Goal: Task Accomplishment & Management: Complete application form

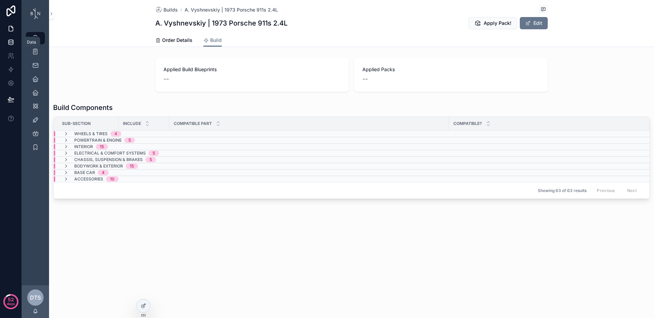
click at [10, 44] on icon at bounding box center [10, 42] width 7 height 7
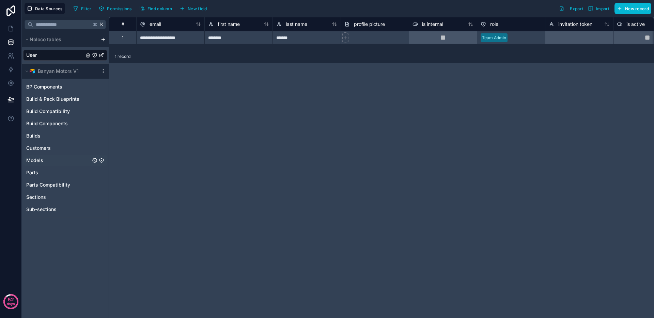
click at [42, 158] on span "Models" at bounding box center [34, 160] width 17 height 7
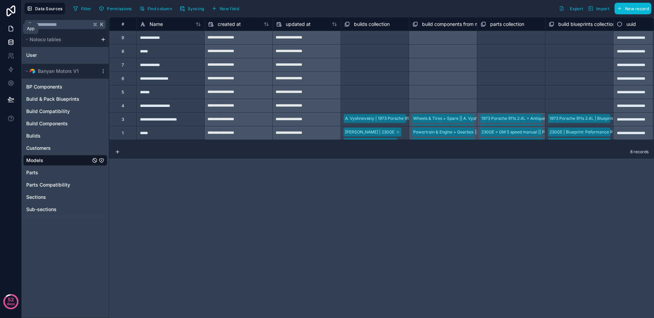
click at [13, 28] on icon at bounding box center [10, 28] width 7 height 7
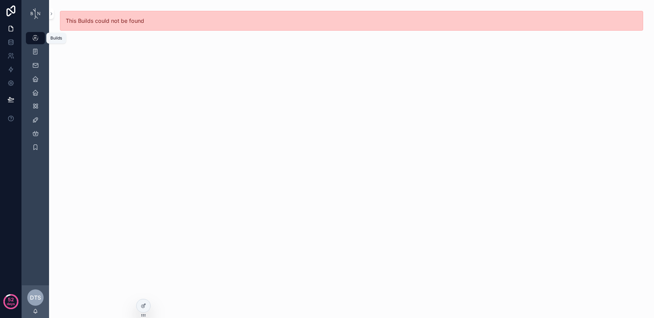
click at [37, 38] on icon "scrollable content" at bounding box center [35, 38] width 7 height 7
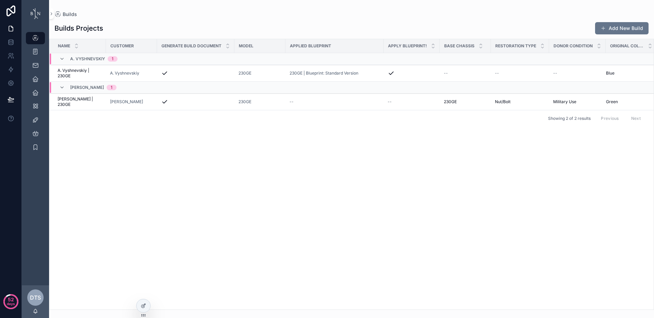
click at [308, 176] on div "Name Customer Generate Build Document Model Applied Blueprint Apply Blueprint! …" at bounding box center [351, 174] width 604 height 270
click at [622, 29] on button "Add New Build" at bounding box center [621, 28] width 53 height 12
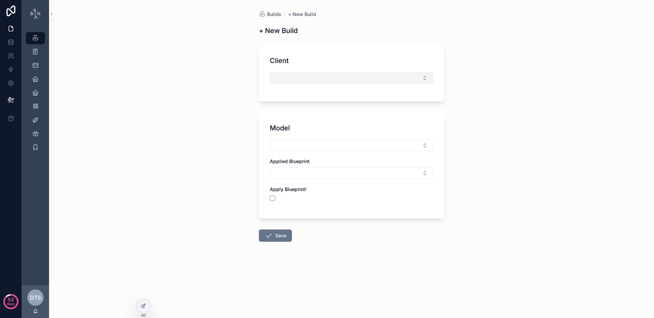
click at [305, 81] on button "Select Button" at bounding box center [351, 78] width 163 height 12
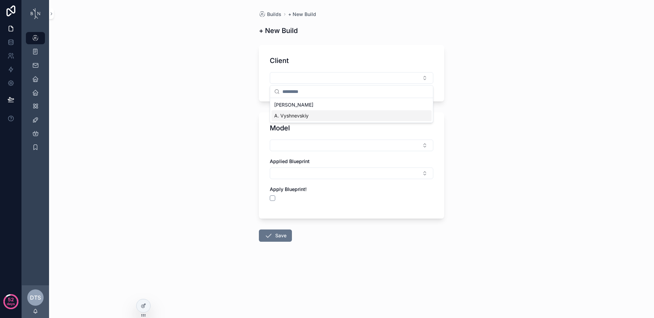
click at [302, 113] on span "A. Vyshnevskiy" at bounding box center [291, 115] width 34 height 7
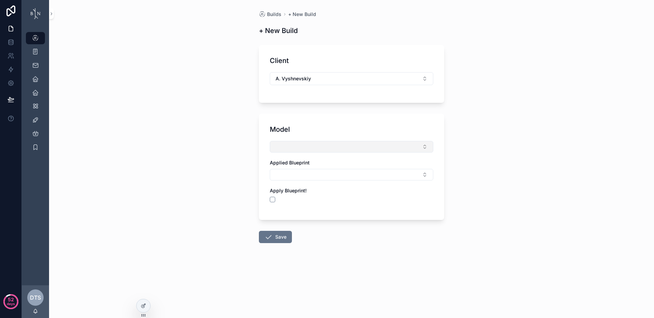
click at [301, 146] on button "Select Button" at bounding box center [351, 147] width 163 height 12
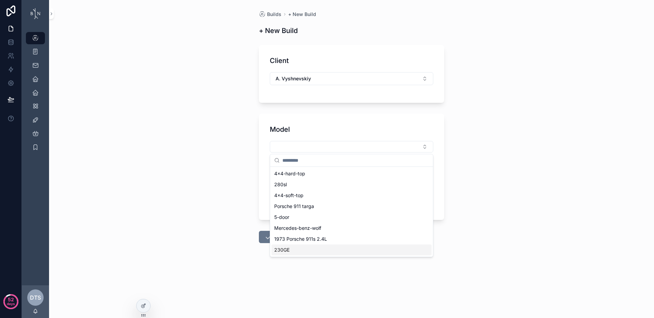
click at [288, 247] on span "230GE" at bounding box center [281, 250] width 15 height 7
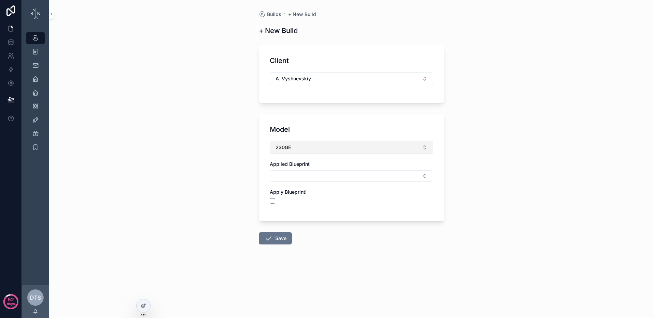
click at [297, 151] on button "230GE" at bounding box center [351, 147] width 163 height 13
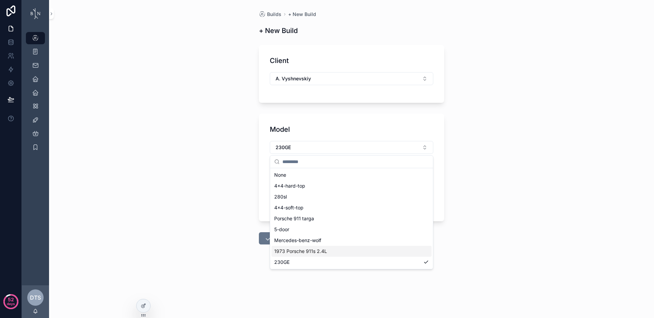
drag, startPoint x: 305, startPoint y: 252, endPoint x: 271, endPoint y: 229, distance: 40.4
click at [305, 252] on span "1973 Porsche 911s 2.4L" at bounding box center [300, 251] width 53 height 7
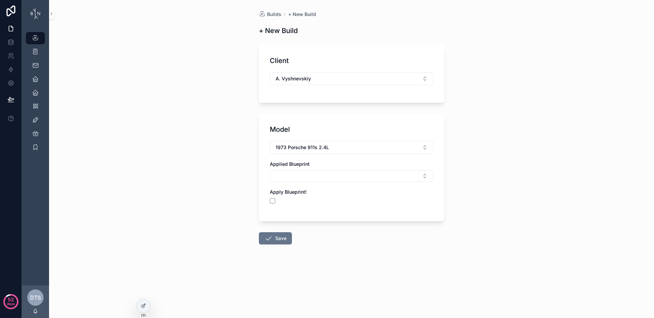
click at [229, 191] on div "Builds + New Build + New Build Client A. Vyshnevskiy Model 1973 Porsche 911s 2.…" at bounding box center [351, 159] width 605 height 318
click at [268, 242] on button "Save" at bounding box center [275, 238] width 33 height 12
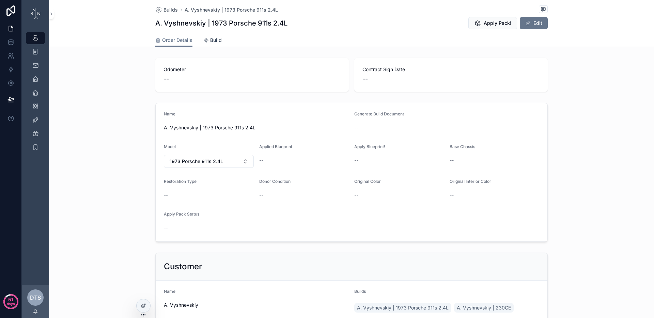
click at [206, 41] on div "Build" at bounding box center [212, 40] width 18 height 7
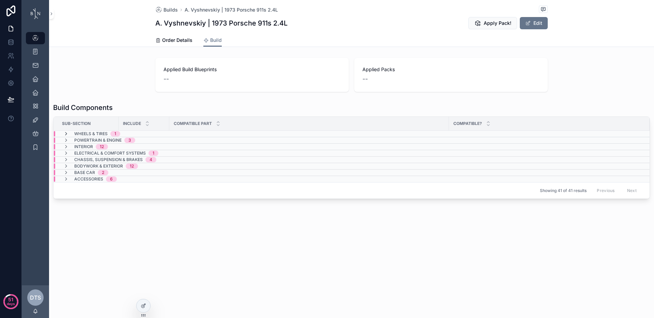
click at [66, 134] on icon "scrollable content" at bounding box center [65, 133] width 5 height 5
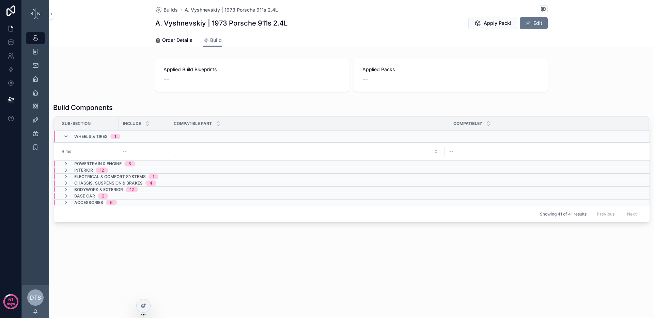
click at [241, 279] on div "Builds A. Vyshnevskiy | 1973 Porsche 911s 2.4L A. Vyshnevskiy | 1973 Porsche 91…" at bounding box center [351, 159] width 605 height 318
click at [339, 151] on button "Select Button" at bounding box center [309, 152] width 271 height 12
click at [120, 88] on div "Applied Build Blueprints -- Applied Packs --" at bounding box center [351, 74] width 605 height 39
click at [227, 151] on button "Select Button" at bounding box center [309, 152] width 271 height 12
click at [238, 246] on div "Builds A. Vyshnevskiy | 1973 Porsche 911s 2.4L A. Vyshnevskiy | 1973 Porsche 91…" at bounding box center [351, 134] width 605 height 269
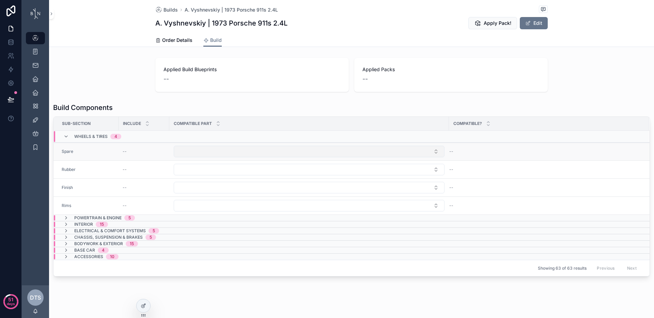
click at [273, 154] on button "Select Button" at bounding box center [309, 152] width 271 height 12
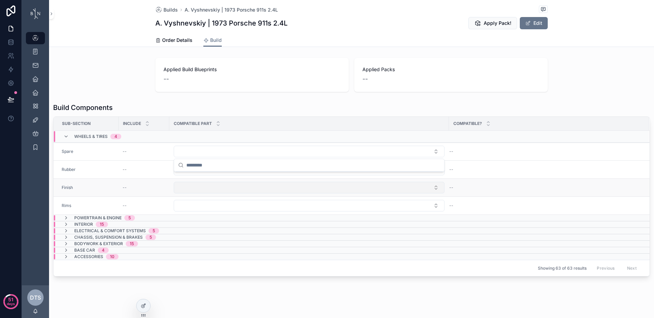
click at [249, 183] on button "Select Button" at bounding box center [309, 188] width 271 height 12
click at [275, 161] on td "scrollable content" at bounding box center [309, 170] width 280 height 18
click at [277, 171] on button "Select Button" at bounding box center [309, 170] width 271 height 12
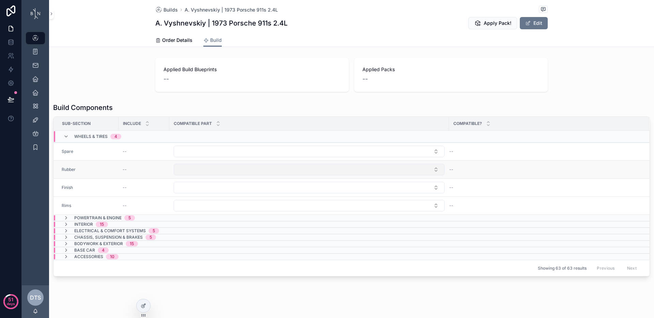
click at [354, 171] on button "Select Button" at bounding box center [309, 170] width 271 height 12
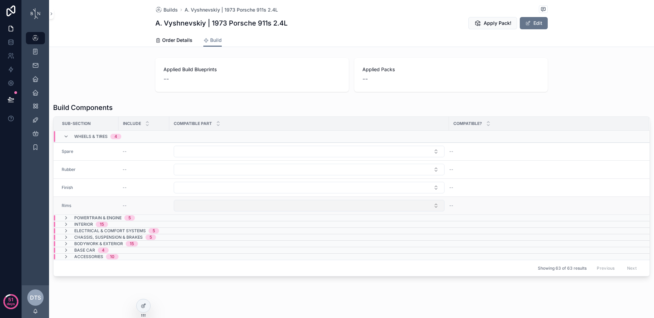
click at [211, 205] on button "Select Button" at bounding box center [309, 206] width 271 height 12
click at [226, 290] on div "Builds A. Vyshnevskiy | 1973 Porsche 911s 2.4L A. Vyshnevskiy | 1973 Porsche 91…" at bounding box center [351, 161] width 605 height 323
click at [65, 218] on icon "scrollable content" at bounding box center [65, 217] width 5 height 5
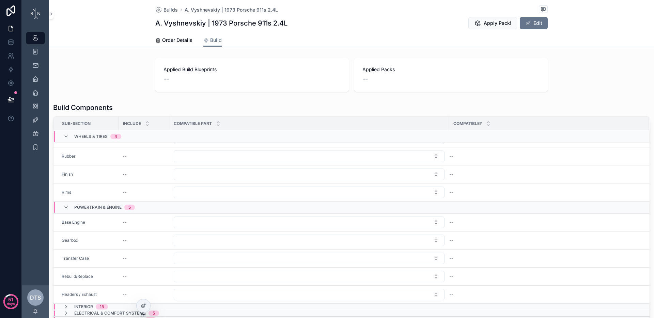
scroll to position [16, 0]
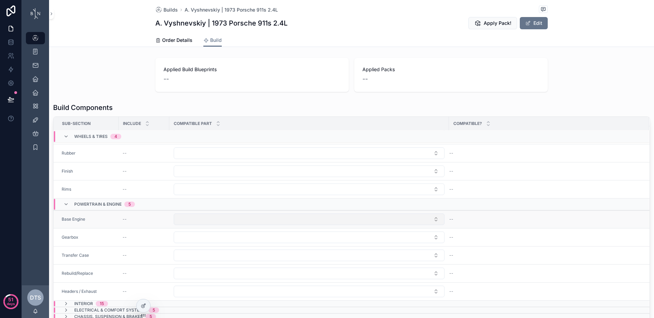
click at [215, 223] on button "Select Button" at bounding box center [309, 219] width 271 height 12
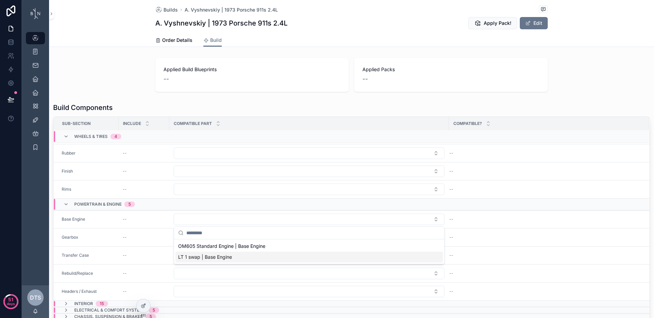
click at [127, 236] on div "--" at bounding box center [144, 237] width 43 height 5
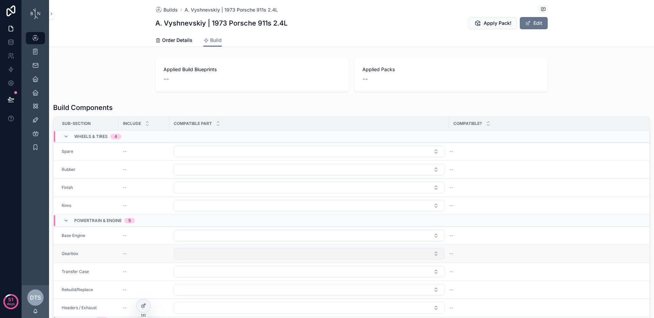
click at [202, 253] on button "Select Button" at bounding box center [309, 254] width 271 height 12
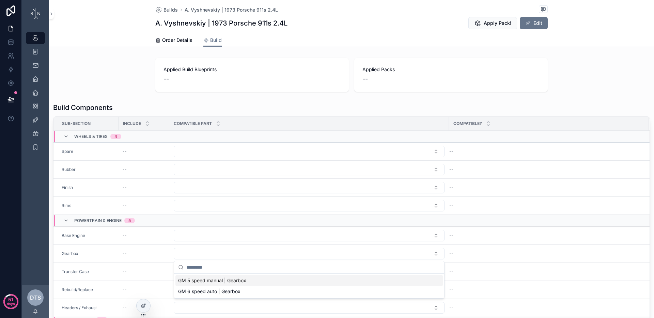
click at [51, 257] on div "Build Components Sub-Section Include Compatible part Compatible? Wheels & Tires…" at bounding box center [351, 229] width 605 height 258
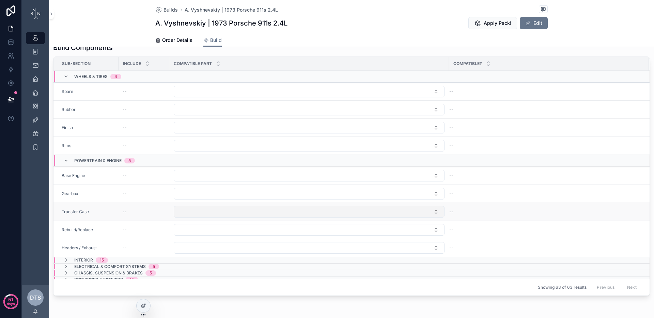
click at [203, 215] on button "Select Button" at bounding box center [309, 212] width 271 height 12
click at [51, 206] on div "Build Components Sub-Section Include Compatible part Compatible? Wheels & Tires…" at bounding box center [351, 169] width 605 height 258
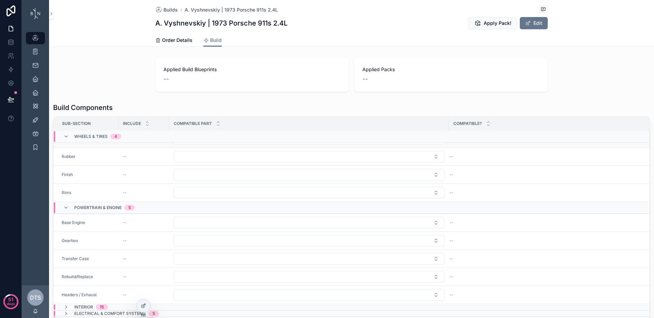
scroll to position [0, 0]
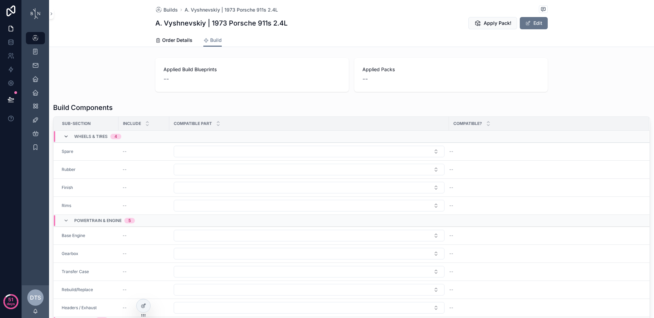
click at [64, 134] on icon "scrollable content" at bounding box center [65, 136] width 5 height 5
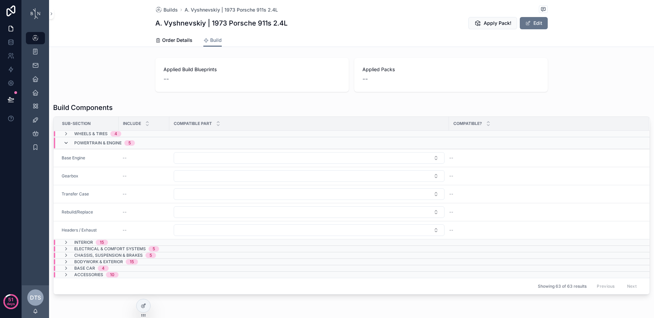
click at [66, 142] on icon "scrollable content" at bounding box center [65, 142] width 5 height 5
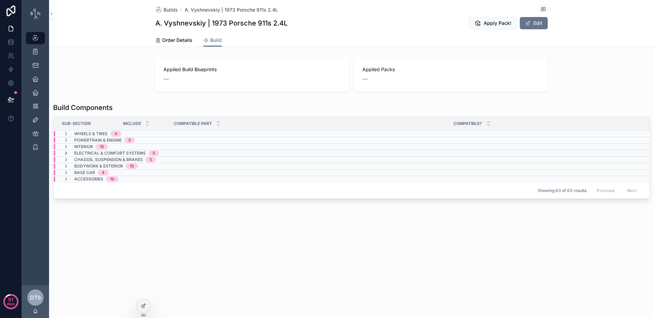
click at [66, 152] on icon "scrollable content" at bounding box center [65, 153] width 5 height 5
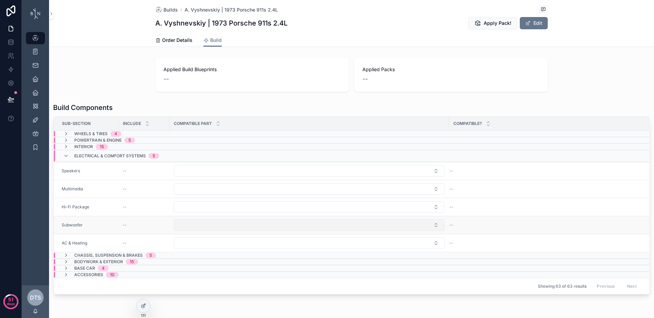
click at [224, 222] on button "Select Button" at bounding box center [309, 225] width 271 height 12
click at [142, 307] on icon at bounding box center [143, 305] width 5 height 5
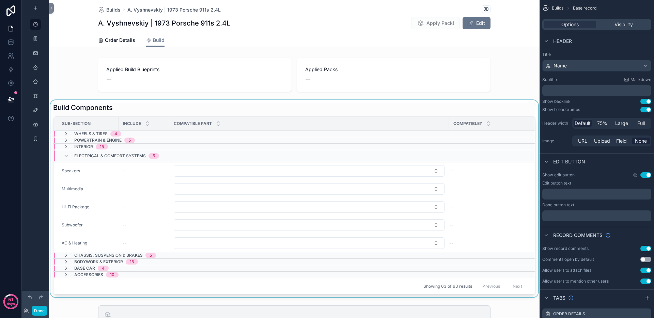
click at [145, 107] on div "scrollable content" at bounding box center [294, 198] width 490 height 197
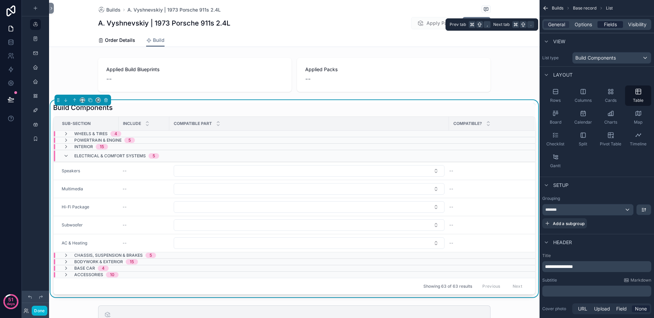
click at [607, 25] on span "Fields" at bounding box center [610, 24] width 13 height 7
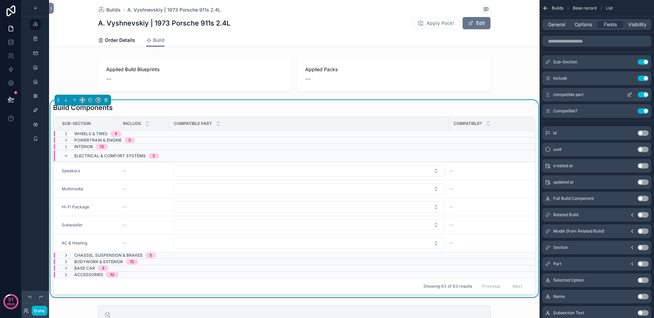
click at [631, 95] on icon "scrollable content" at bounding box center [629, 94] width 5 height 5
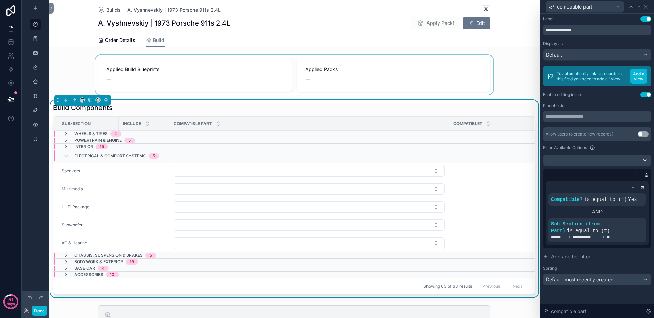
click at [64, 57] on div "scrollable content" at bounding box center [294, 74] width 490 height 39
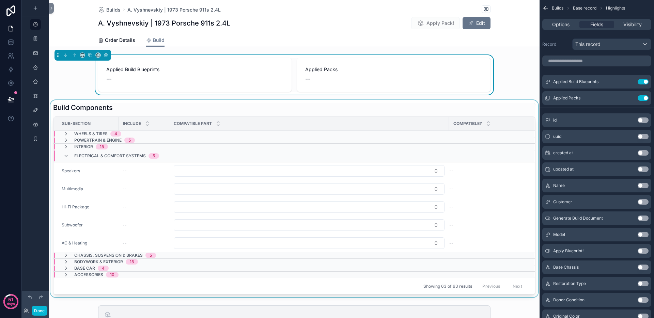
click at [99, 106] on div "scrollable content" at bounding box center [294, 198] width 490 height 197
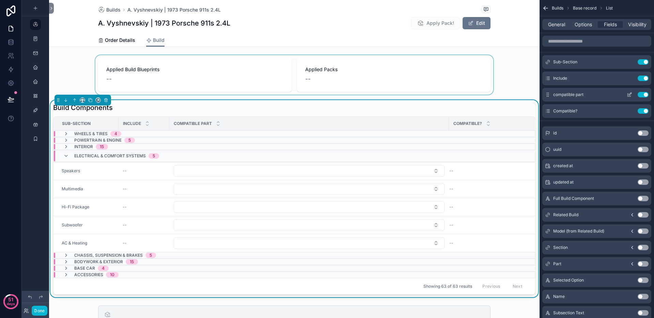
click at [632, 96] on icon "scrollable content" at bounding box center [629, 94] width 5 height 5
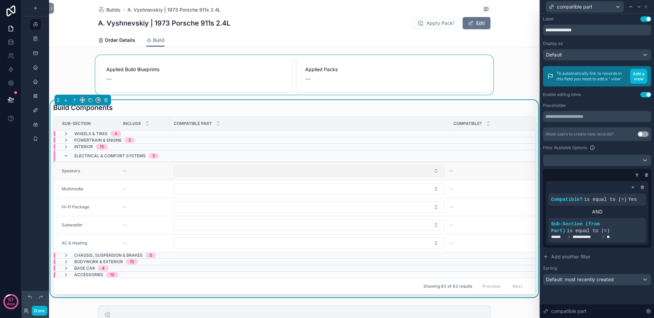
click at [253, 168] on button "Select Button" at bounding box center [309, 171] width 271 height 12
click at [76, 80] on div "scrollable content" at bounding box center [294, 74] width 490 height 39
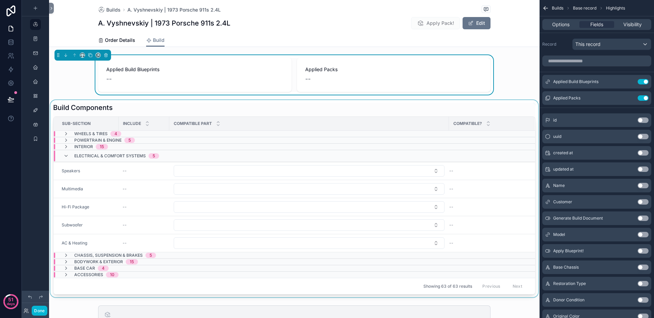
click at [150, 108] on div "scrollable content" at bounding box center [294, 198] width 490 height 197
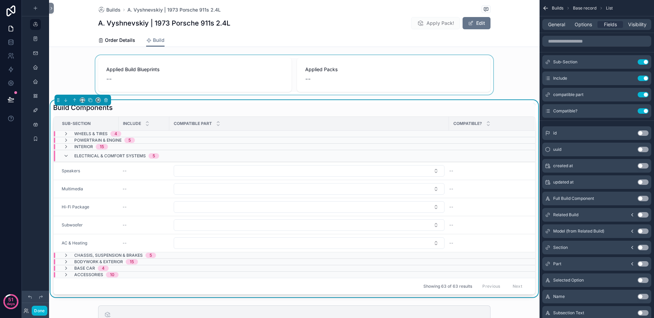
click at [188, 112] on div "Build Components" at bounding box center [294, 108] width 482 height 10
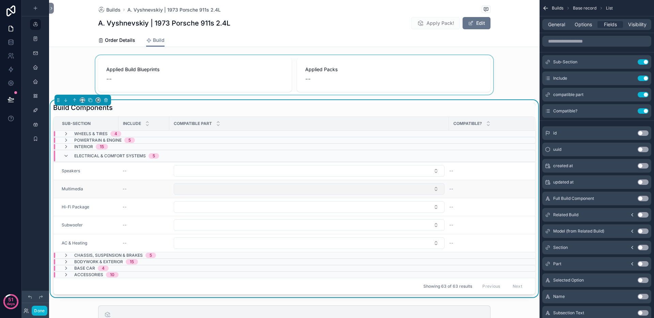
click at [196, 188] on button "Select Button" at bounding box center [309, 189] width 271 height 12
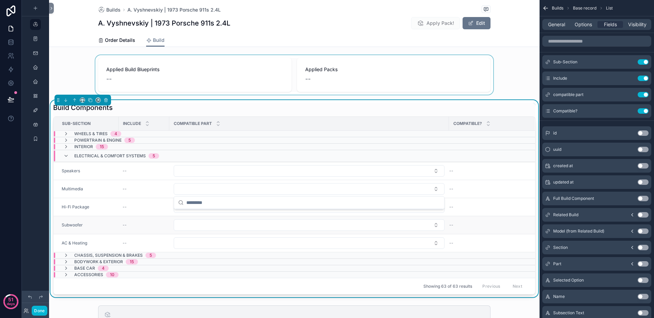
click at [187, 217] on td "scrollable content" at bounding box center [309, 225] width 280 height 18
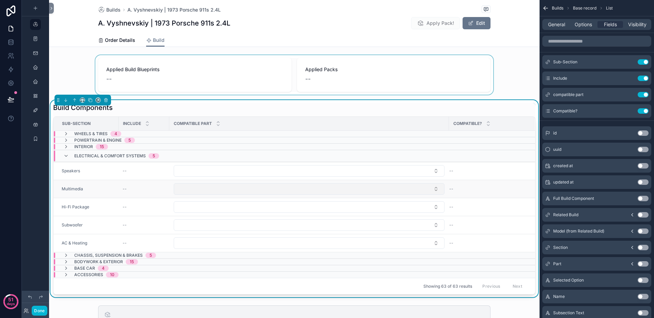
click at [212, 185] on button "Select Button" at bounding box center [309, 189] width 271 height 12
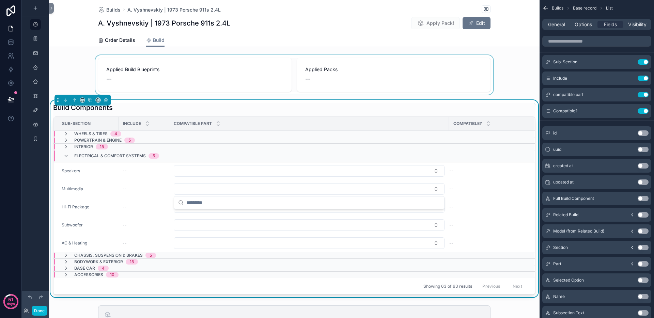
click at [396, 110] on div "Build Components" at bounding box center [294, 108] width 482 height 10
click at [628, 95] on icon "scrollable content" at bounding box center [629, 95] width 3 height 3
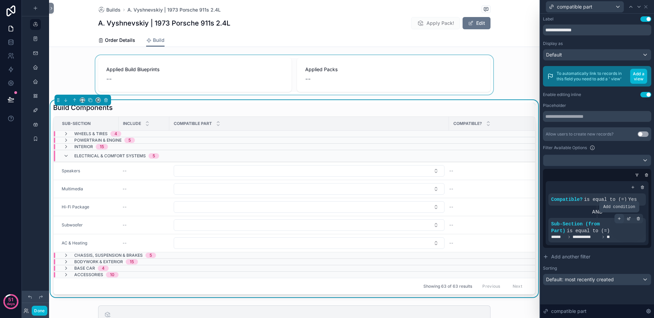
click at [617, 218] on icon at bounding box center [619, 219] width 4 height 4
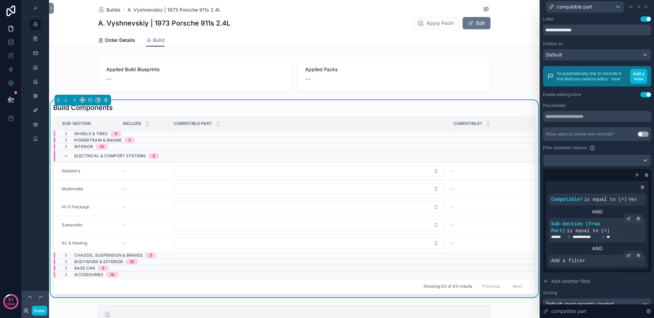
scroll to position [13, 0]
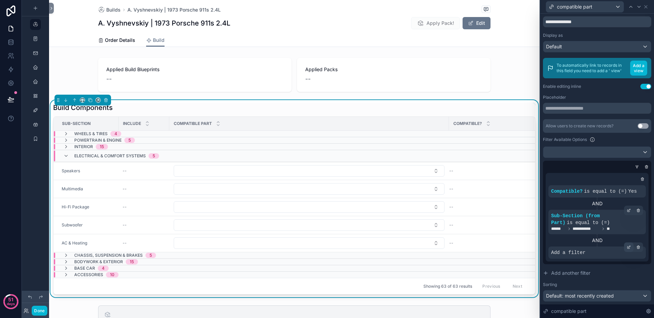
click at [627, 249] on icon at bounding box center [628, 248] width 2 height 2
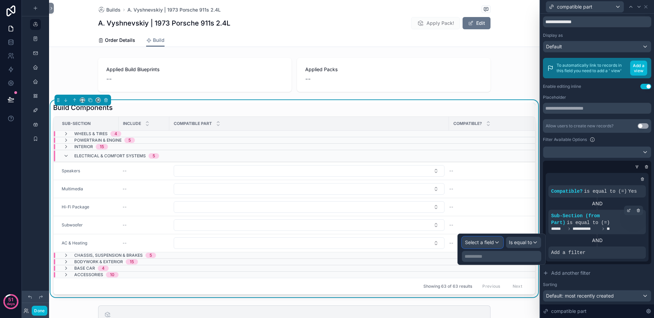
click at [490, 242] on span "Select a field" at bounding box center [479, 242] width 29 height 6
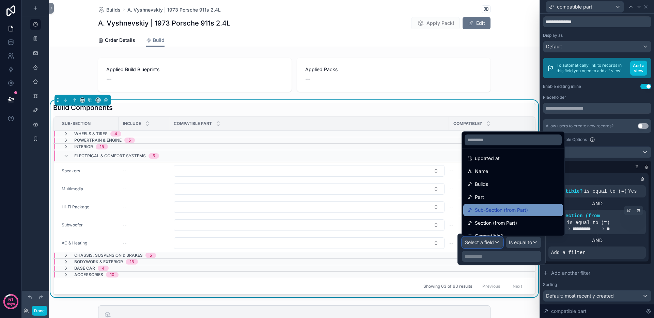
scroll to position [0, 0]
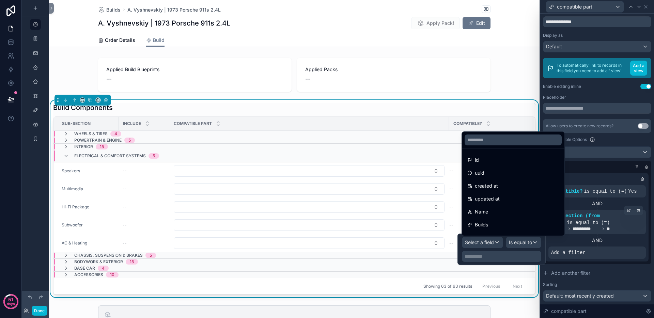
click at [589, 179] on div at bounding box center [596, 179] width 97 height 7
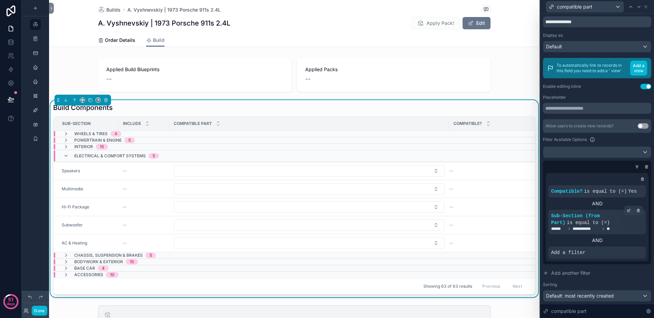
click at [0, 0] on icon at bounding box center [0, 0] width 0 height 0
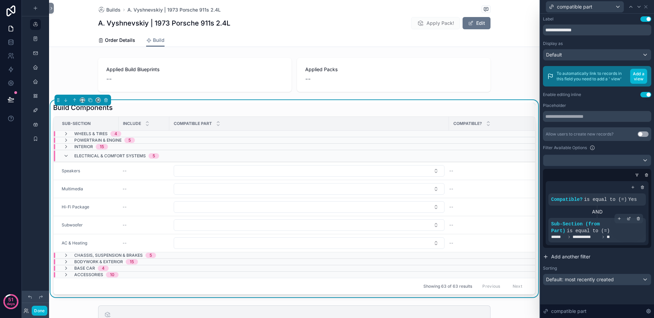
click at [580, 256] on span "Add another filter" at bounding box center [570, 256] width 39 height 7
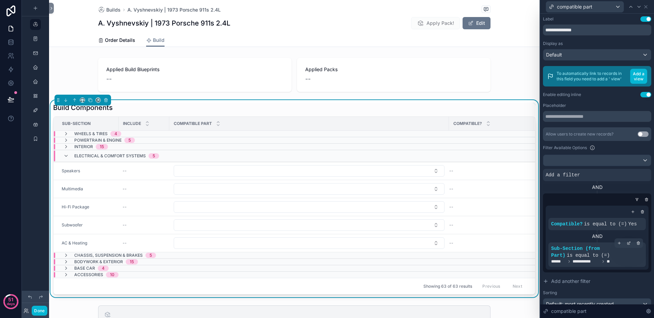
scroll to position [13, 0]
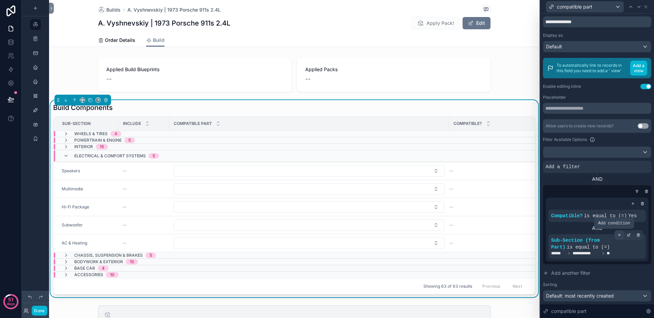
click at [617, 234] on icon at bounding box center [619, 235] width 4 height 4
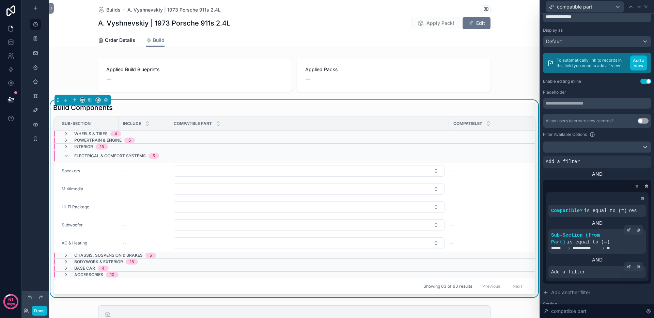
scroll to position [38, 0]
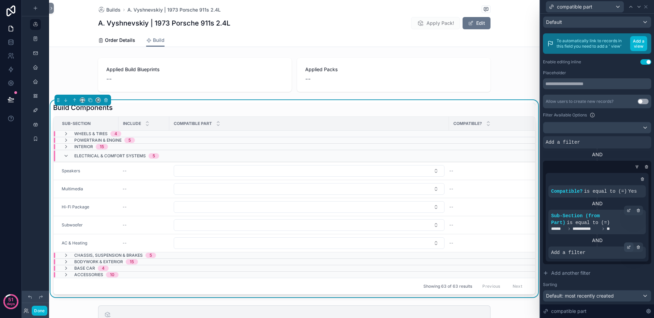
click at [627, 246] on icon at bounding box center [629, 247] width 4 height 4
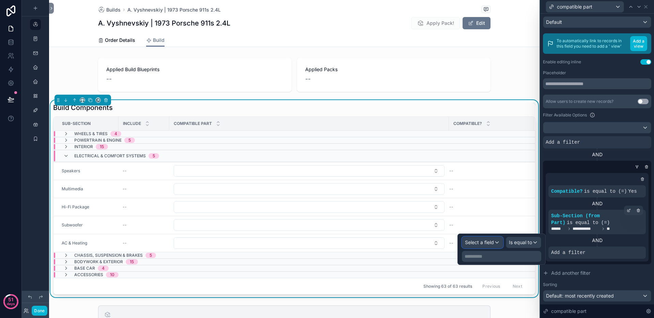
click at [482, 242] on span "Select a field" at bounding box center [479, 242] width 29 height 6
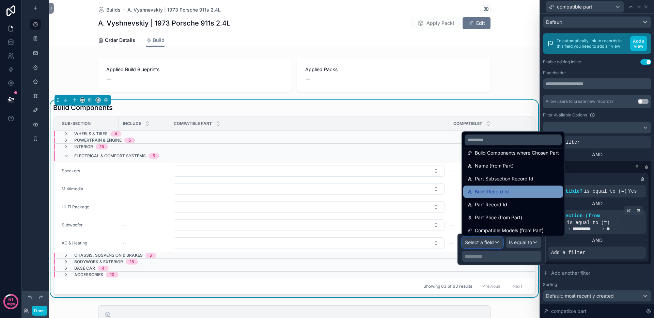
scroll to position [139, 0]
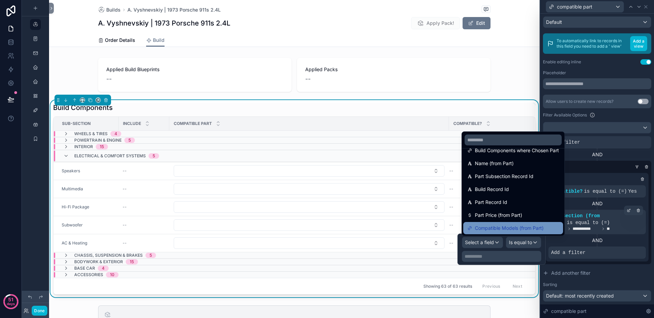
click at [514, 229] on span "Compatible Models (from Part)" at bounding box center [509, 228] width 69 height 8
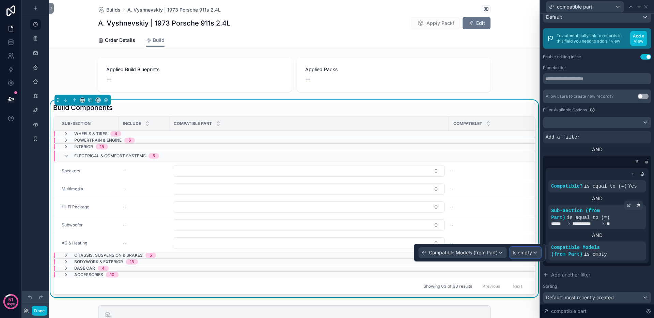
click at [522, 253] on span "Is empty" at bounding box center [521, 252] width 19 height 7
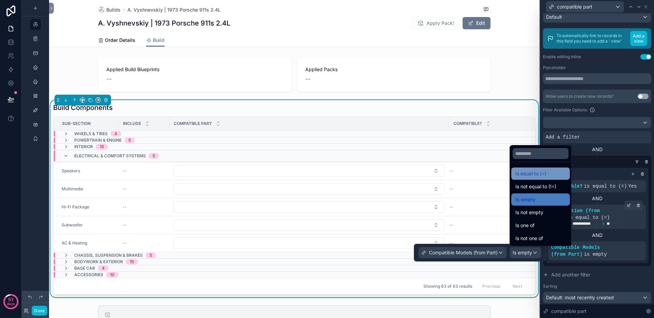
click at [534, 177] on span "Is equal to (=)" at bounding box center [530, 174] width 31 height 8
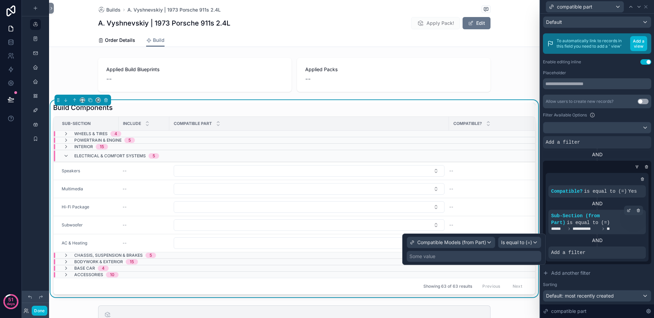
click at [496, 257] on div "Some value" at bounding box center [474, 256] width 134 height 11
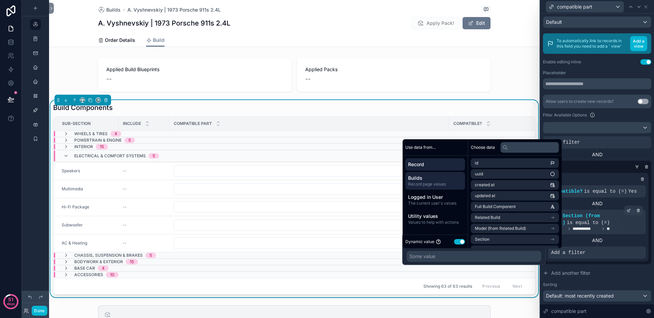
click at [437, 183] on span "Record page values" at bounding box center [435, 183] width 54 height 5
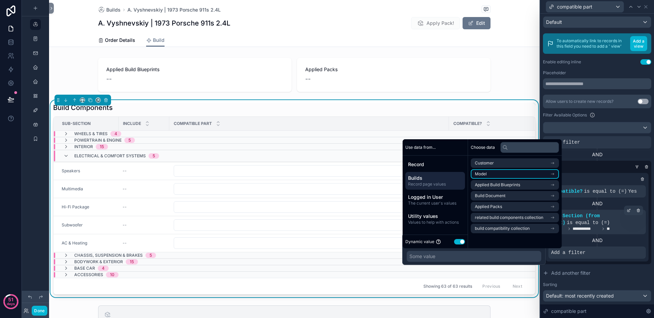
click at [512, 172] on li "Model" at bounding box center [515, 174] width 88 height 10
click at [500, 174] on li "Model" at bounding box center [515, 176] width 88 height 10
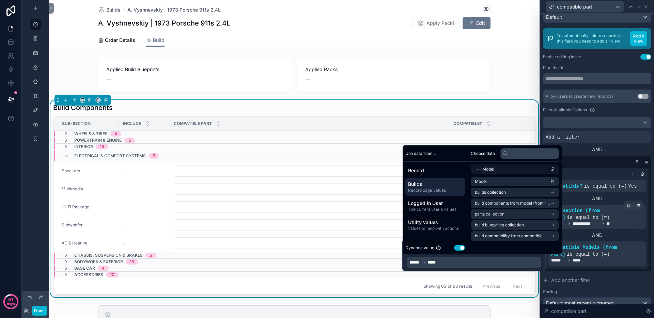
click at [546, 93] on div "**********" at bounding box center [597, 187] width 108 height 244
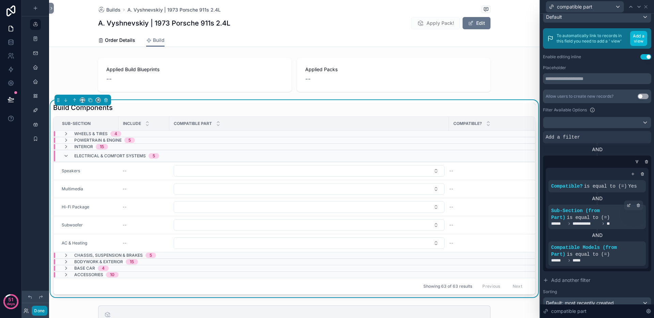
click at [43, 311] on button "Done" at bounding box center [39, 311] width 15 height 10
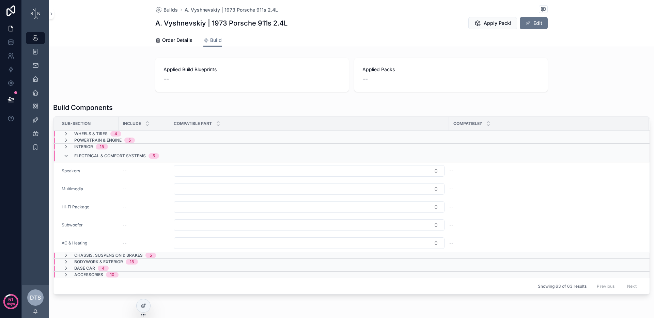
click at [66, 155] on icon "scrollable content" at bounding box center [65, 155] width 5 height 5
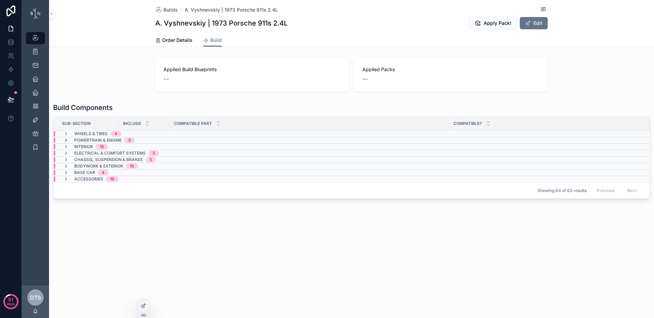
click at [67, 139] on icon "scrollable content" at bounding box center [65, 140] width 5 height 5
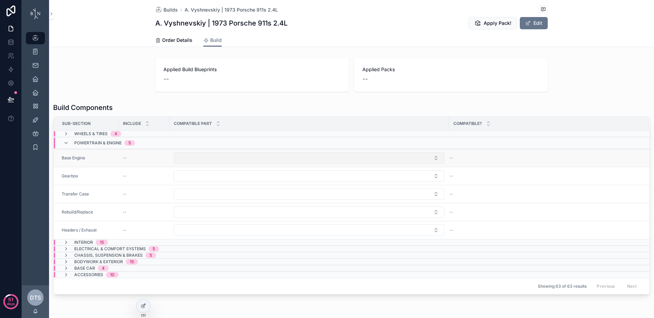
click at [210, 153] on button "Select Button" at bounding box center [309, 158] width 271 height 12
click at [92, 96] on div "Applied Build Blueprints -- Applied Packs -- Build Components Sub-Section Inclu…" at bounding box center [351, 176] width 605 height 242
click at [192, 159] on button "Select Button" at bounding box center [309, 158] width 271 height 12
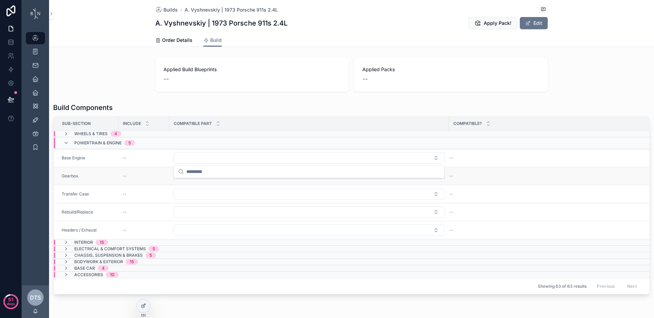
click at [107, 177] on div "Gearbox" at bounding box center [88, 175] width 53 height 5
click at [229, 175] on button "Select Button" at bounding box center [309, 176] width 271 height 12
click at [206, 160] on button "Select Button" at bounding box center [309, 158] width 271 height 12
click at [111, 98] on div "Applied Build Blueprints -- Applied Packs -- Build Components Sub-Section Inclu…" at bounding box center [351, 176] width 605 height 242
click at [142, 306] on icon at bounding box center [143, 305] width 5 height 5
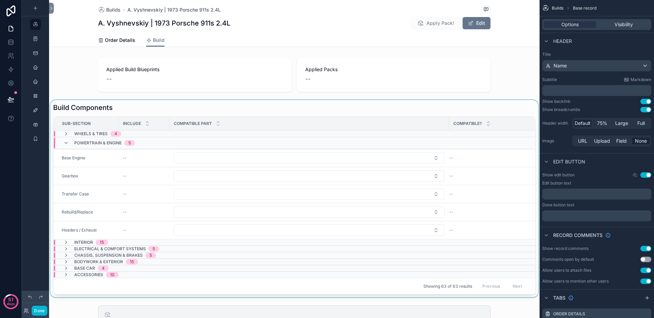
click at [194, 111] on div "scrollable content" at bounding box center [294, 198] width 490 height 197
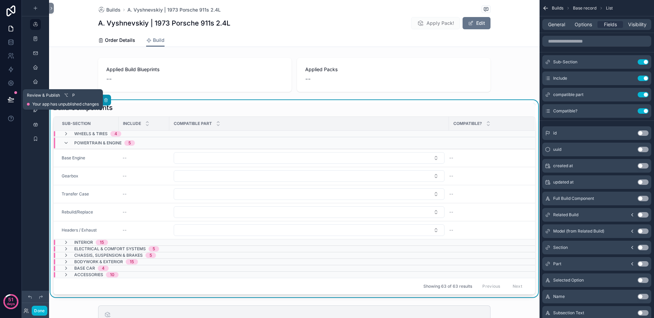
click at [12, 100] on icon at bounding box center [10, 99] width 7 height 7
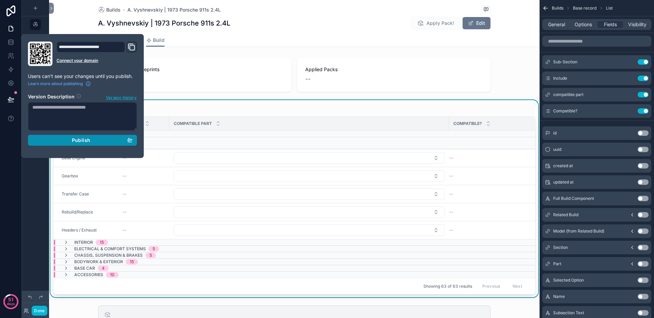
click at [77, 142] on span "Publish" at bounding box center [81, 140] width 18 height 6
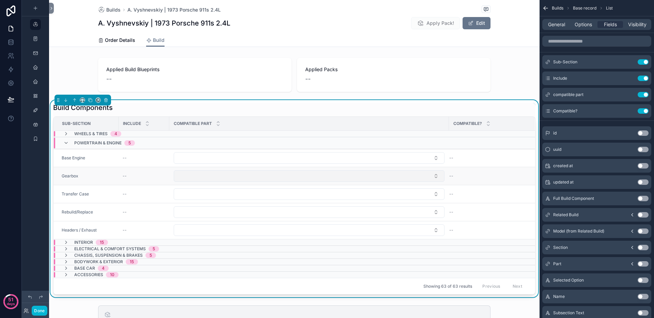
click at [192, 172] on button "Select Button" at bounding box center [309, 176] width 271 height 12
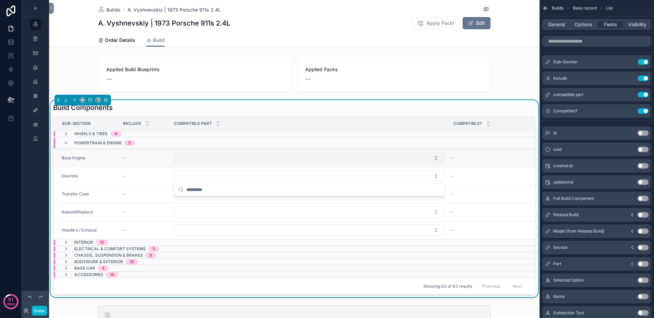
click at [204, 160] on button "Select Button" at bounding box center [309, 158] width 271 height 12
click at [428, 156] on button "Select Button" at bounding box center [309, 158] width 271 height 12
click at [429, 157] on button "Select Button" at bounding box center [309, 158] width 271 height 12
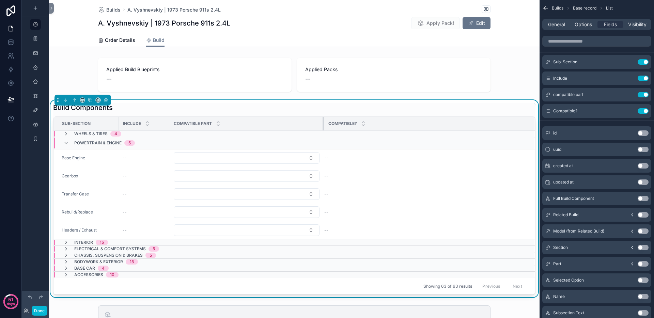
drag, startPoint x: 447, startPoint y: 124, endPoint x: 310, endPoint y: 124, distance: 136.9
click at [322, 124] on div "scrollable content" at bounding box center [323, 124] width 3 height 14
click at [193, 200] on button "Select Button" at bounding box center [241, 194] width 134 height 12
click at [208, 176] on button "Select Button" at bounding box center [241, 176] width 134 height 12
click at [217, 162] on button "Select Button" at bounding box center [241, 158] width 134 height 12
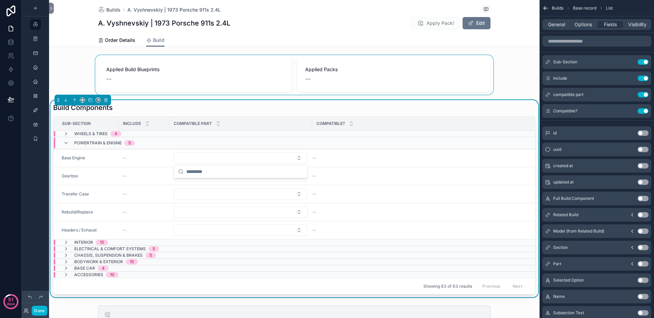
click at [61, 71] on div "scrollable content" at bounding box center [294, 74] width 490 height 39
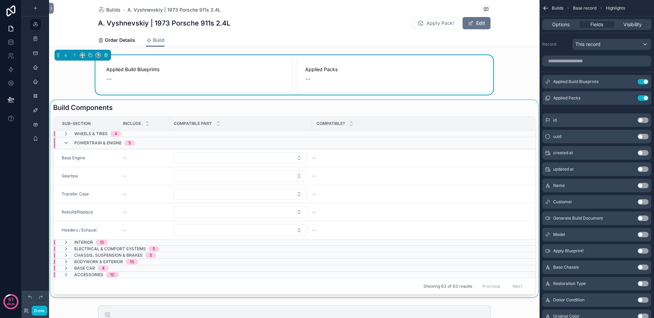
click at [219, 112] on div "scrollable content" at bounding box center [294, 198] width 490 height 197
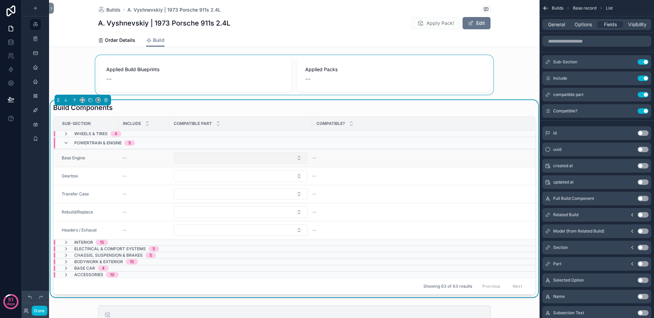
click at [227, 159] on button "Select Button" at bounding box center [241, 158] width 134 height 12
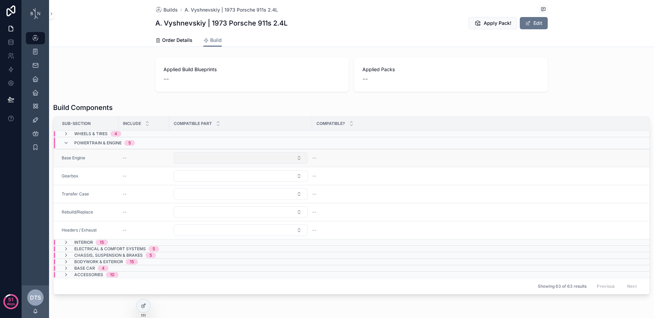
click at [237, 160] on button "Select Button" at bounding box center [241, 158] width 134 height 12
click at [95, 97] on div "Applied Build Blueprints -- Applied Packs -- Build Components Sub-Section Inclu…" at bounding box center [351, 176] width 605 height 242
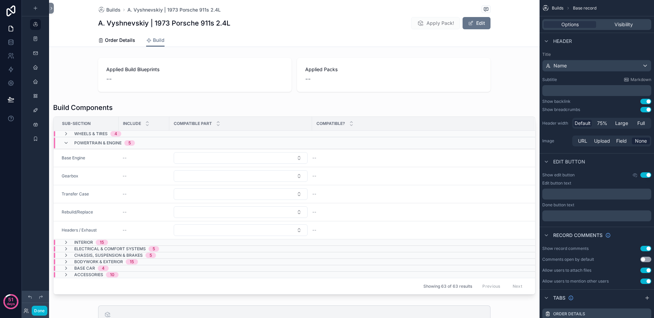
click at [162, 110] on div "scrollable content" at bounding box center [294, 198] width 490 height 197
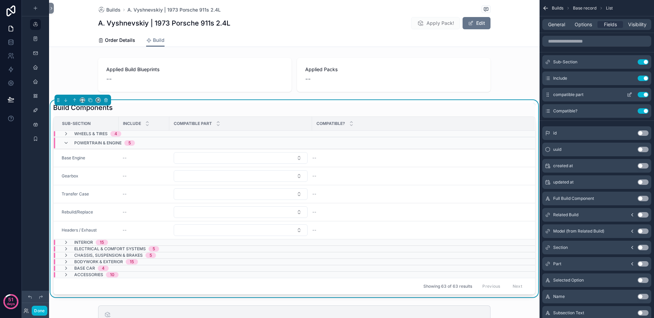
click at [628, 96] on icon "scrollable content" at bounding box center [629, 95] width 3 height 3
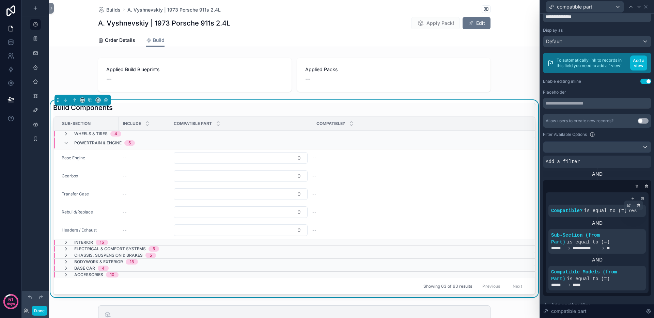
scroll to position [50, 0]
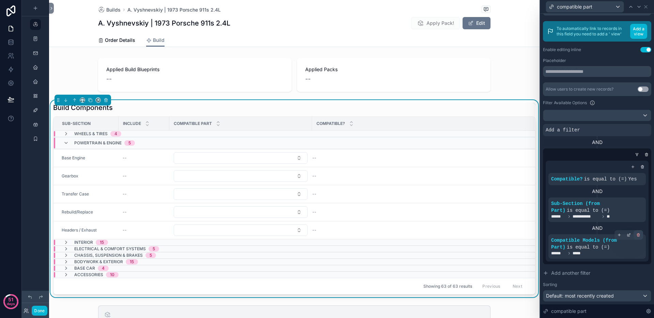
click at [636, 236] on icon at bounding box center [638, 235] width 4 height 4
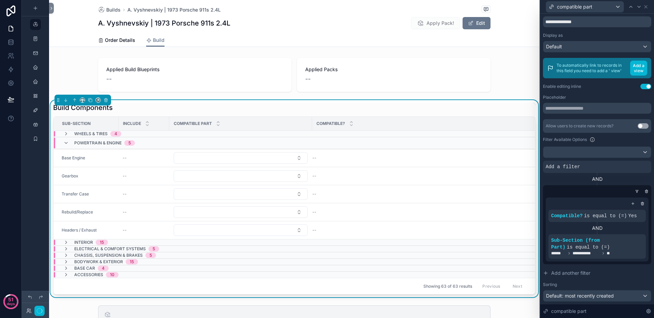
scroll to position [13, 0]
click at [235, 156] on button "Select Button" at bounding box center [241, 158] width 134 height 12
click at [68, 77] on div "scrollable content" at bounding box center [294, 74] width 490 height 39
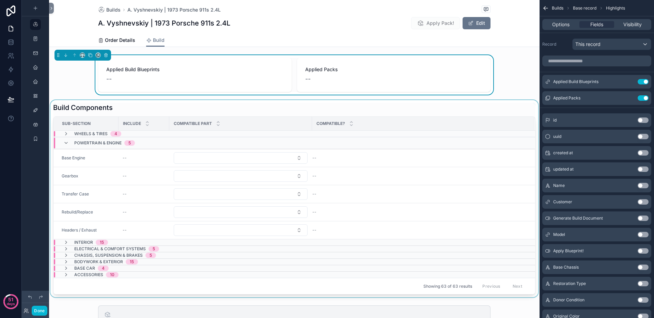
click at [181, 157] on div "scrollable content" at bounding box center [294, 198] width 490 height 197
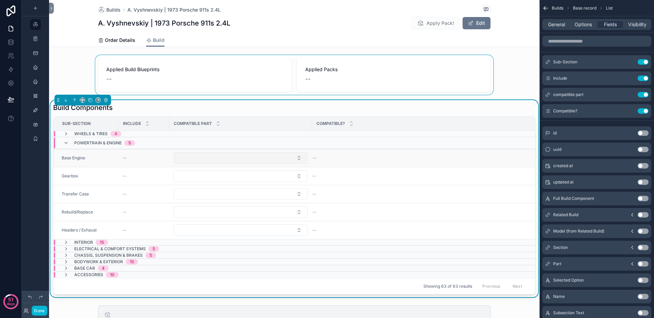
click at [187, 158] on button "Select Button" at bounding box center [241, 158] width 134 height 12
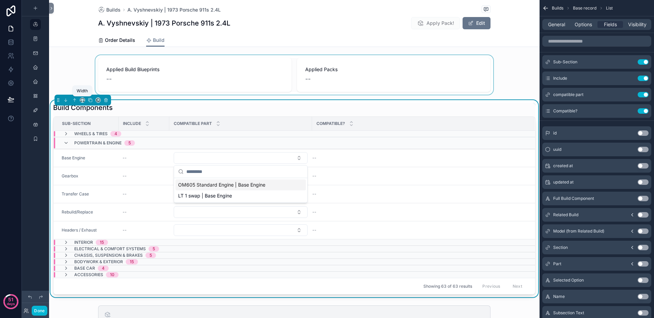
click at [77, 85] on div "scrollable content" at bounding box center [294, 74] width 490 height 39
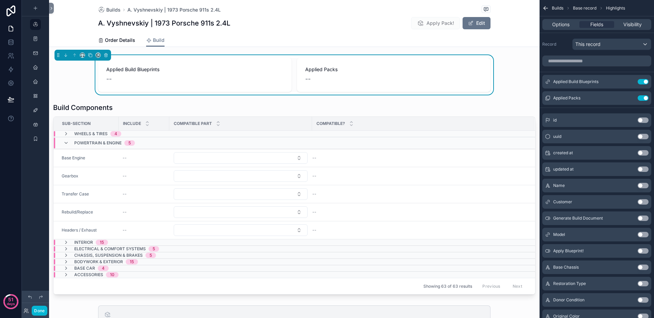
click at [60, 83] on div "Applied Build Blueprints -- Applied Packs --" at bounding box center [294, 74] width 490 height 39
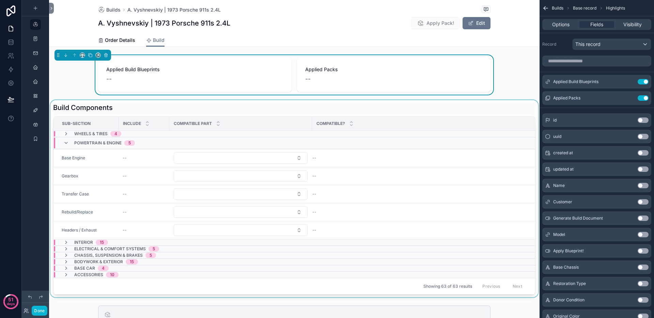
click at [198, 156] on div "scrollable content" at bounding box center [294, 198] width 490 height 197
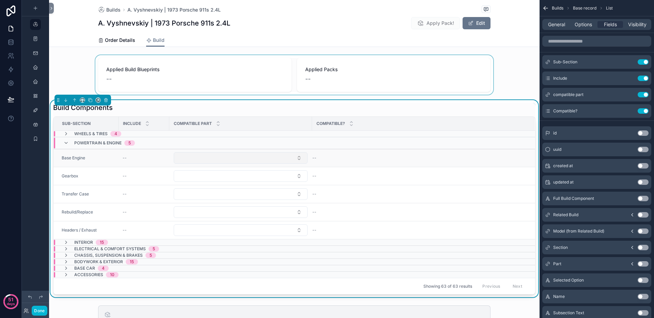
click at [198, 157] on button "Select Button" at bounding box center [241, 158] width 134 height 12
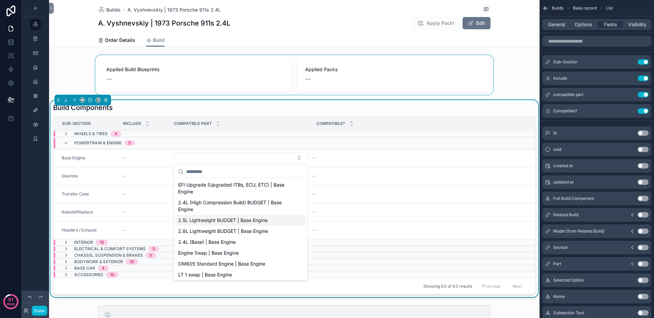
scroll to position [1, 0]
click at [630, 94] on icon "scrollable content" at bounding box center [629, 94] width 5 height 5
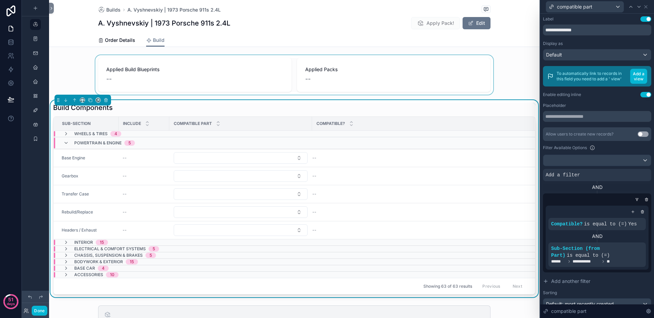
scroll to position [13, 0]
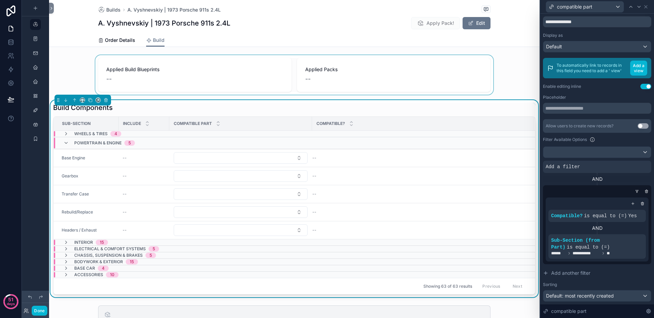
click at [0, 0] on icon at bounding box center [0, 0] width 0 height 0
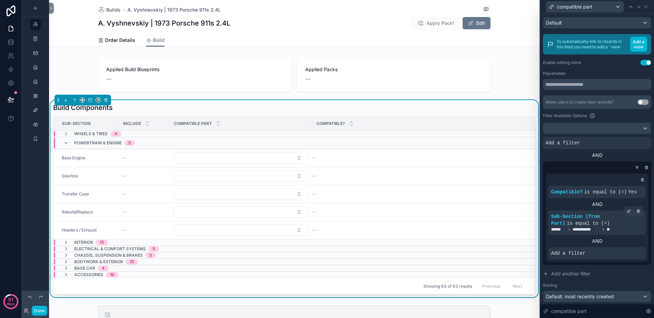
scroll to position [38, 0]
click at [627, 247] on icon at bounding box center [629, 247] width 4 height 4
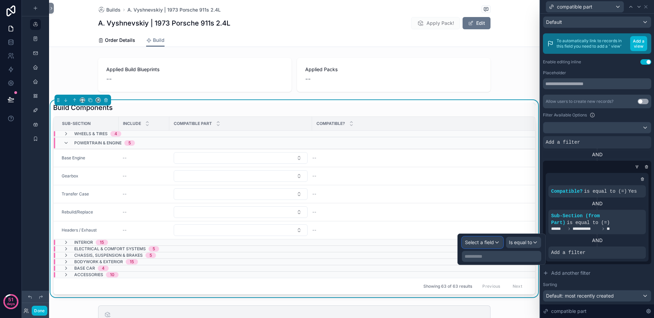
click at [490, 244] on span "Select a field" at bounding box center [479, 242] width 29 height 6
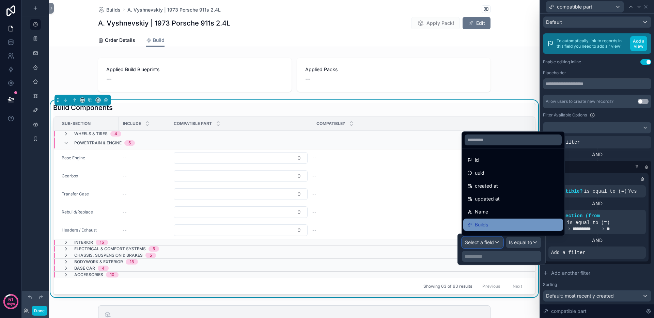
scroll to position [139, 0]
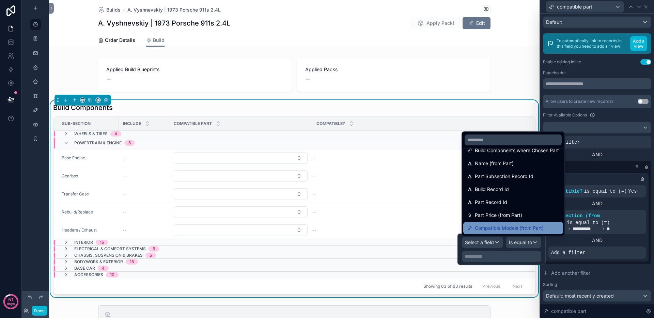
click at [491, 226] on span "Compatible Models (from Part)" at bounding box center [509, 228] width 69 height 8
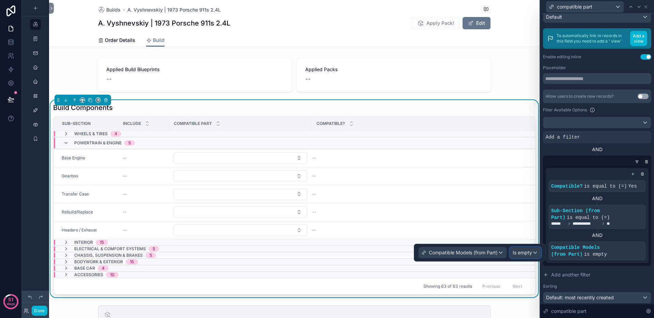
click at [518, 250] on span "Is empty" at bounding box center [521, 252] width 19 height 7
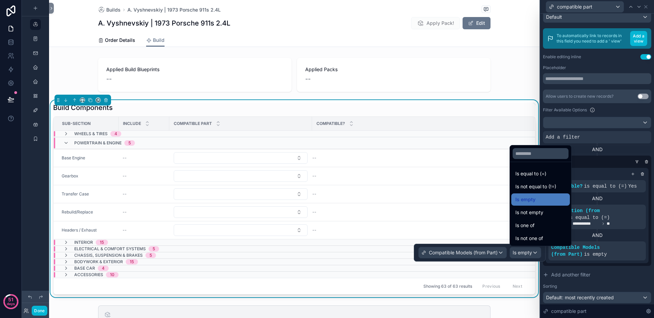
drag, startPoint x: 538, startPoint y: 222, endPoint x: 533, endPoint y: 236, distance: 15.3
click at [538, 222] on div "Is one of" at bounding box center [540, 225] width 50 height 8
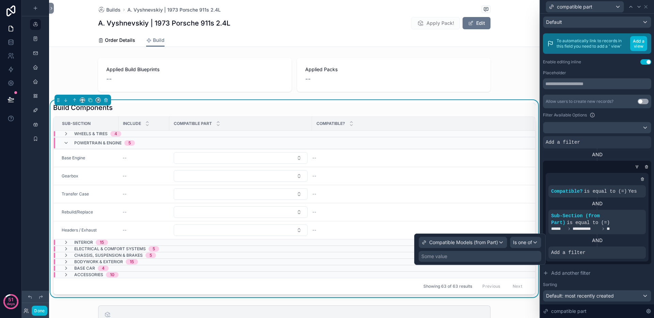
click at [476, 258] on div "Some value" at bounding box center [479, 256] width 123 height 11
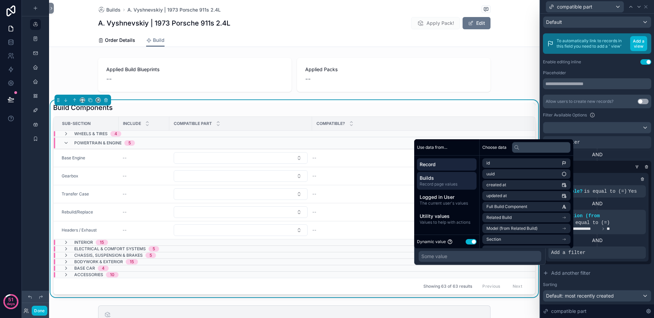
click at [451, 178] on span "Builds" at bounding box center [446, 178] width 54 height 7
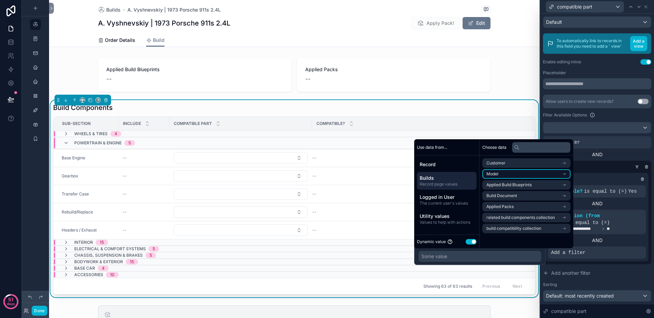
click at [518, 174] on li "Model" at bounding box center [526, 174] width 88 height 10
click at [512, 173] on li "Model" at bounding box center [526, 176] width 88 height 10
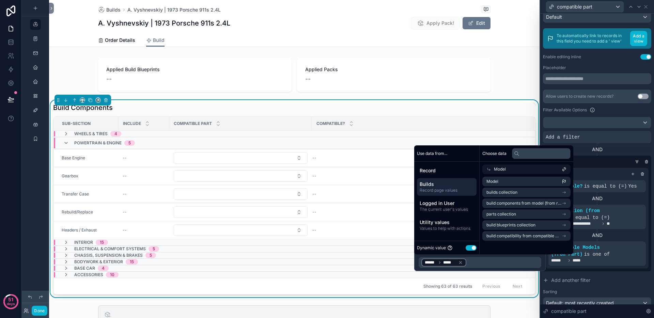
click at [35, 185] on div "scrollable content" at bounding box center [35, 155] width 27 height 310
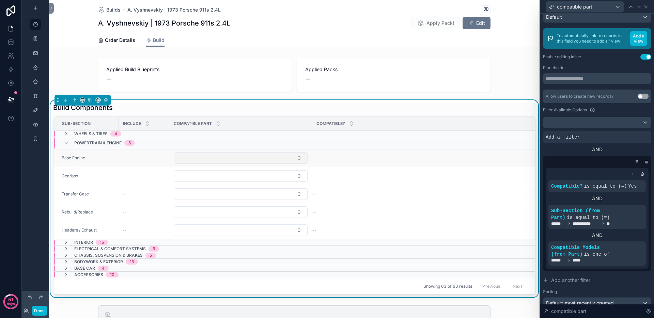
click at [234, 156] on button "Select Button" at bounding box center [241, 158] width 134 height 12
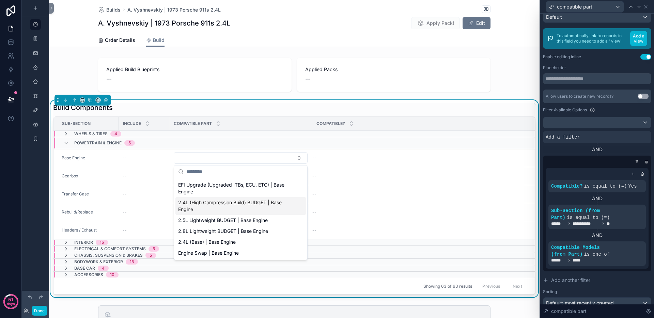
click at [44, 174] on div "scrollable content" at bounding box center [35, 155] width 27 height 310
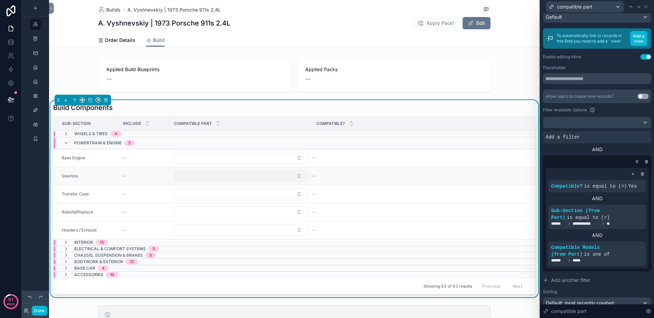
click at [202, 175] on button "Select Button" at bounding box center [241, 176] width 134 height 12
click at [33, 180] on div "scrollable content" at bounding box center [35, 155] width 27 height 310
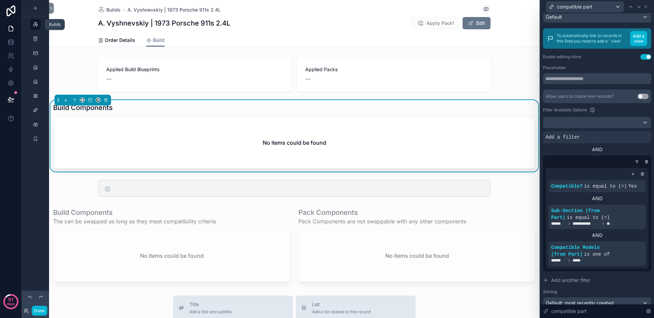
click at [34, 25] on icon "scrollable content" at bounding box center [35, 24] width 5 height 5
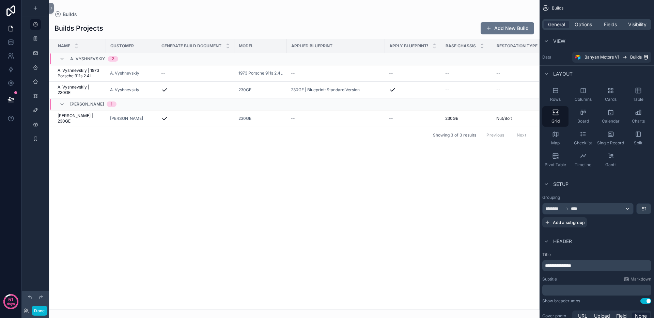
click at [214, 191] on div "Name Customer Generate Build Document Model Applied Blueprint Apply Blueprint! …" at bounding box center [294, 174] width 490 height 270
click at [297, 183] on div "Name Customer Generate Build Document Model Applied Blueprint Apply Blueprint! …" at bounding box center [294, 174] width 490 height 270
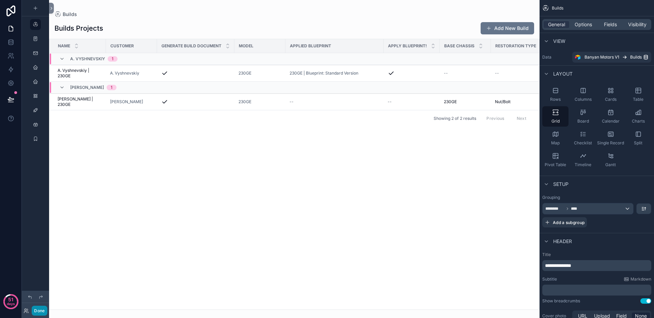
click at [38, 315] on button "Done" at bounding box center [39, 311] width 15 height 10
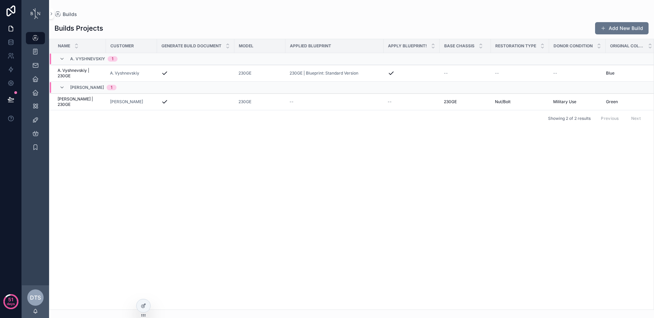
click at [336, 190] on div "Name Customer Generate Build Document Model Applied Blueprint Apply Blueprint! …" at bounding box center [351, 174] width 604 height 270
click at [621, 30] on button "Add New Build" at bounding box center [621, 28] width 53 height 12
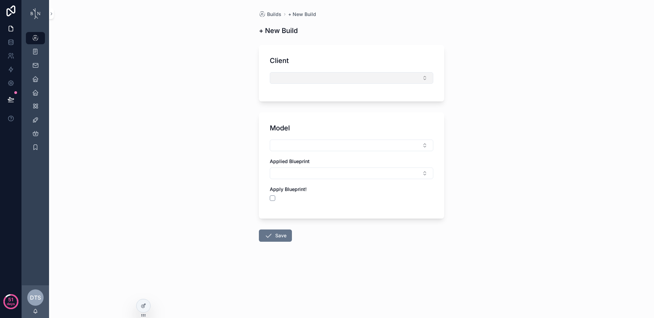
click at [366, 75] on button "Select Button" at bounding box center [351, 78] width 163 height 12
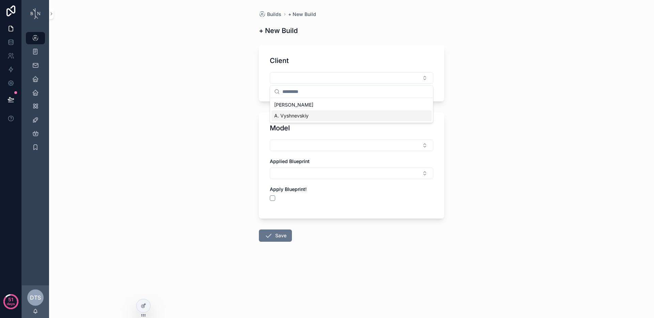
click at [311, 115] on div "A. Vyshnevskiy" at bounding box center [351, 115] width 160 height 11
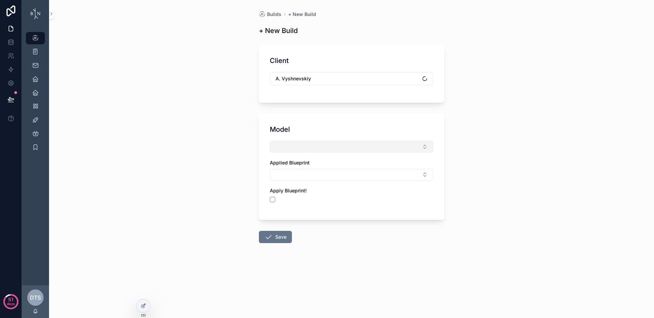
drag, startPoint x: 286, startPoint y: 147, endPoint x: 286, endPoint y: 152, distance: 4.4
click at [285, 148] on button "Select Button" at bounding box center [351, 147] width 163 height 12
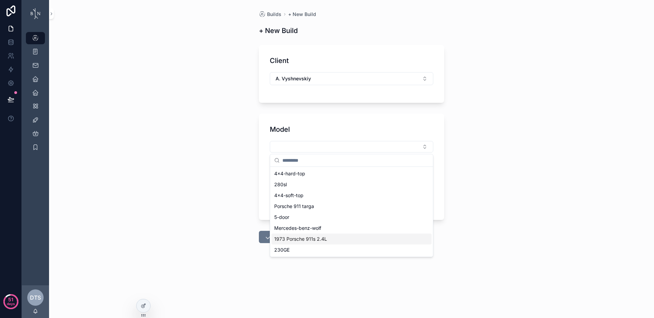
click at [304, 241] on span "1973 Porsche 911s 2.4L" at bounding box center [300, 239] width 53 height 7
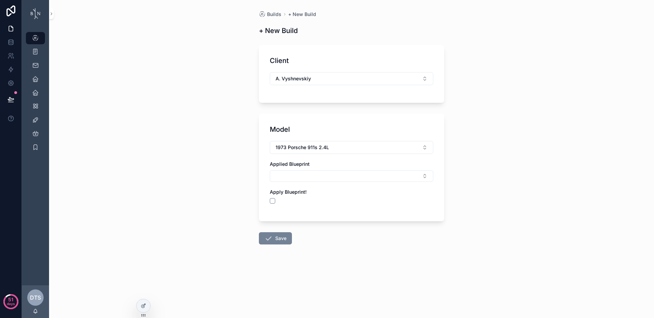
click at [272, 236] on icon "scrollable content" at bounding box center [268, 238] width 8 height 8
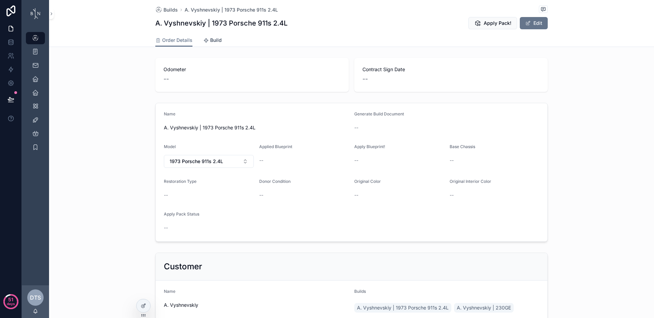
click at [212, 41] on span "Build" at bounding box center [216, 40] width 12 height 7
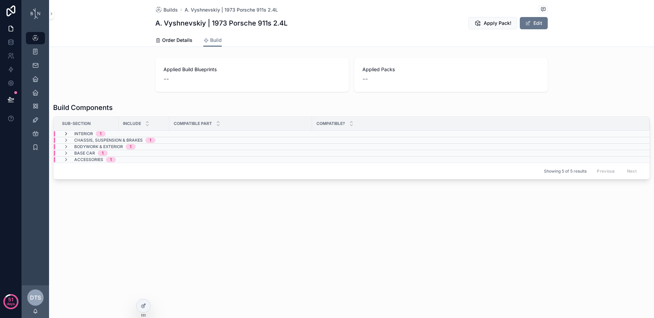
click at [66, 134] on icon "scrollable content" at bounding box center [65, 133] width 5 height 5
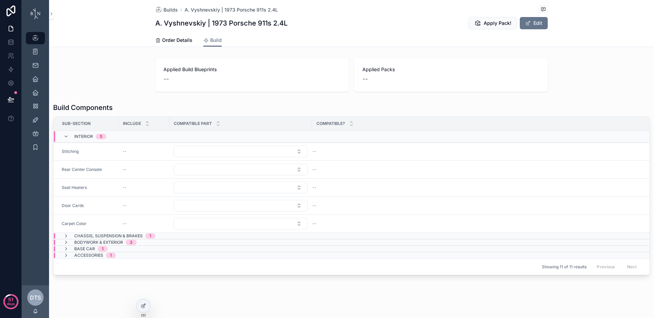
click at [66, 136] on icon "scrollable content" at bounding box center [65, 136] width 5 height 5
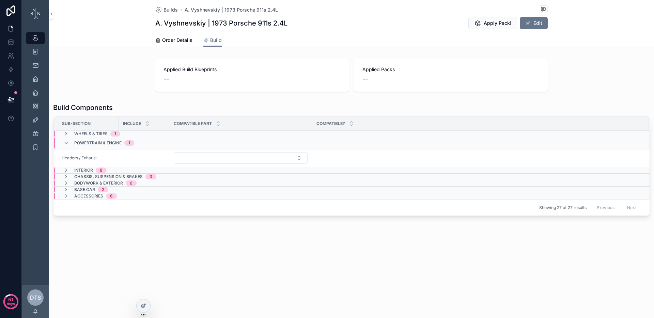
click at [64, 142] on icon "scrollable content" at bounding box center [65, 142] width 5 height 5
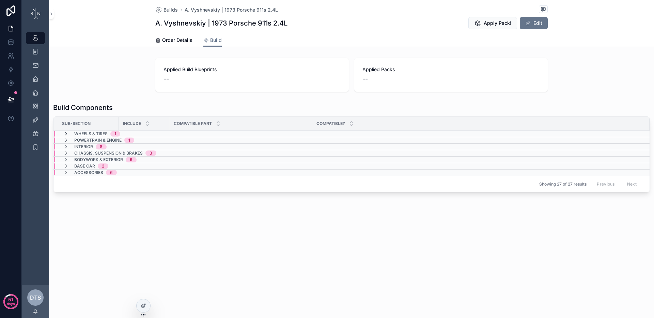
click at [65, 133] on icon "scrollable content" at bounding box center [65, 133] width 5 height 5
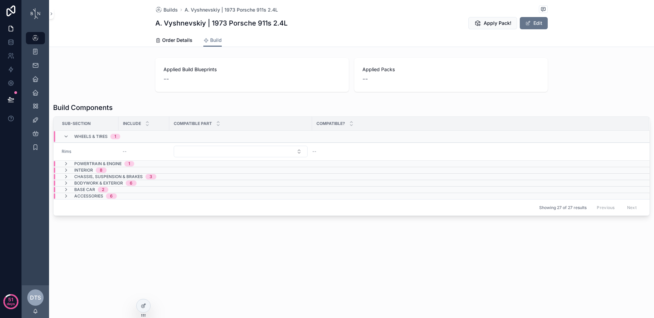
click at [65, 134] on icon "scrollable content" at bounding box center [65, 136] width 5 height 5
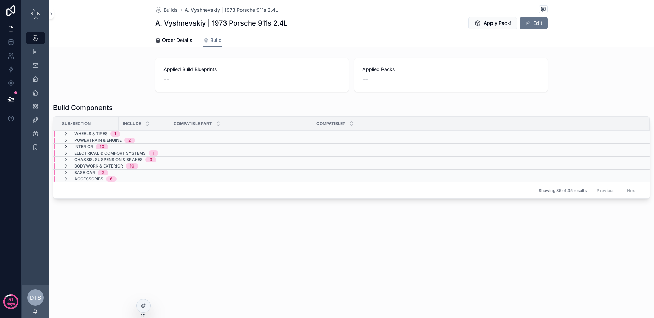
click at [65, 146] on icon "scrollable content" at bounding box center [65, 146] width 5 height 5
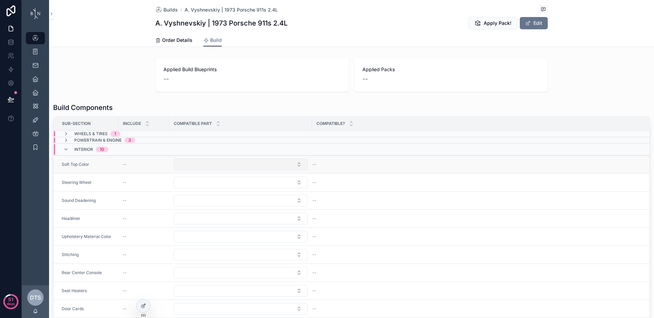
click at [215, 164] on button "Select Button" at bounding box center [241, 165] width 134 height 12
click at [196, 165] on button "Select Button" at bounding box center [241, 165] width 134 height 12
click at [95, 90] on div "Applied Build Blueprints -- Applied Packs --" at bounding box center [351, 74] width 605 height 39
click at [215, 165] on button "Select Button" at bounding box center [241, 165] width 134 height 12
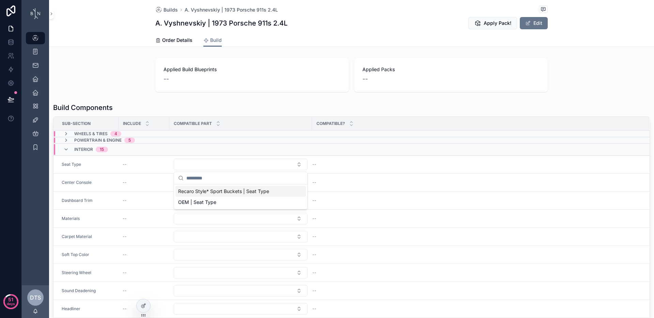
click at [216, 193] on span "Recaro Style* Sport Buckets | Seat Type" at bounding box center [223, 191] width 91 height 7
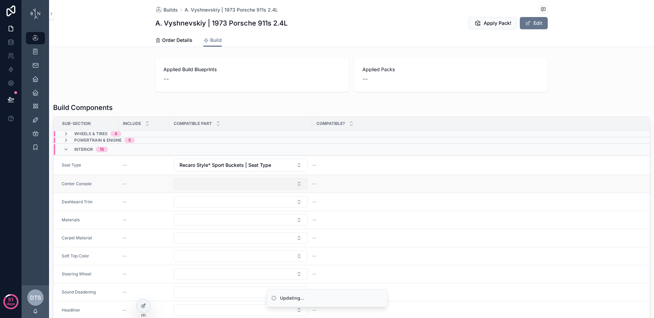
click at [218, 187] on button "Select Button" at bounding box center [241, 184] width 134 height 12
click at [212, 184] on button "Select Button" at bounding box center [241, 184] width 134 height 12
click at [51, 196] on div "Build Components Sub-Section Include Compatible part Compatible? Wheels & Tires…" at bounding box center [351, 229] width 605 height 258
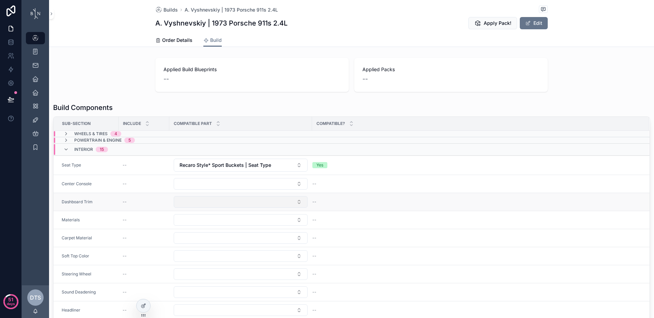
click at [194, 201] on button "Select Button" at bounding box center [241, 202] width 134 height 12
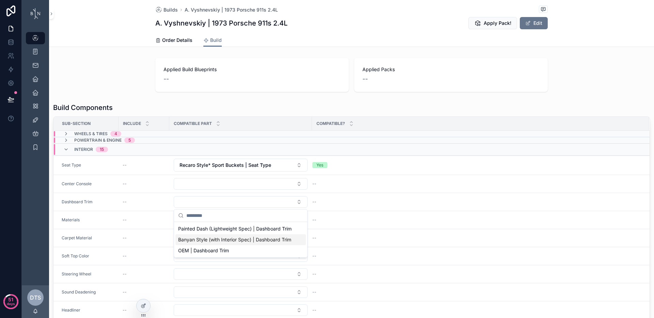
click at [220, 241] on span "Banyan Style (with Interior Spec) | Dashboard Trim" at bounding box center [234, 239] width 113 height 7
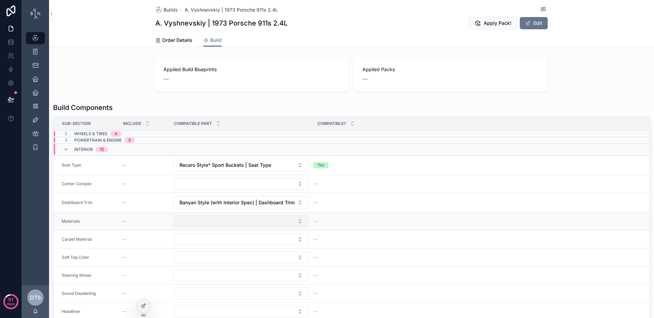
click at [211, 225] on button "Select Button" at bounding box center [241, 222] width 135 height 12
click at [225, 222] on button "Select Button" at bounding box center [241, 222] width 135 height 12
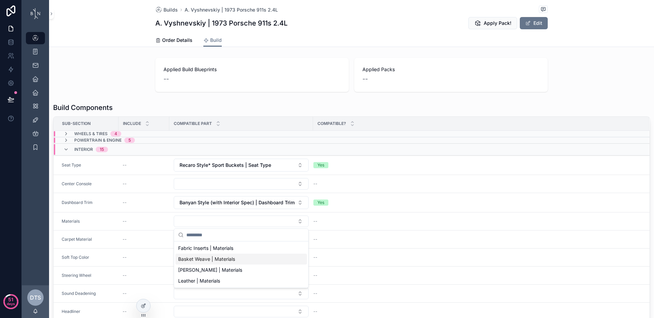
click at [256, 260] on div "Basket Weave | Materials" at bounding box center [240, 259] width 131 height 11
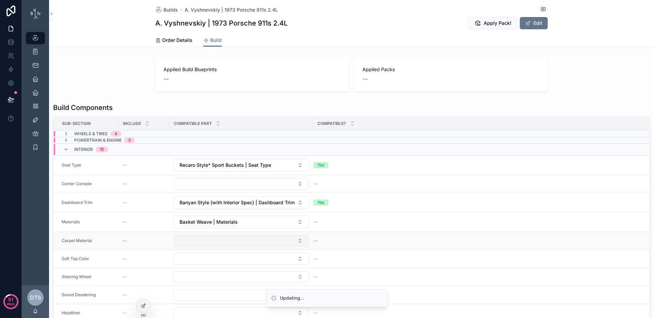
click at [253, 243] on button "Select Button" at bounding box center [241, 241] width 135 height 12
click at [286, 240] on button "Select Button" at bounding box center [241, 241] width 135 height 12
click at [289, 240] on button "Select Button" at bounding box center [241, 241] width 135 height 12
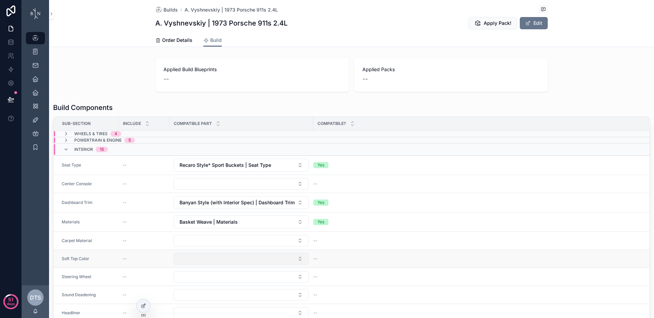
click at [250, 261] on button "Select Button" at bounding box center [241, 259] width 135 height 12
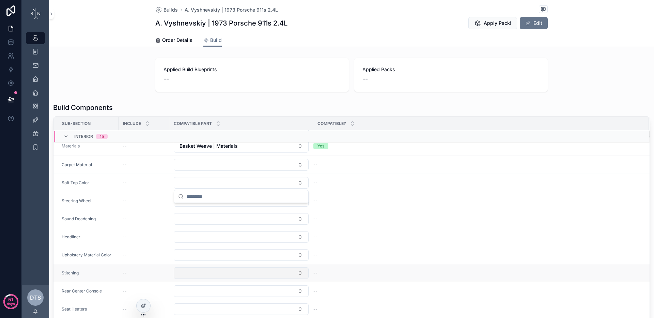
scroll to position [111, 0]
click at [223, 203] on button "Select Button" at bounding box center [241, 202] width 135 height 12
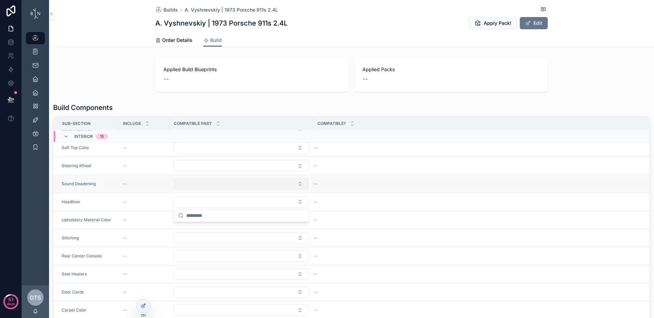
click at [247, 183] on button "Select Button" at bounding box center [241, 184] width 135 height 12
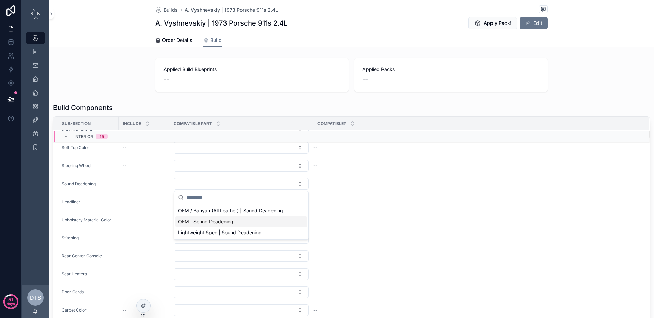
click at [246, 221] on div "OEM | Sound Deadening" at bounding box center [240, 221] width 131 height 11
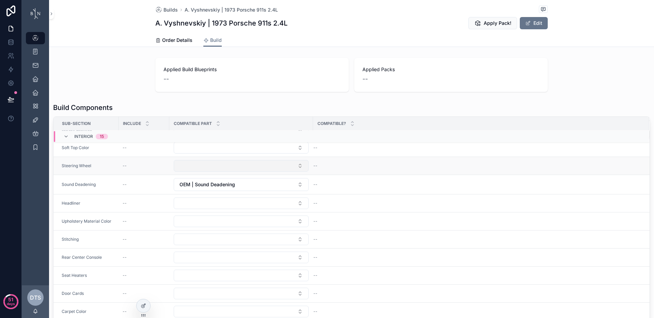
click at [248, 167] on button "Select Button" at bounding box center [241, 166] width 135 height 12
click at [244, 168] on button "Select Button" at bounding box center [241, 166] width 135 height 12
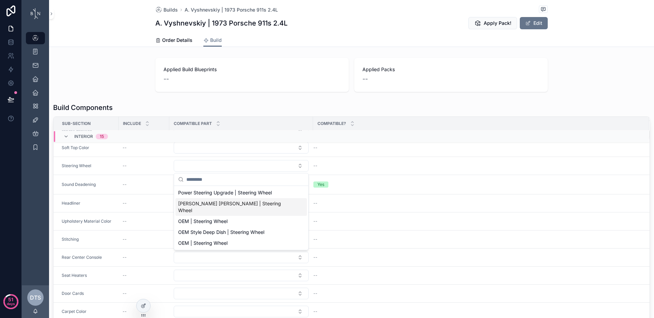
click at [232, 202] on span "Nardi Wood | Steering Wheel" at bounding box center [237, 207] width 118 height 14
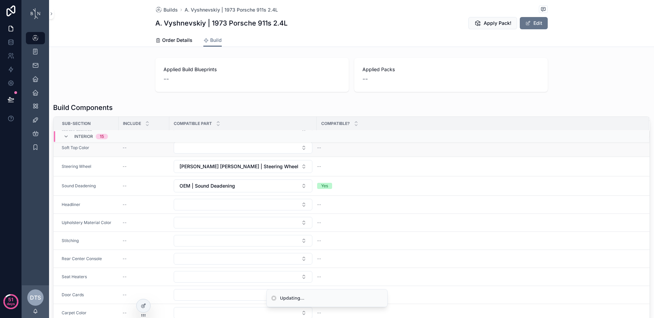
scroll to position [79, 0]
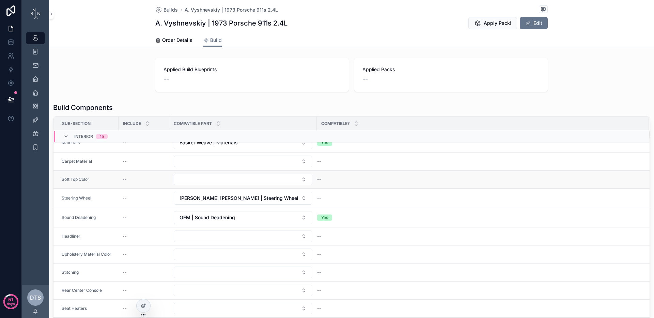
click at [226, 172] on td "scrollable content" at bounding box center [242, 180] width 147 height 18
click at [237, 177] on button "Select Button" at bounding box center [243, 180] width 139 height 12
click at [240, 162] on button "Select Button" at bounding box center [243, 162] width 139 height 12
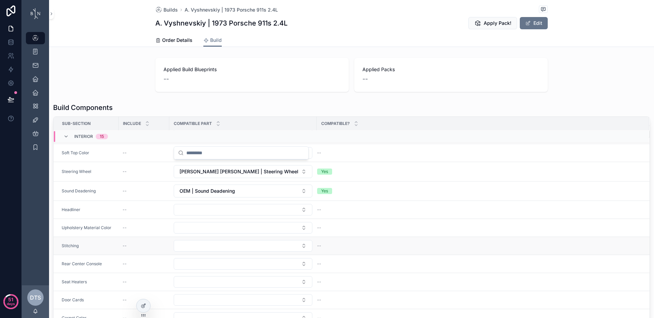
scroll to position [110, 0]
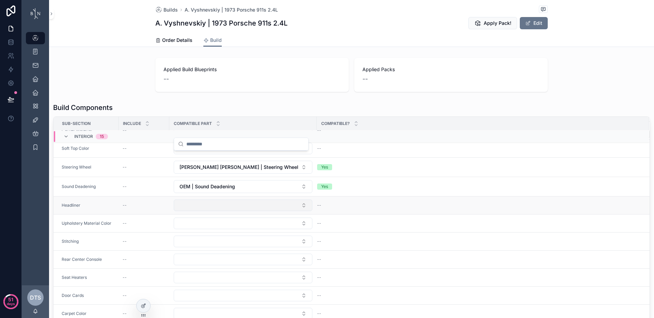
click at [231, 204] on button "Select Button" at bounding box center [243, 206] width 139 height 12
click at [225, 229] on td "scrollable content" at bounding box center [242, 224] width 147 height 18
click at [227, 226] on button "Select Button" at bounding box center [243, 224] width 139 height 12
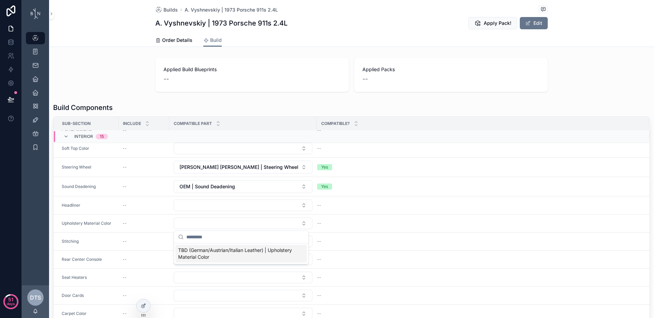
click at [227, 251] on span "TBD (German/Austrian/Italian Leather) | Upholstery Material Color" at bounding box center [237, 254] width 118 height 14
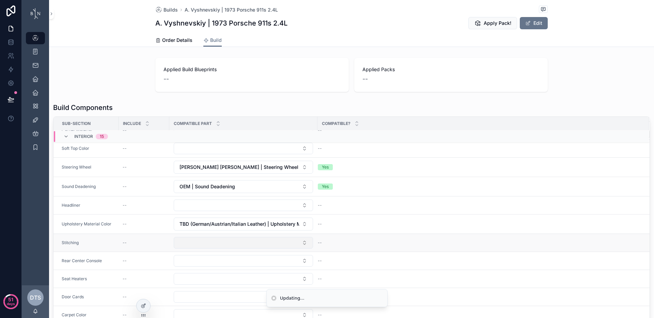
scroll to position [126, 0]
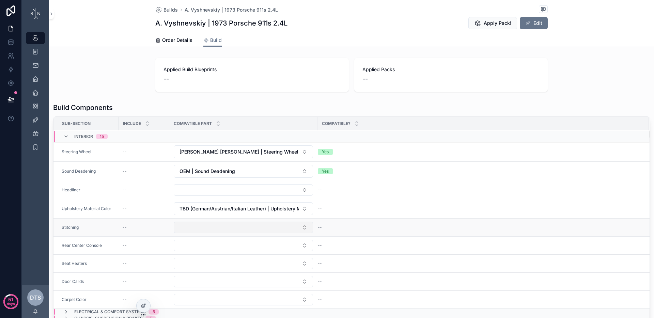
click at [231, 222] on button "Select Button" at bounding box center [243, 228] width 139 height 12
click at [233, 245] on button "Select Button" at bounding box center [243, 246] width 139 height 12
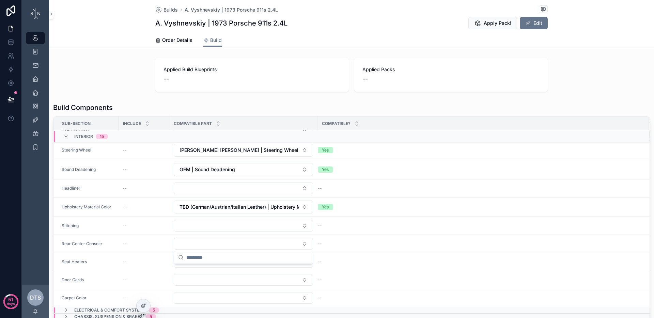
click at [50, 241] on div "Build Components Sub-Section Include Compatible part Compatible? Wheels & Tires…" at bounding box center [351, 229] width 605 height 258
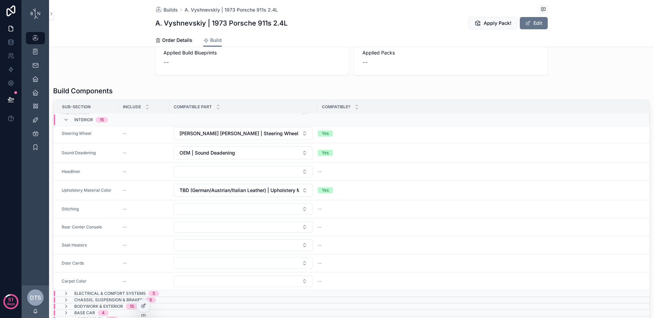
scroll to position [52, 0]
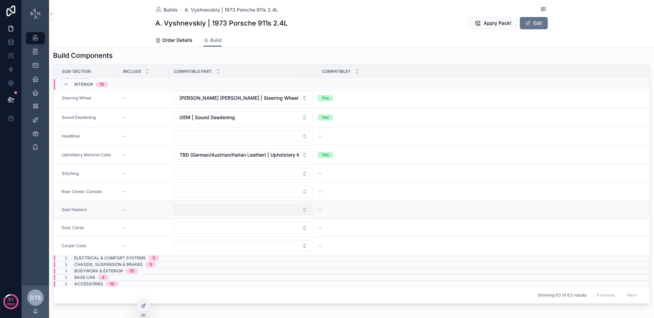
click at [238, 214] on button "Select Button" at bounding box center [243, 210] width 139 height 12
click at [51, 225] on div "Build Components Sub-Section Include Compatible part Compatible? Wheels & Tires…" at bounding box center [351, 177] width 605 height 258
click at [203, 229] on button "Select Button" at bounding box center [243, 228] width 139 height 12
click at [50, 236] on div "Build Components Sub-Section Include Compatible part Compatible? Wheels & Tires…" at bounding box center [351, 177] width 605 height 258
click at [194, 250] on button "Select Button" at bounding box center [243, 246] width 139 height 12
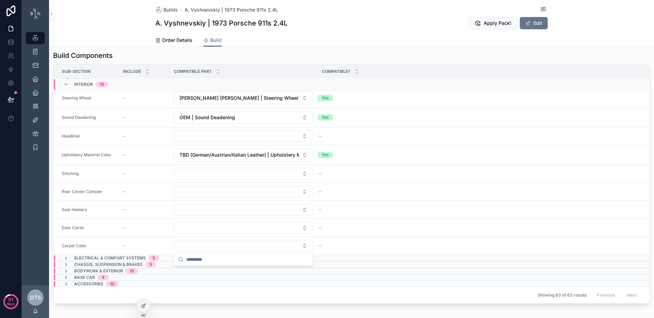
click at [50, 227] on div "Build Components Sub-Section Include Compatible part Compatible? Wheels & Tires…" at bounding box center [351, 177] width 605 height 258
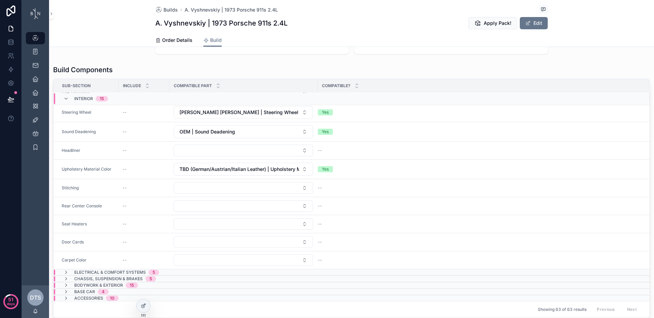
scroll to position [29, 0]
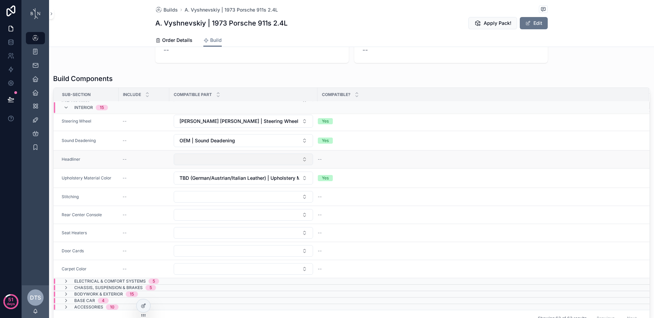
click at [244, 161] on button "Select Button" at bounding box center [243, 160] width 139 height 12
click at [64, 108] on icon "scrollable content" at bounding box center [65, 107] width 5 height 5
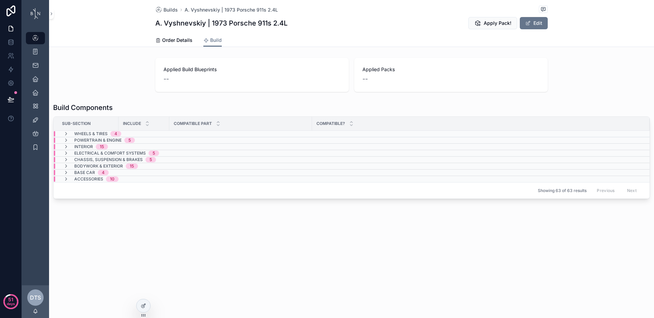
scroll to position [0, 0]
click at [67, 152] on icon "scrollable content" at bounding box center [65, 153] width 5 height 5
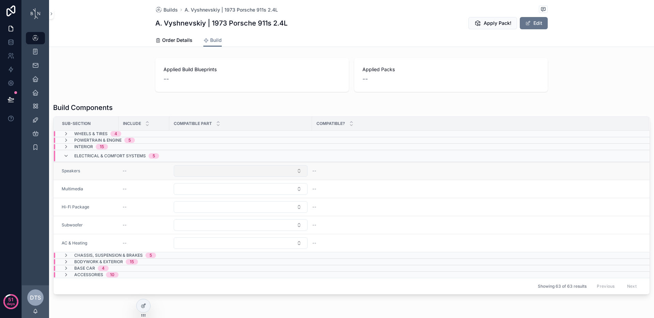
click at [204, 171] on button "Select Button" at bounding box center [241, 171] width 134 height 12
click at [180, 193] on button "Select Button" at bounding box center [241, 189] width 134 height 12
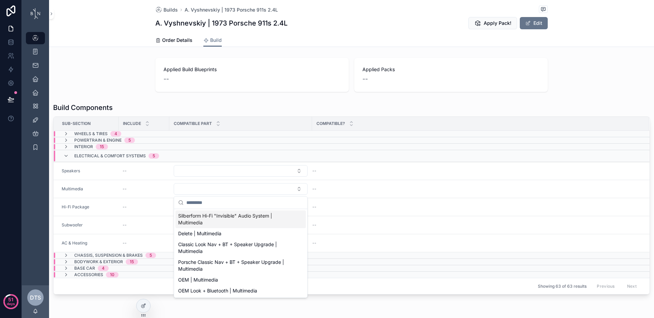
click at [236, 217] on span "Silberform Hi-Fi "Invisible" Audio System | Multimedia" at bounding box center [236, 219] width 117 height 14
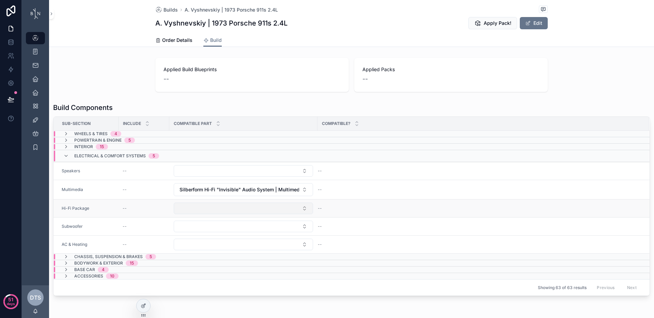
click at [235, 211] on button "Select Button" at bounding box center [243, 209] width 139 height 12
drag, startPoint x: 234, startPoint y: 233, endPoint x: 234, endPoint y: 229, distance: 4.1
click at [234, 233] on td "scrollable content" at bounding box center [243, 227] width 148 height 18
click at [234, 229] on button "Select Button" at bounding box center [243, 227] width 139 height 12
click at [236, 211] on button "Select Button" at bounding box center [243, 209] width 139 height 12
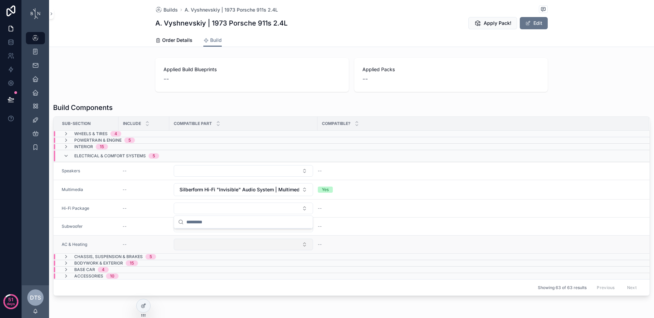
click at [234, 242] on button "Select Button" at bounding box center [243, 245] width 139 height 12
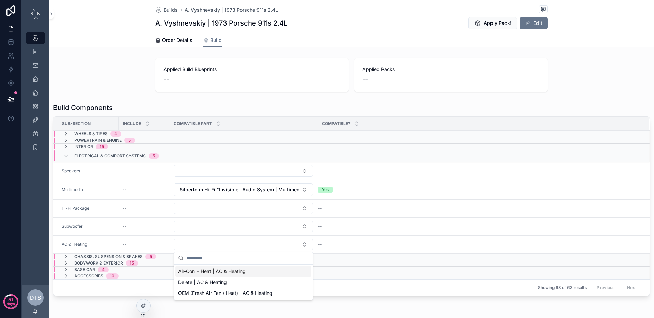
click at [227, 274] on span "Air-Con + Heat | AC & Heating" at bounding box center [211, 271] width 67 height 7
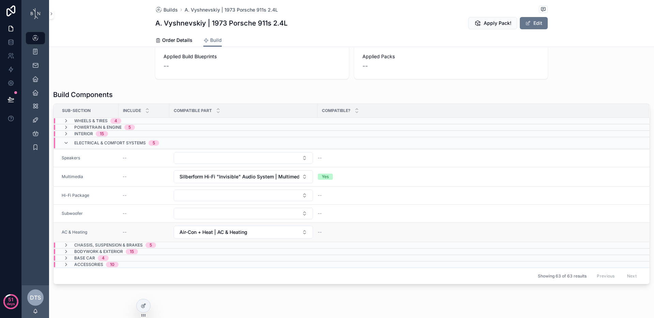
scroll to position [26, 0]
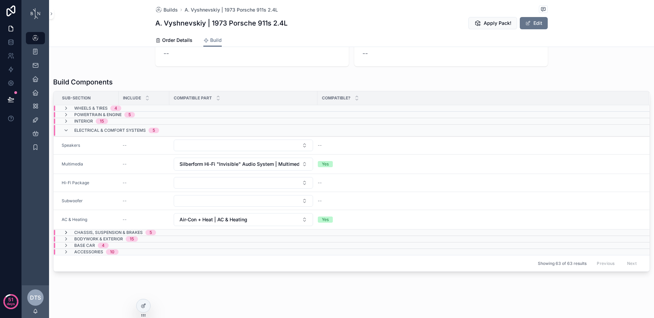
click at [66, 235] on icon "scrollable content" at bounding box center [65, 232] width 5 height 5
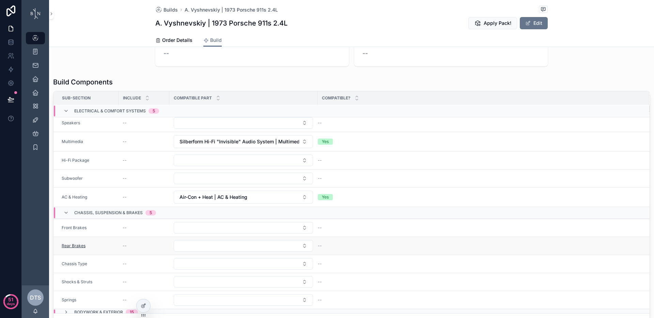
scroll to position [37, 0]
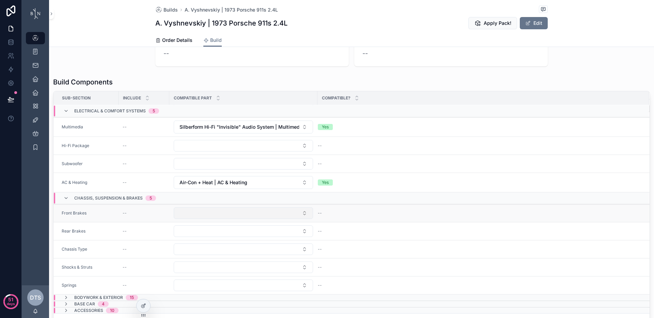
click at [196, 211] on button "Select Button" at bounding box center [243, 213] width 139 height 12
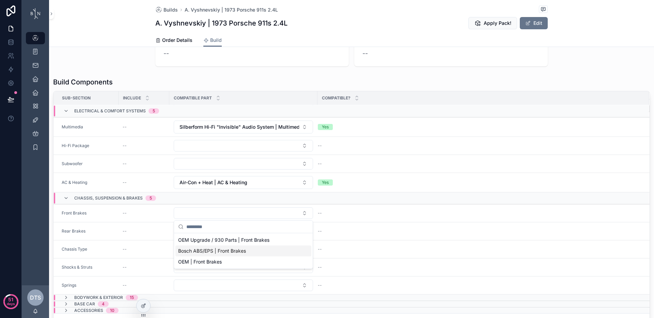
click at [204, 252] on span "Bosch ABS/EPS | Front Brakes" at bounding box center [212, 251] width 68 height 7
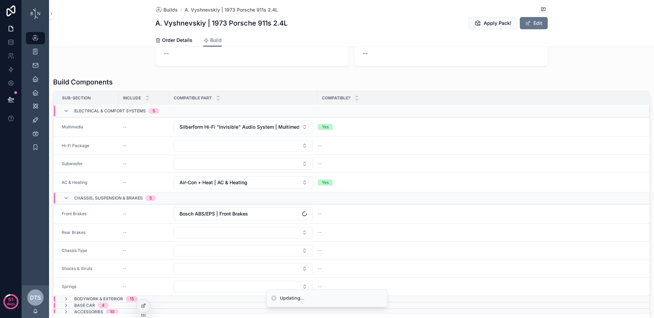
click at [203, 237] on button "Select Button" at bounding box center [243, 233] width 139 height 12
click at [198, 254] on button "Select Button" at bounding box center [243, 251] width 139 height 12
click at [200, 252] on button "Select Button" at bounding box center [243, 251] width 139 height 12
click at [187, 275] on td "scrollable content" at bounding box center [243, 269] width 148 height 18
click at [188, 273] on button "Select Button" at bounding box center [243, 269] width 139 height 12
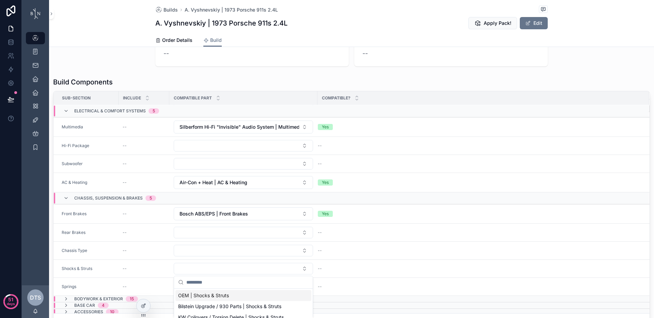
click at [199, 294] on span "OEM | Shocks & Struts" at bounding box center [203, 295] width 51 height 7
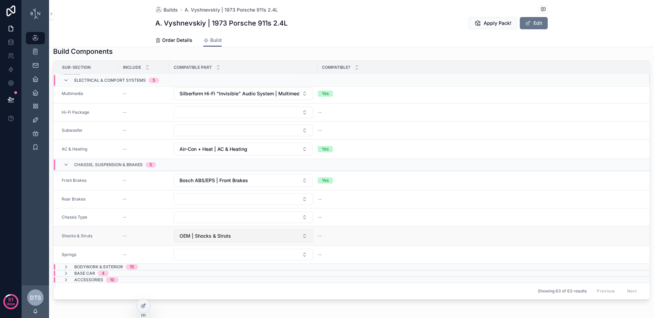
scroll to position [61, 0]
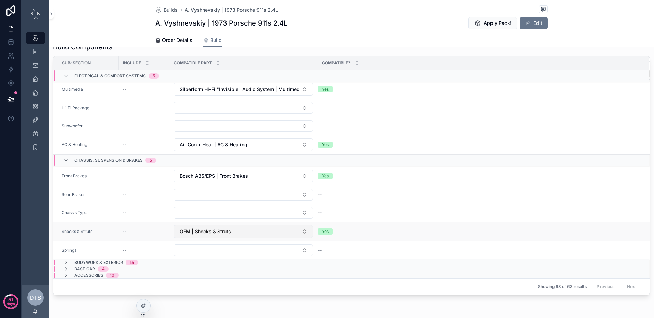
click at [210, 231] on span "OEM | Shocks & Struts" at bounding box center [204, 231] width 51 height 7
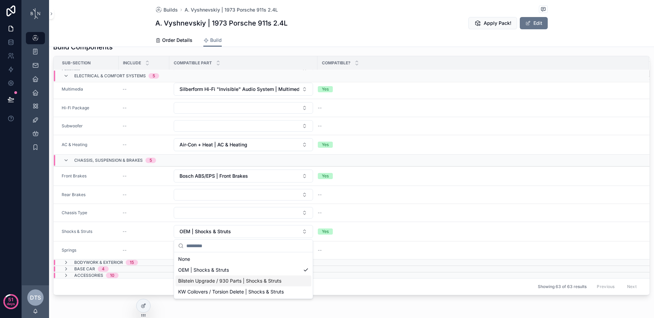
click at [211, 281] on span "Bilstein Upgrade / 930 Parts | Shocks & Struts" at bounding box center [229, 281] width 103 height 7
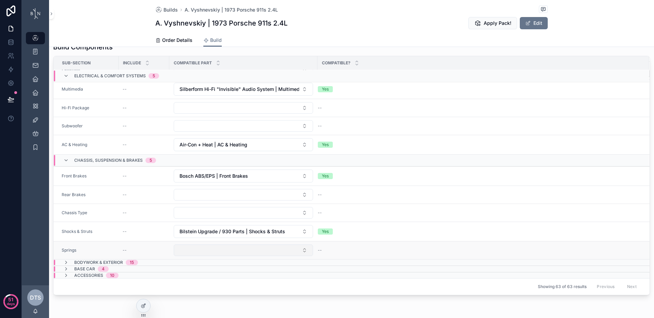
click at [212, 252] on button "Select Button" at bounding box center [243, 250] width 139 height 12
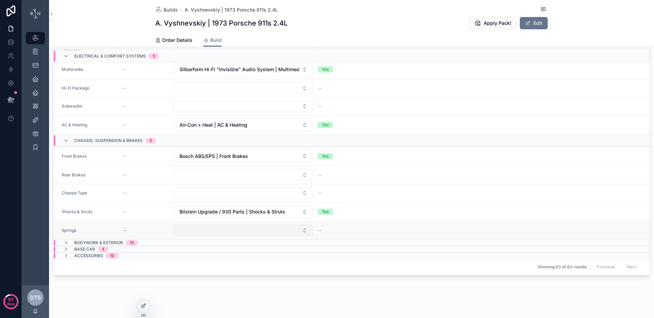
click at [200, 230] on button "Select Button" at bounding box center [243, 231] width 139 height 12
click at [219, 194] on button "Select Button" at bounding box center [243, 193] width 139 height 12
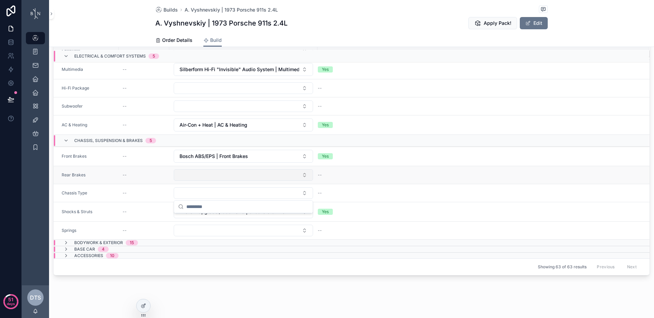
click at [221, 179] on button "Select Button" at bounding box center [243, 175] width 139 height 12
click at [67, 242] on icon "scrollable content" at bounding box center [65, 242] width 5 height 5
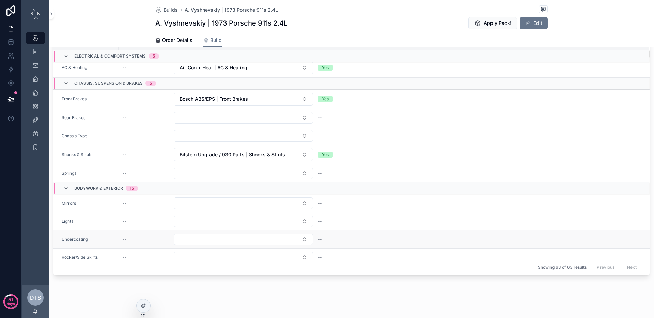
scroll to position [132, 0]
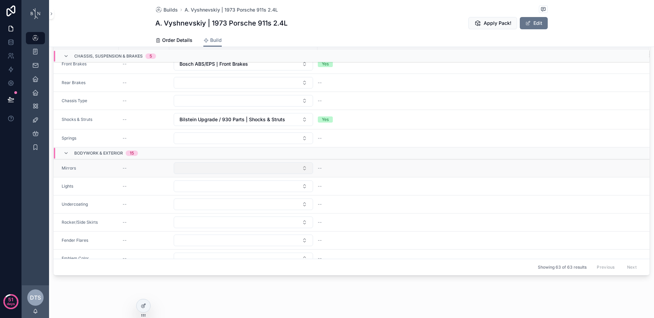
click at [199, 169] on button "Select Button" at bounding box center [243, 168] width 139 height 12
click at [197, 191] on button "Select Button" at bounding box center [243, 186] width 139 height 12
click at [203, 208] on div "Builds Build Components Models Parts Build Blueprints BB Components Sections Su…" at bounding box center [338, 159] width 632 height 318
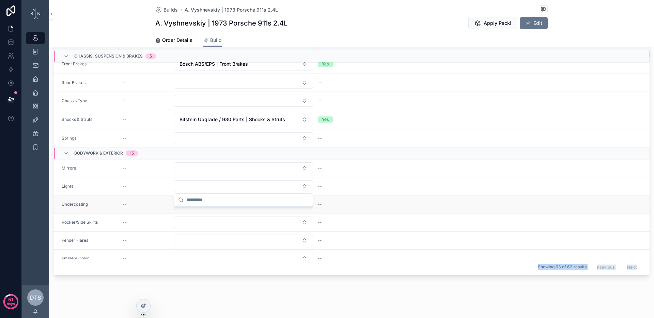
click at [204, 207] on button "Select Button" at bounding box center [243, 205] width 139 height 12
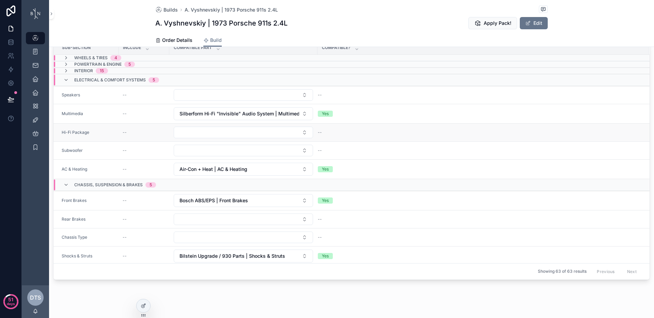
scroll to position [0, 0]
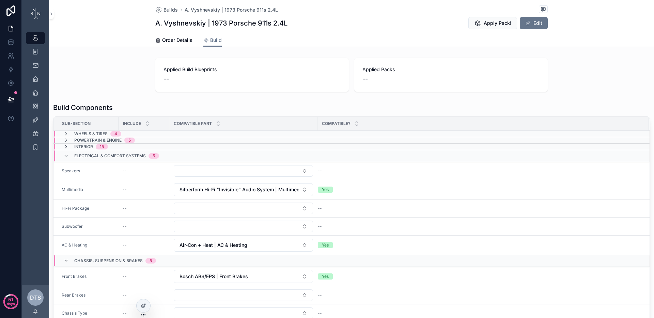
click at [64, 144] on icon "scrollable content" at bounding box center [65, 146] width 5 height 5
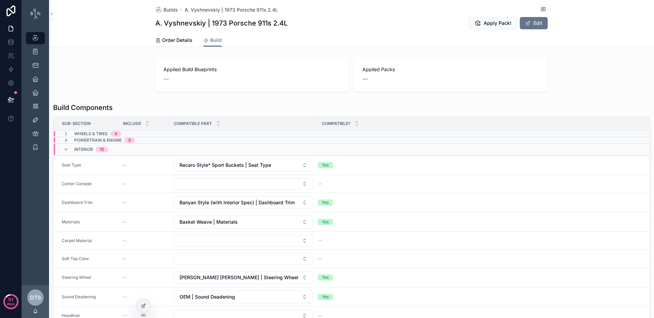
click at [65, 140] on icon "scrollable content" at bounding box center [65, 140] width 5 height 5
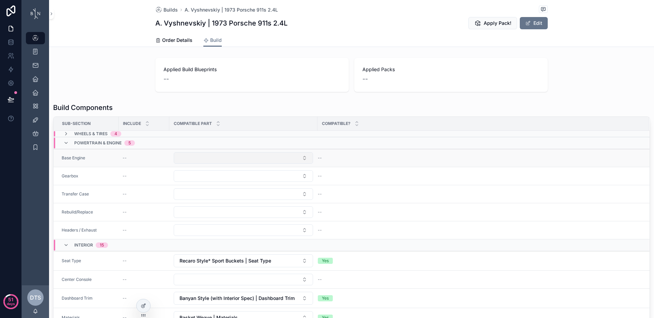
click at [197, 155] on button "Select Button" at bounding box center [243, 158] width 139 height 12
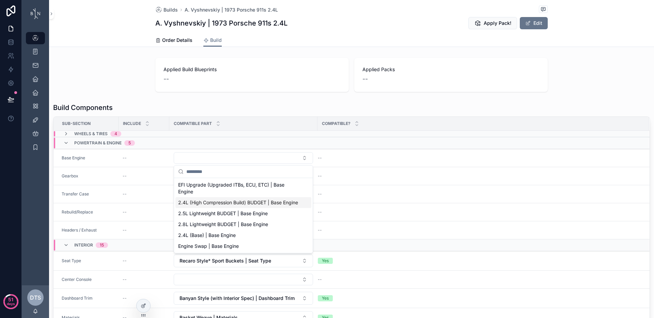
click at [222, 205] on span "2.4L (High Compression Build) BUDGET | Base Engine" at bounding box center [238, 202] width 120 height 7
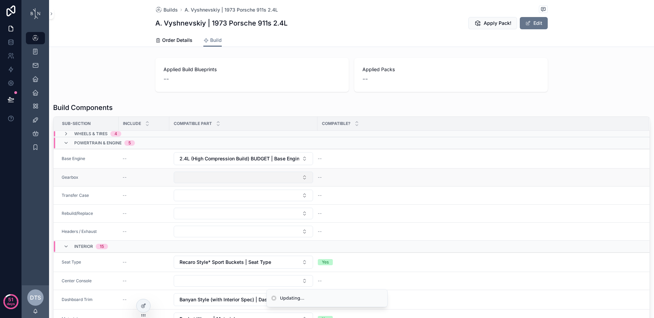
click at [217, 180] on button "Select Button" at bounding box center [243, 178] width 139 height 12
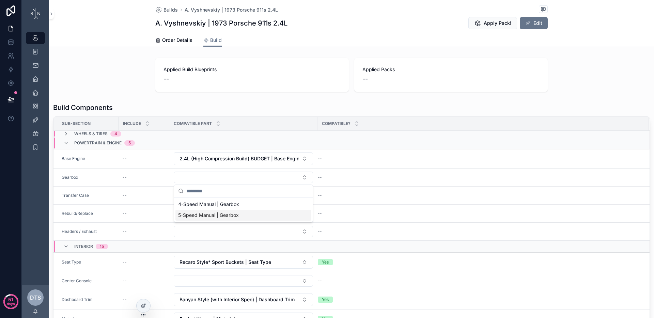
click at [219, 213] on span "5-Speed Manual | Gearbox" at bounding box center [208, 215] width 61 height 7
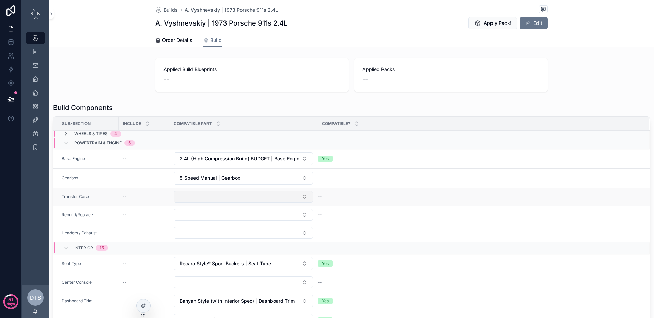
click at [221, 195] on button "Select Button" at bounding box center [243, 197] width 139 height 12
click at [217, 212] on button "Select Button" at bounding box center [243, 215] width 139 height 12
click at [209, 236] on button "Select Button" at bounding box center [243, 233] width 139 height 12
click at [205, 262] on span "OEM | Headers / Exhaust" at bounding box center [206, 259] width 56 height 7
click at [54, 90] on div "Applied Build Blueprints -- Applied Packs --" at bounding box center [351, 74] width 605 height 39
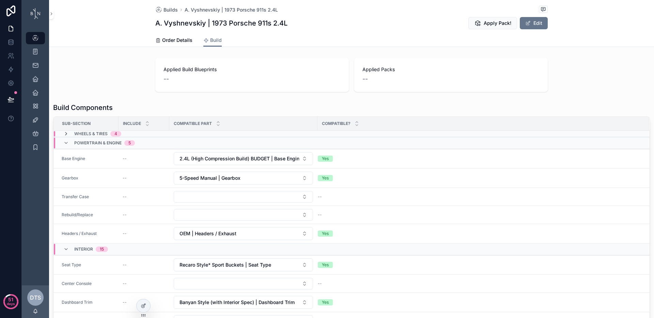
click at [65, 134] on icon "scrollable content" at bounding box center [65, 133] width 5 height 5
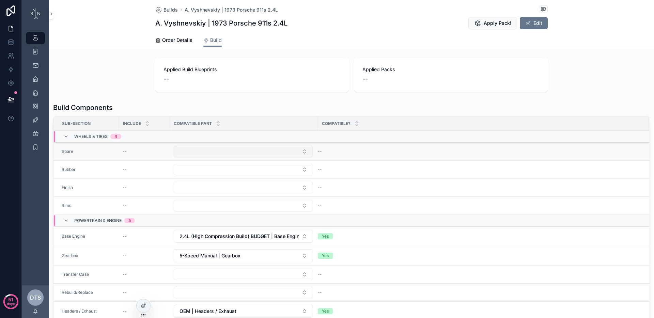
click at [199, 157] on button "Select Button" at bounding box center [243, 152] width 139 height 12
click at [211, 179] on td "scrollable content" at bounding box center [243, 188] width 148 height 18
click at [212, 175] on button "Select Button" at bounding box center [243, 170] width 139 height 12
click at [215, 194] on td "scrollable content" at bounding box center [243, 188] width 148 height 18
click at [215, 190] on button "Select Button" at bounding box center [243, 188] width 139 height 12
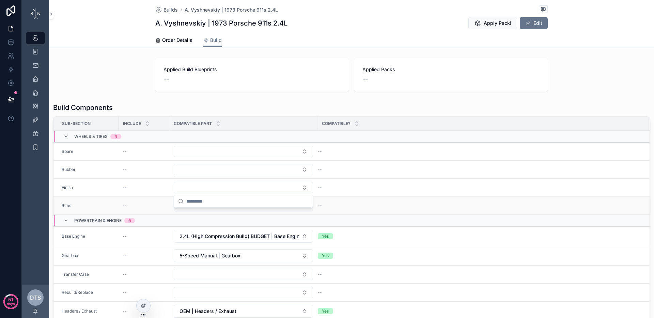
click at [181, 210] on button "Select Button" at bounding box center [243, 206] width 139 height 12
click at [196, 233] on span "[PERSON_NAME] | Rims" at bounding box center [205, 232] width 54 height 7
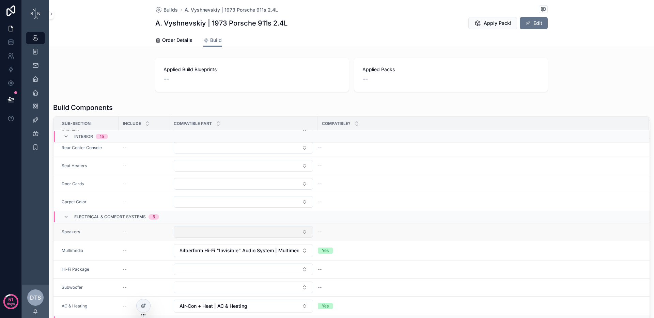
scroll to position [440, 0]
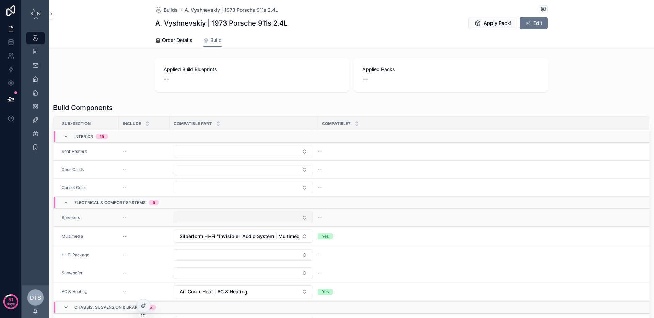
click at [203, 217] on button "Select Button" at bounding box center [243, 218] width 139 height 12
click at [50, 228] on div "Build Components Sub-Section Include Compatible part Compatible? Interior 15 Da…" at bounding box center [351, 229] width 605 height 258
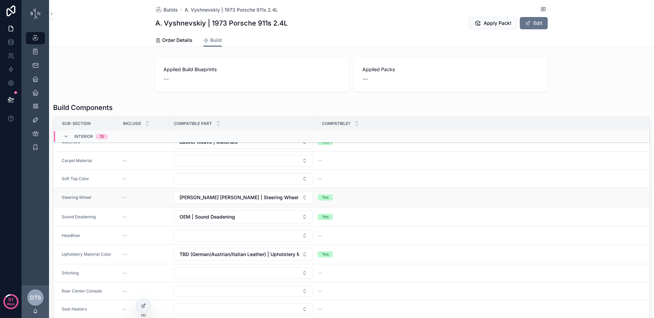
scroll to position [259, 0]
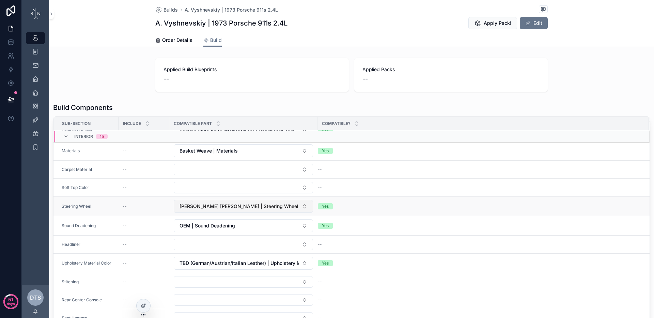
click at [208, 209] on span "Nardi Wood | Steering Wheel" at bounding box center [238, 206] width 119 height 7
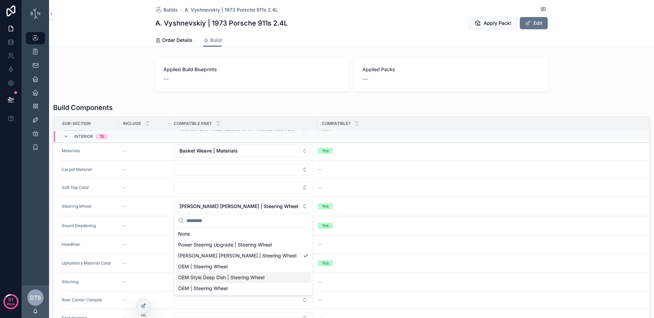
click at [230, 279] on span "OEM Style Deep Dish | Steering Wheel" at bounding box center [221, 277] width 86 height 7
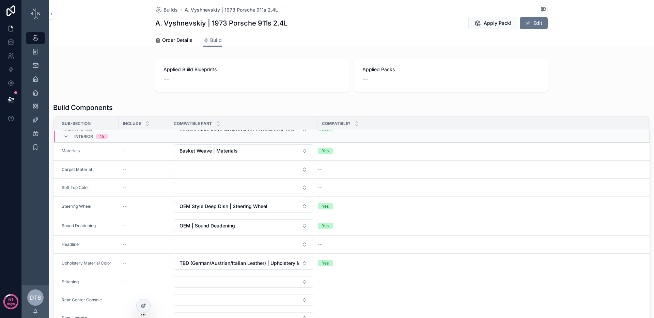
click at [53, 212] on div "Sub-Section Include Compatible part Compatible? Wheels & Tires 4 Rims -- Fuchs …" at bounding box center [351, 235] width 597 height 239
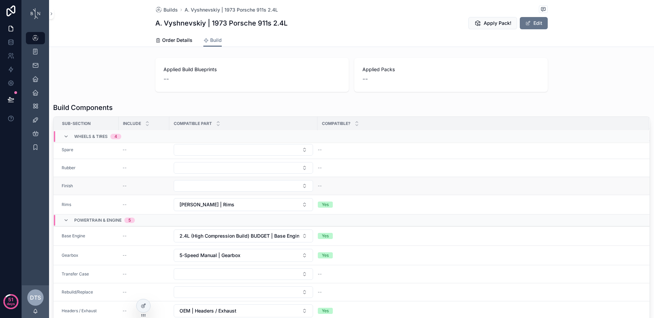
scroll to position [0, 0]
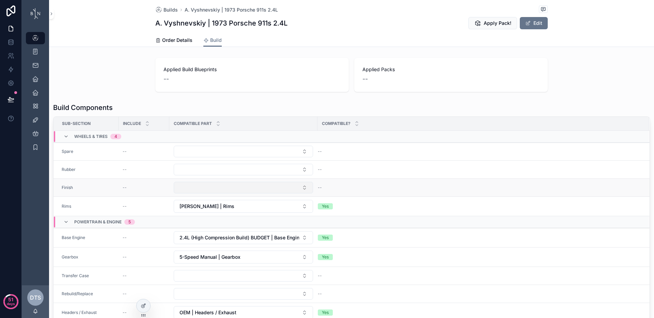
click at [184, 186] on button "Select Button" at bounding box center [243, 188] width 139 height 12
click at [107, 91] on div "Applied Build Blueprints -- Applied Packs --" at bounding box center [351, 74] width 605 height 39
click at [145, 307] on icon at bounding box center [143, 305] width 5 height 5
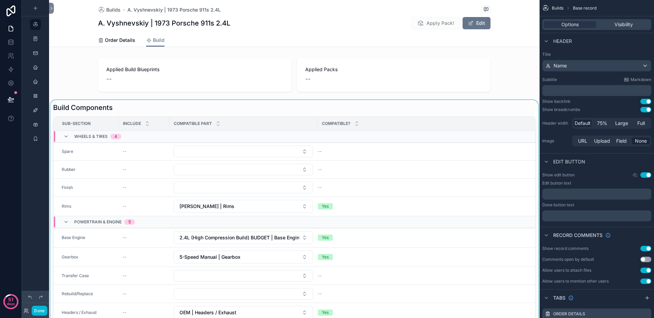
click at [153, 105] on div "scrollable content" at bounding box center [294, 229] width 490 height 258
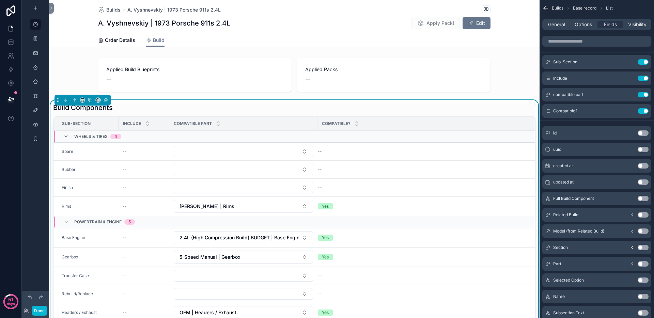
click at [584, 29] on div "General Options Fields Visibility" at bounding box center [596, 24] width 109 height 11
click at [584, 26] on span "Options" at bounding box center [582, 24] width 17 height 7
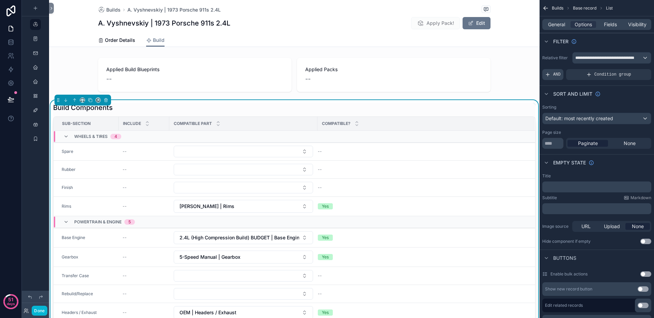
click at [559, 76] on span "AND" at bounding box center [556, 74] width 7 height 5
click at [634, 70] on icon "scrollable content" at bounding box center [634, 70] width 4 height 4
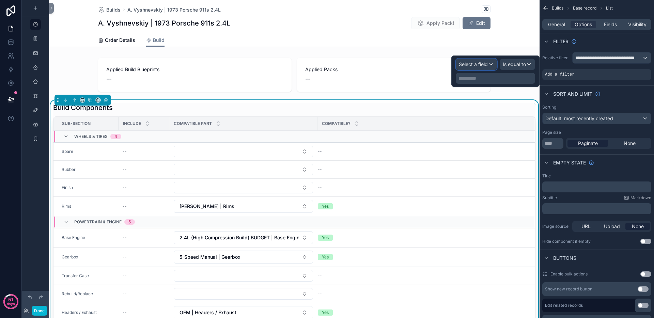
click at [477, 61] on span "Select a field" at bounding box center [473, 64] width 29 height 6
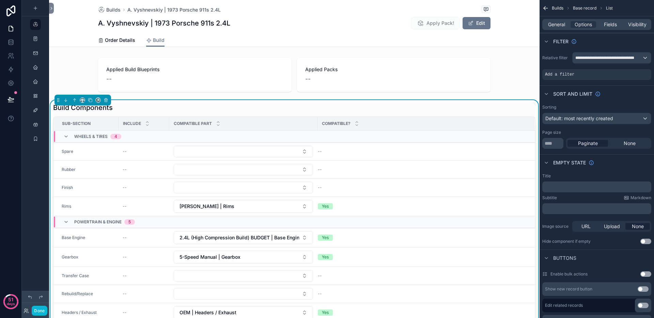
click at [633, 70] on icon "scrollable content" at bounding box center [634, 70] width 4 height 4
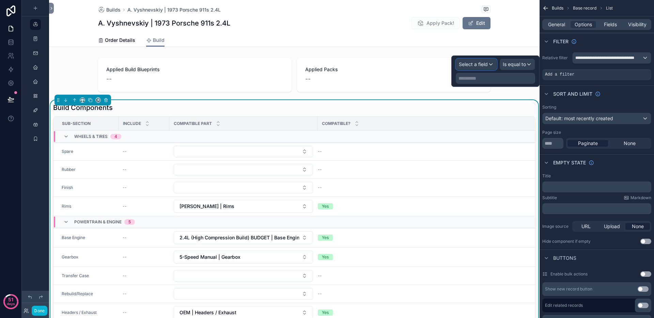
click at [479, 64] on span "Select a field" at bounding box center [473, 64] width 29 height 6
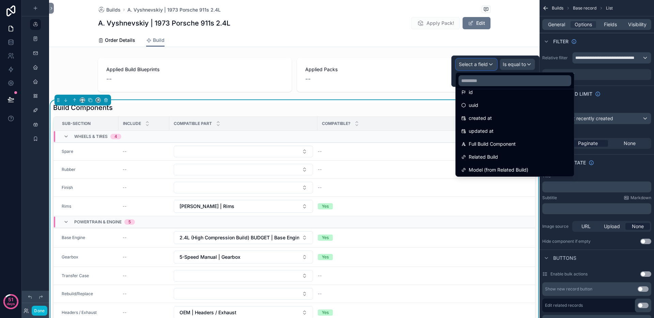
scroll to position [45, 0]
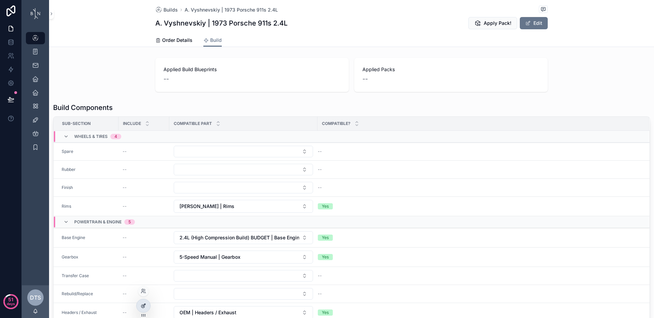
click at [148, 305] on div at bounding box center [144, 305] width 14 height 13
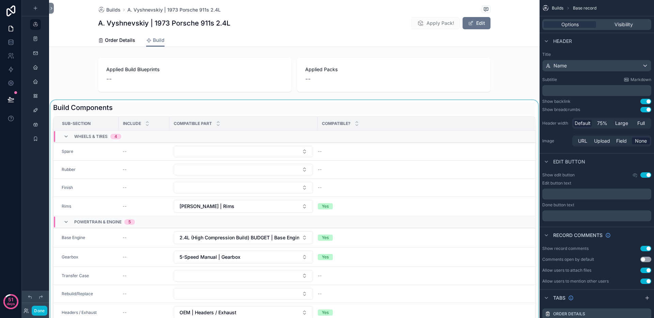
click at [207, 109] on div "scrollable content" at bounding box center [294, 229] width 490 height 258
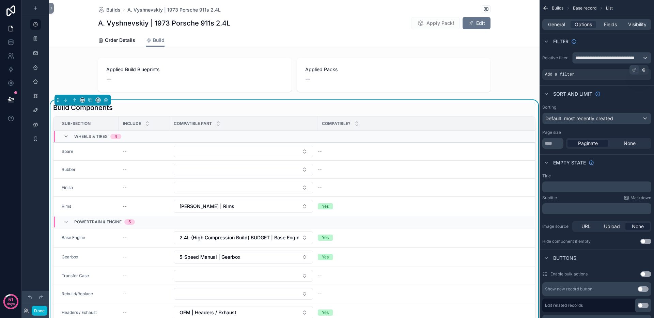
click at [632, 70] on icon "scrollable content" at bounding box center [634, 70] width 4 height 4
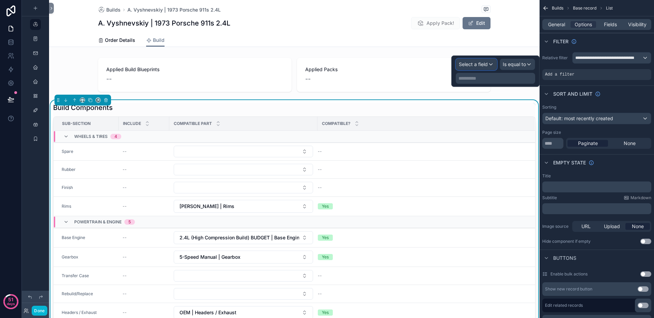
click at [473, 65] on span "Select a field" at bounding box center [473, 64] width 29 height 6
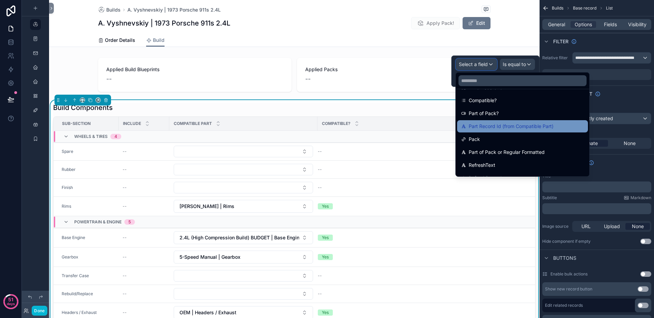
scroll to position [279, 0]
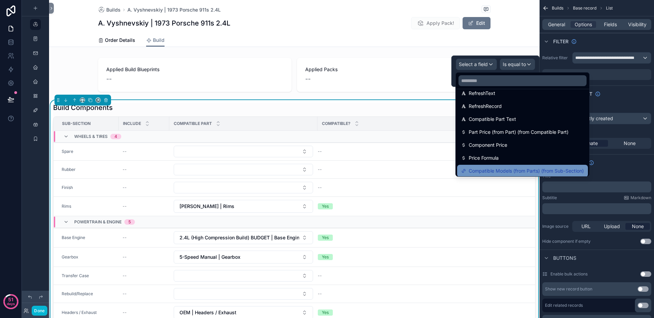
click at [533, 169] on span "Compatible Models (from Parts) (from Sub-Section)" at bounding box center [526, 171] width 115 height 8
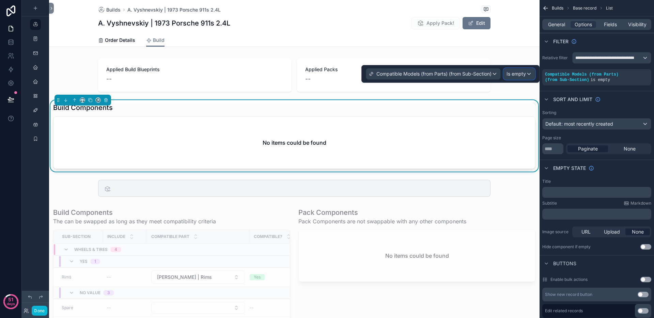
click at [525, 76] on span "Is empty" at bounding box center [515, 73] width 19 height 7
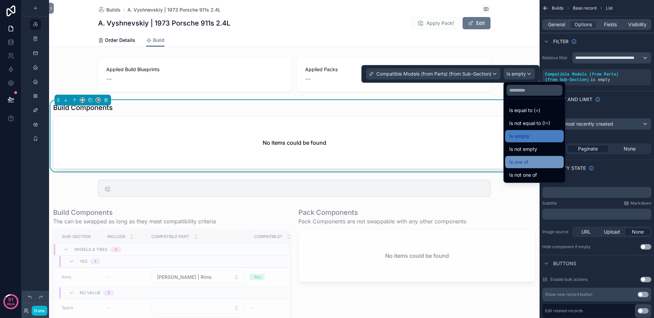
click at [531, 162] on div "Is one of" at bounding box center [534, 162] width 50 height 8
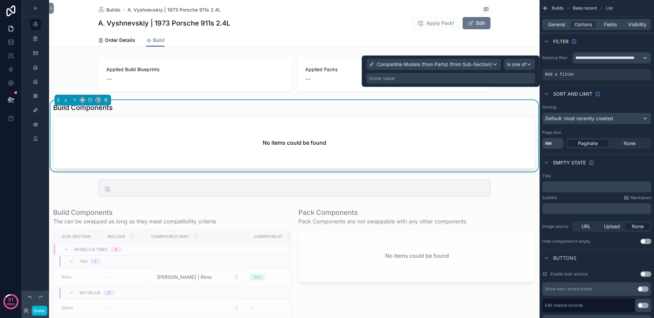
click at [438, 76] on div "Some value" at bounding box center [450, 78] width 169 height 11
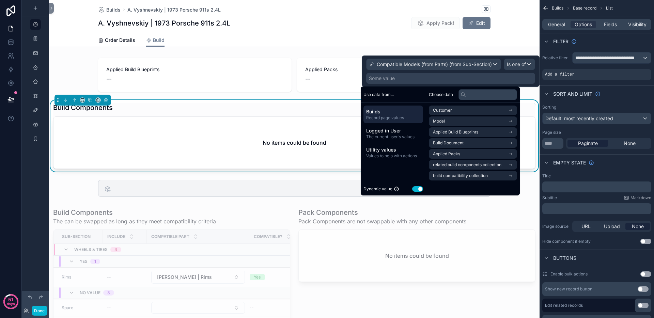
click at [393, 112] on span "Builds" at bounding box center [393, 111] width 54 height 7
click at [451, 122] on li "Model" at bounding box center [473, 121] width 88 height 10
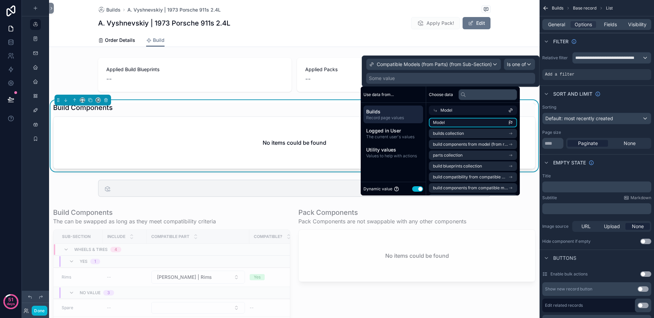
click at [448, 123] on li "Model" at bounding box center [473, 123] width 88 height 10
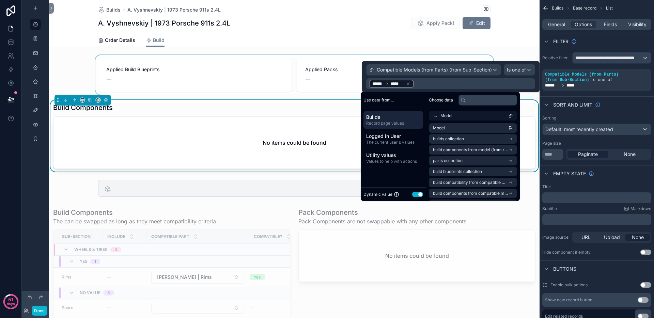
click at [80, 79] on div "scrollable content" at bounding box center [294, 74] width 490 height 39
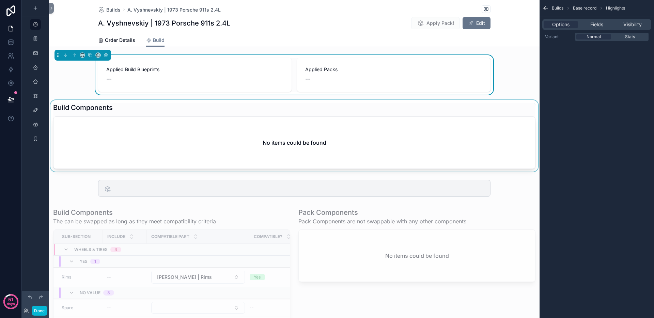
click at [270, 107] on div "scrollable content" at bounding box center [294, 136] width 490 height 72
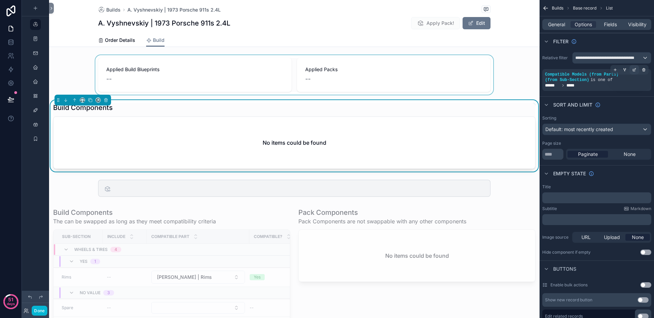
click at [634, 70] on icon "scrollable content" at bounding box center [634, 70] width 4 height 4
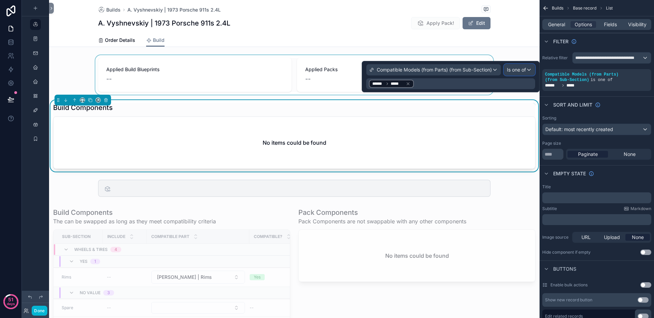
click at [518, 70] on span "Is one of" at bounding box center [516, 69] width 19 height 7
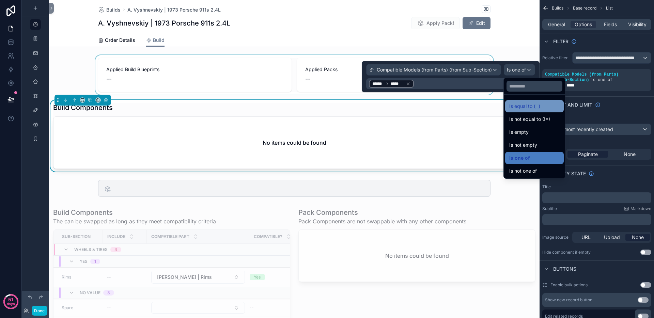
click at [523, 104] on span "Is equal to (=)" at bounding box center [524, 106] width 31 height 8
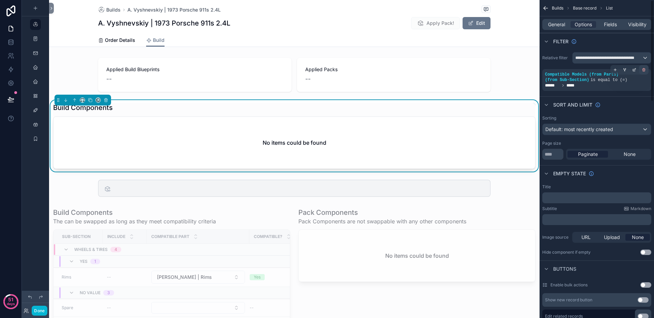
click at [643, 70] on icon "scrollable content" at bounding box center [644, 70] width 4 height 4
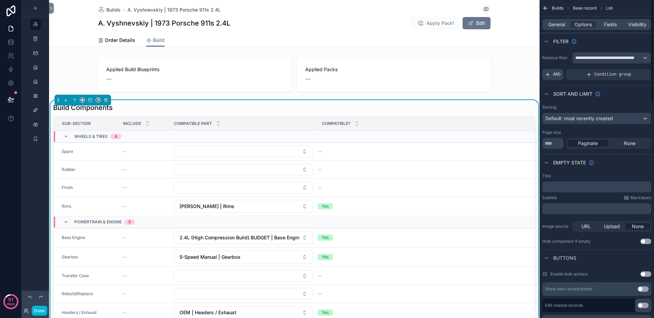
click at [559, 75] on span "AND" at bounding box center [556, 74] width 7 height 5
click at [632, 70] on icon "scrollable content" at bounding box center [634, 70] width 4 height 4
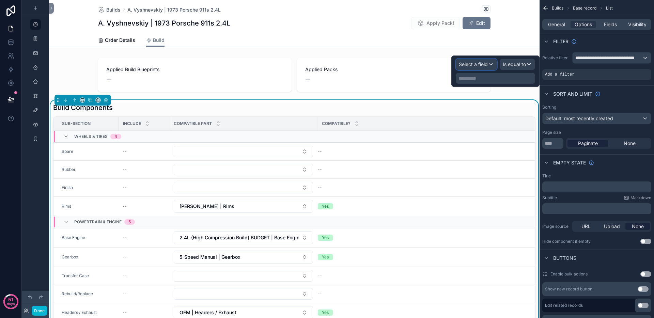
click at [464, 61] on span "Select a field" at bounding box center [473, 64] width 29 height 6
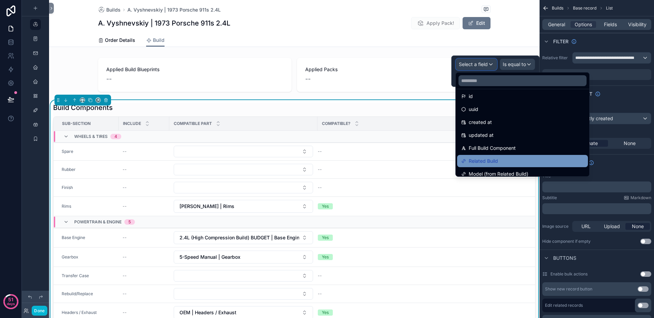
scroll to position [22, 0]
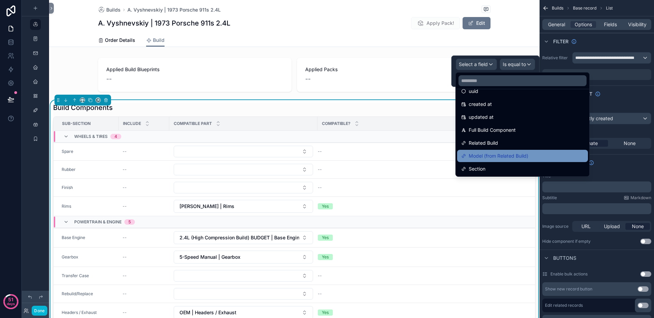
click at [522, 158] on span "Model (from Related Build)" at bounding box center [499, 156] width 60 height 8
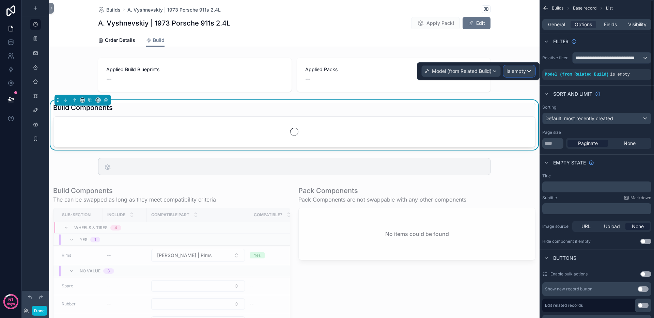
click at [515, 69] on span "Is empty" at bounding box center [515, 71] width 19 height 7
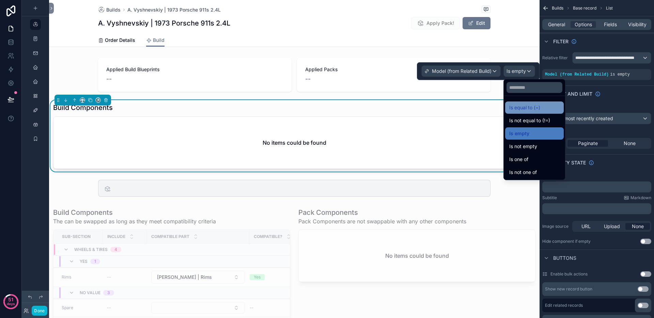
click at [531, 106] on span "Is equal to (=)" at bounding box center [524, 108] width 31 height 8
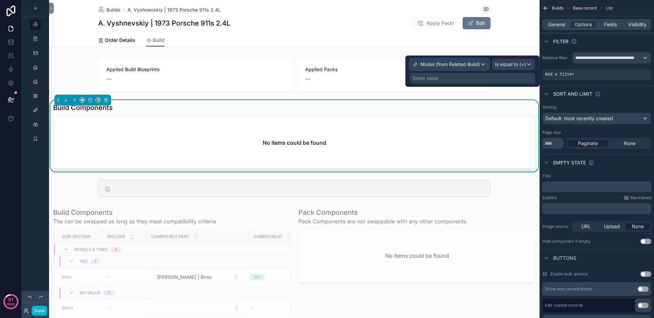
click at [466, 62] on span "Model (from Related Build)" at bounding box center [450, 64] width 60 height 7
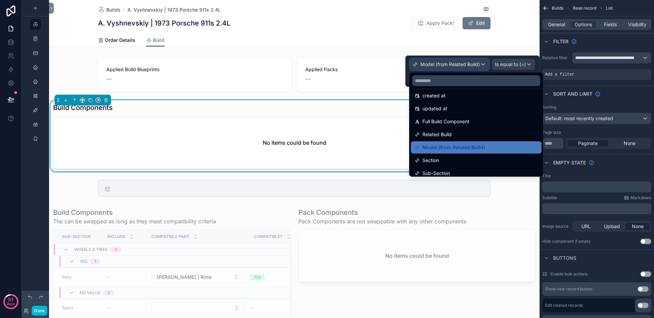
scroll to position [35, 0]
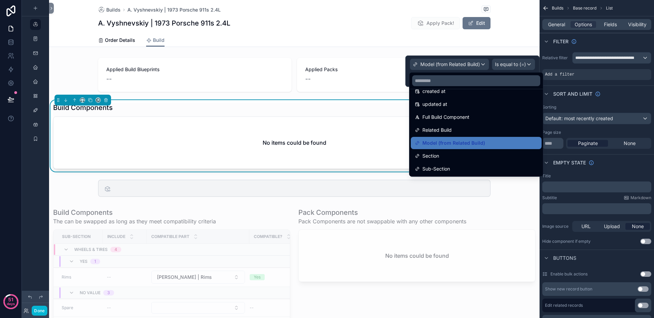
click at [462, 65] on div at bounding box center [472, 71] width 134 height 31
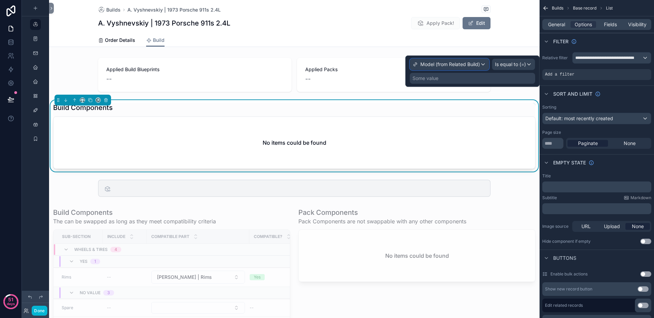
click at [464, 60] on div "Model (from Related Build)" at bounding box center [449, 64] width 79 height 11
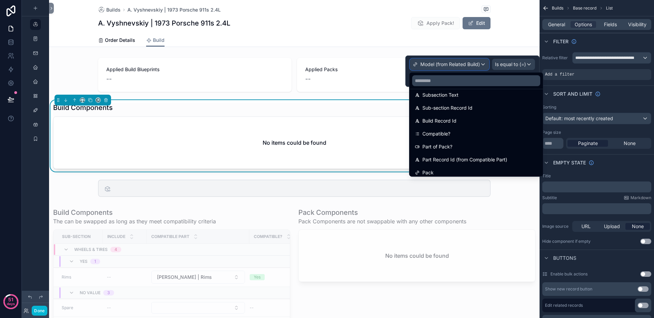
scroll to position [307, 0]
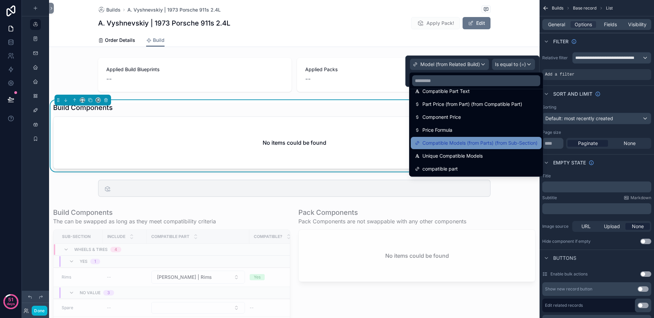
click at [472, 145] on span "Compatible Models (from Parts) (from Sub-Section)" at bounding box center [479, 143] width 115 height 8
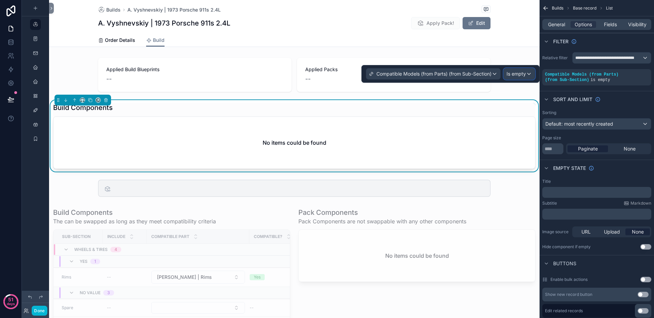
click at [513, 74] on span "Is empty" at bounding box center [515, 73] width 19 height 7
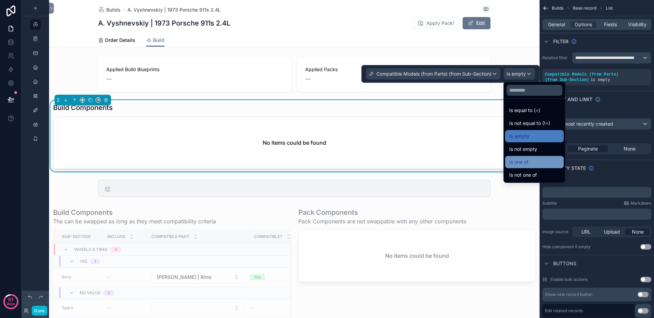
click at [531, 161] on div "Is one of" at bounding box center [534, 162] width 50 height 8
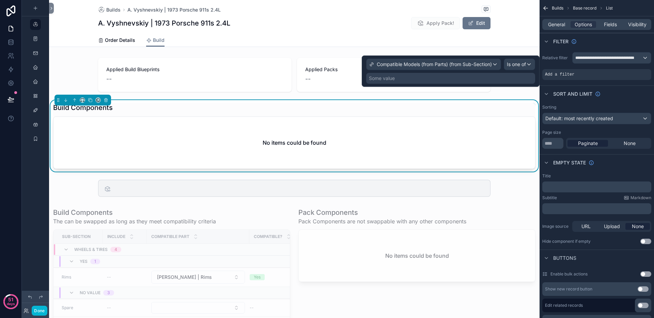
click at [507, 76] on div "Some value" at bounding box center [450, 78] width 169 height 11
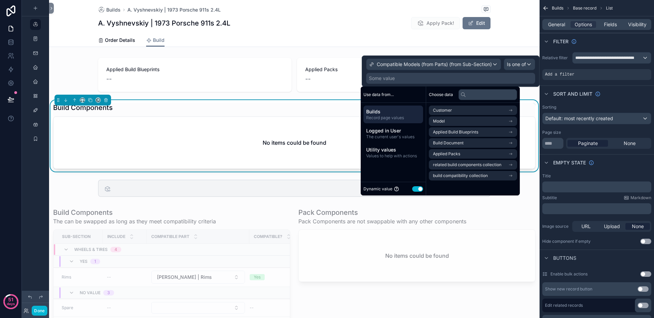
click at [399, 114] on span "Builds" at bounding box center [393, 111] width 54 height 7
click at [465, 120] on li "Model" at bounding box center [473, 121] width 88 height 10
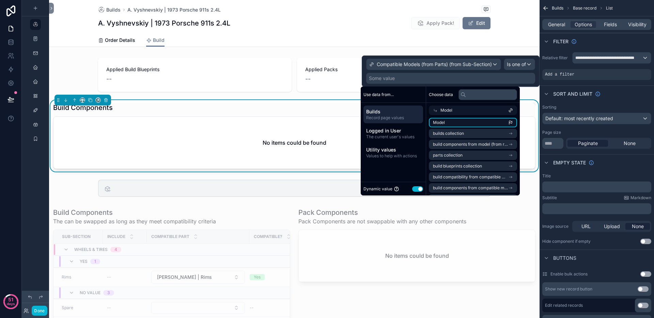
click at [467, 124] on li "Model" at bounding box center [473, 123] width 88 height 10
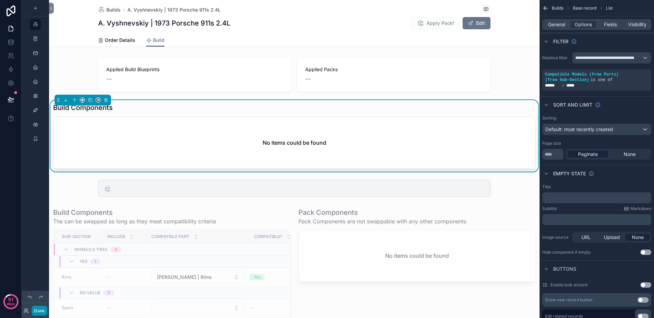
click at [38, 315] on button "Done" at bounding box center [39, 311] width 15 height 10
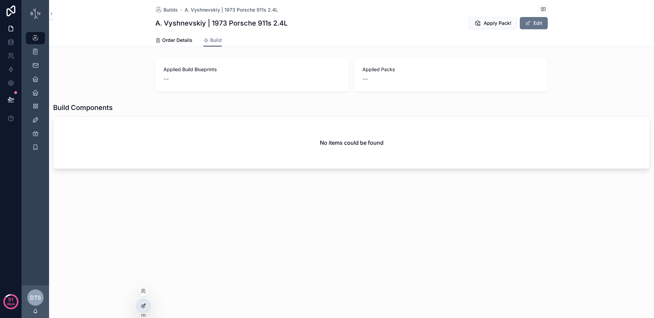
click at [144, 304] on icon at bounding box center [143, 305] width 5 height 5
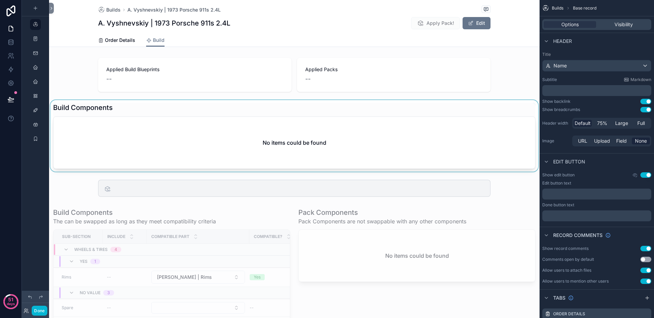
click at [256, 110] on div "scrollable content" at bounding box center [294, 136] width 490 height 72
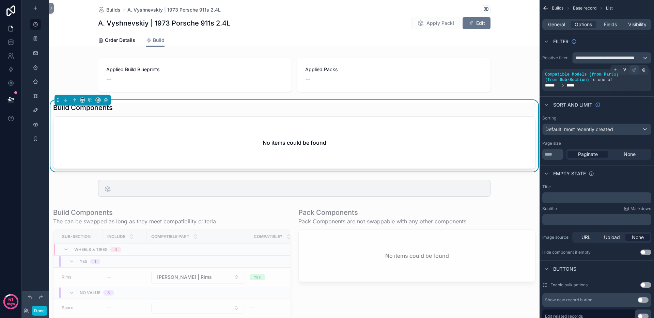
click at [633, 69] on icon "scrollable content" at bounding box center [634, 70] width 4 height 4
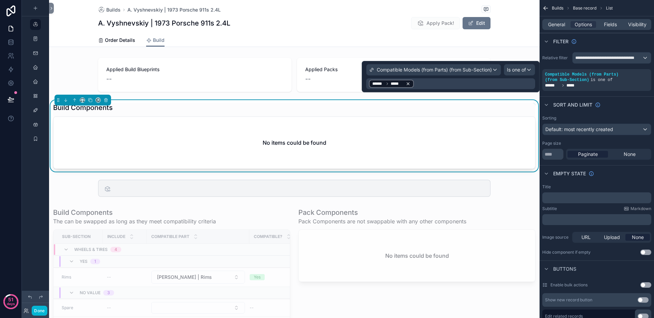
click at [407, 83] on icon at bounding box center [408, 83] width 5 height 5
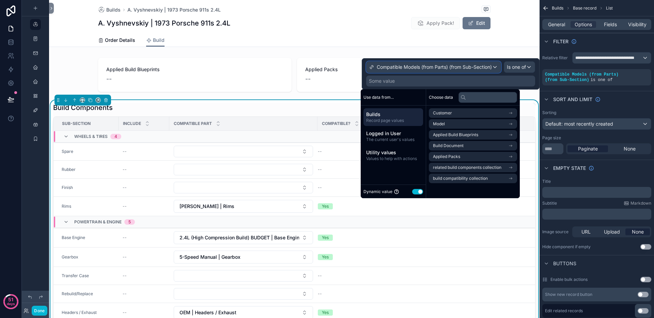
click at [482, 66] on span "Compatible Models (from Parts) (from Sub-Section)" at bounding box center [434, 67] width 115 height 7
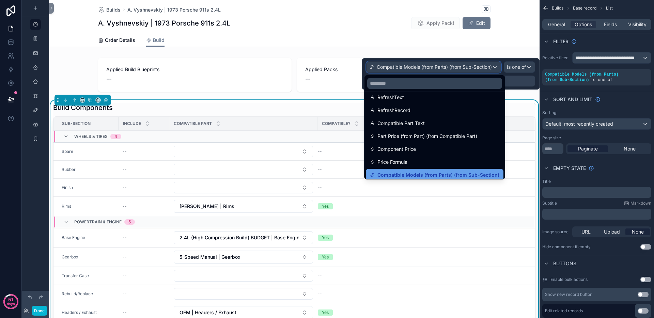
scroll to position [307, 0]
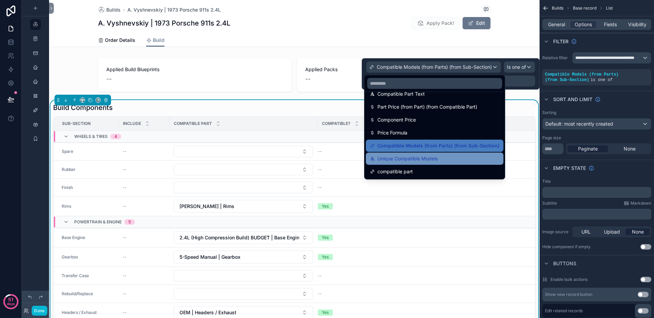
click at [434, 158] on span "Unique Compatible Models" at bounding box center [407, 159] width 60 height 8
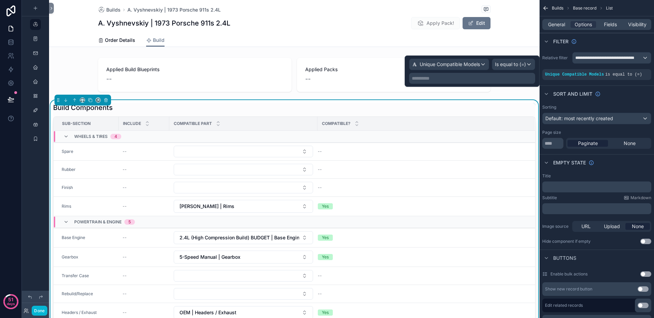
click at [502, 80] on p "**********" at bounding box center [473, 78] width 122 height 7
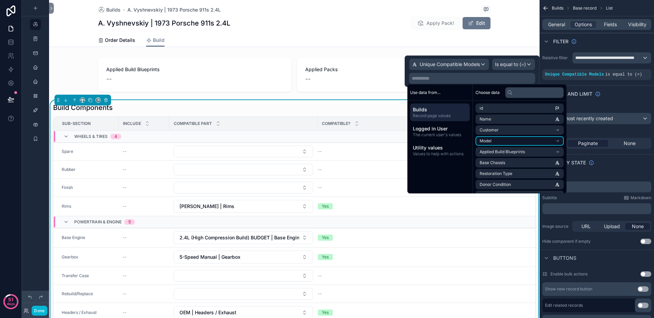
click at [501, 137] on li "Model" at bounding box center [519, 141] width 88 height 10
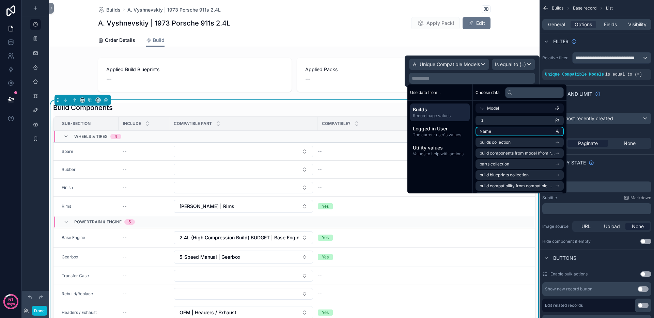
click at [507, 131] on li "Name" at bounding box center [519, 132] width 88 height 10
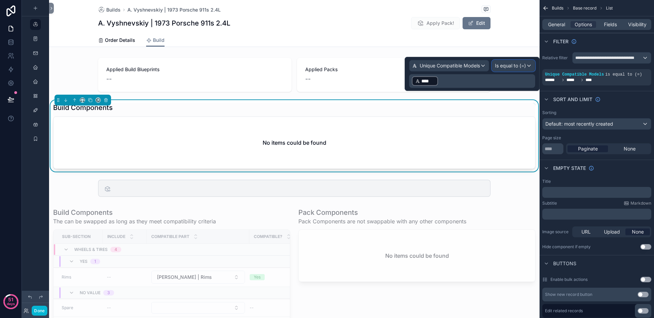
click at [508, 66] on span "Is equal to (=)" at bounding box center [510, 65] width 31 height 7
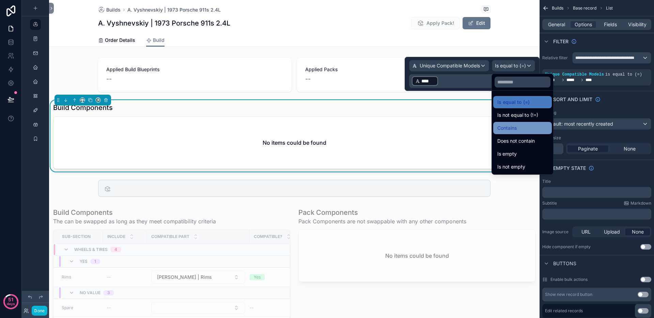
click at [513, 122] on div "Contains" at bounding box center [522, 128] width 59 height 12
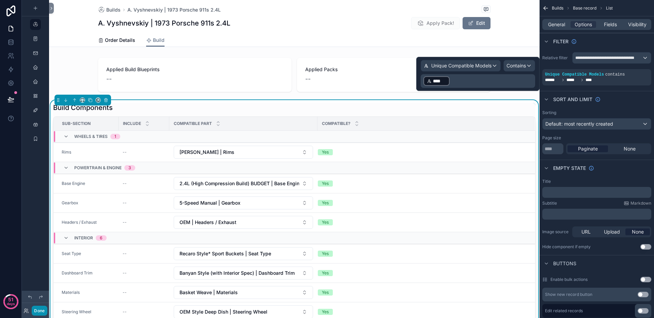
click at [36, 311] on button "Done" at bounding box center [39, 311] width 15 height 10
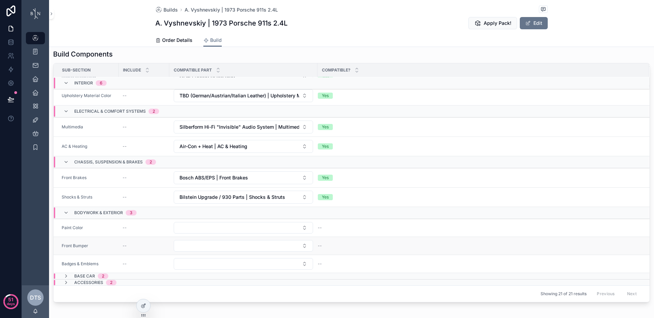
scroll to position [84, 0]
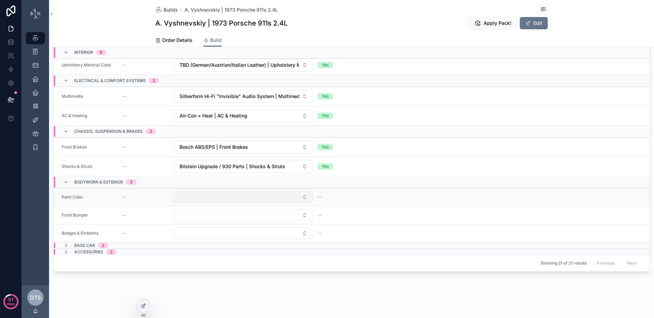
click at [215, 202] on button "Select Button" at bounding box center [243, 197] width 139 height 12
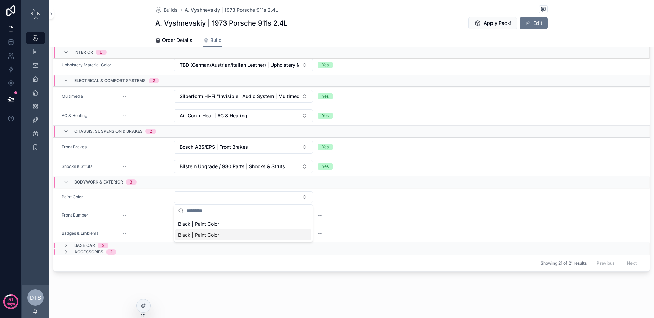
click at [208, 289] on div "Builds A. Vyshnevskiy | 1973 Porsche 911s 2.4L A. [PERSON_NAME] | 1973 Porsche …" at bounding box center [351, 117] width 605 height 402
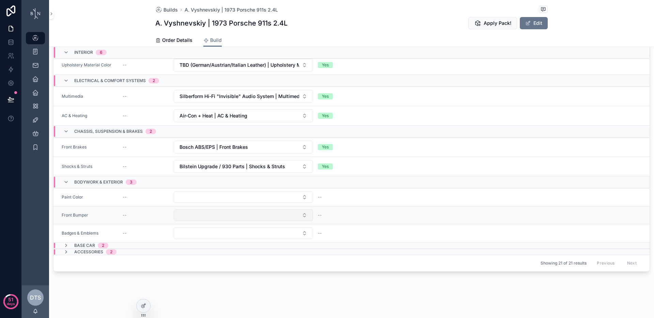
click at [217, 216] on button "Select Button" at bounding box center [243, 215] width 139 height 12
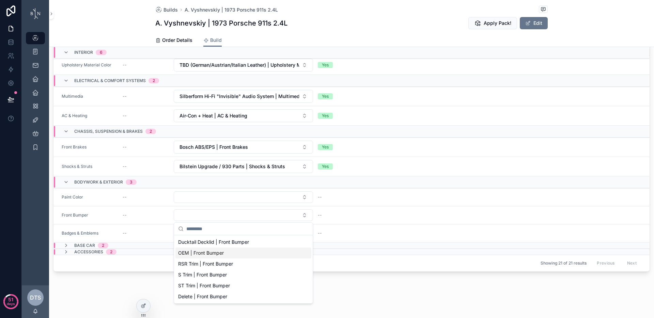
click at [98, 278] on div "Builds A. Vyshnevskiy | 1973 Porsche 911s 2.4L A. [PERSON_NAME] | 1973 Porsche …" at bounding box center [351, 117] width 605 height 402
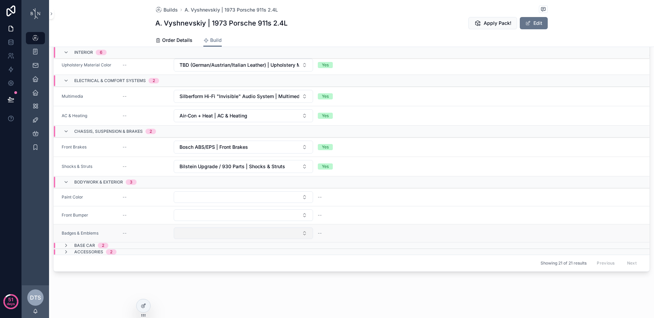
click at [207, 230] on button "Select Button" at bounding box center [243, 233] width 139 height 12
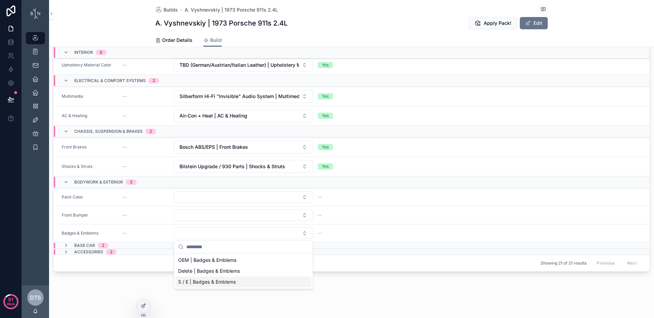
click at [98, 283] on div "Builds A. Vyshnevskiy | 1973 Porsche 911s 2.4L A. [PERSON_NAME] | 1973 Porsche …" at bounding box center [351, 117] width 605 height 402
click at [65, 245] on icon "scrollable content" at bounding box center [65, 245] width 5 height 5
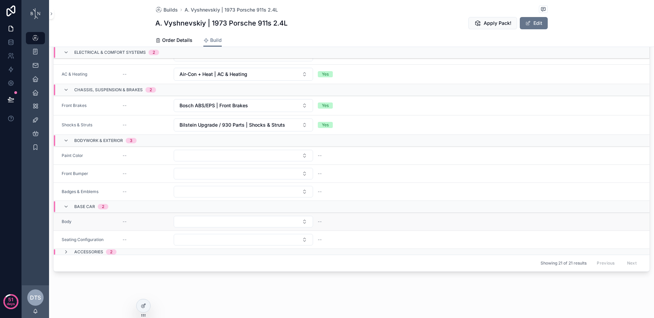
scroll to position [250, 0]
click at [227, 225] on button "Select Button" at bounding box center [243, 222] width 139 height 12
click at [106, 275] on div "Builds A. Vyshnevskiy | 1973 Porsche 911s 2.4L A. [PERSON_NAME] | 1973 Porsche …" at bounding box center [351, 117] width 605 height 402
click at [180, 241] on button "Select Button" at bounding box center [243, 240] width 139 height 12
click at [132, 285] on div "Builds A. Vyshnevskiy | 1973 Porsche 911s 2.4L A. [PERSON_NAME] | 1973 Porsche …" at bounding box center [351, 117] width 605 height 402
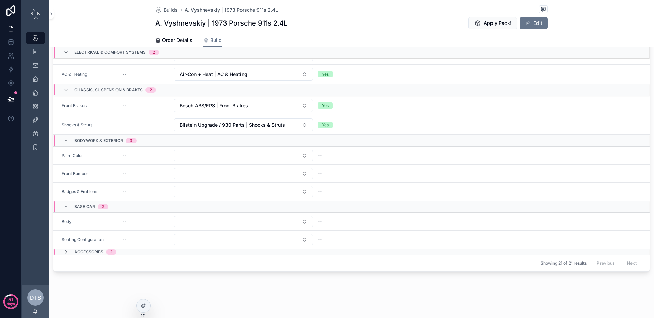
click at [63, 251] on icon "scrollable content" at bounding box center [65, 251] width 5 height 5
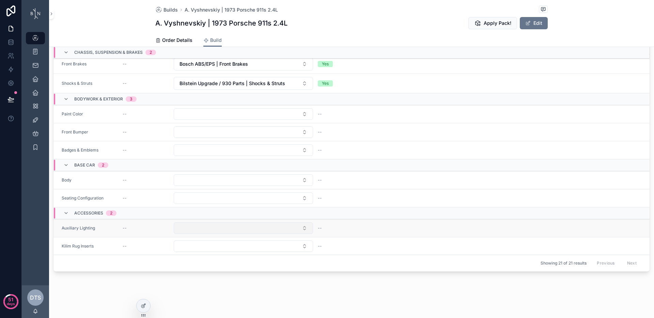
click at [204, 229] on button "Select Button" at bounding box center [243, 228] width 139 height 12
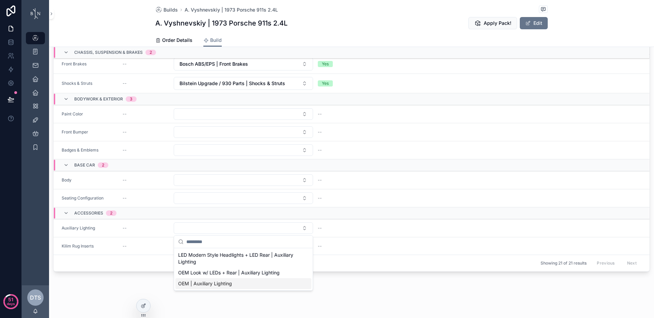
click at [100, 278] on div "Builds A. Vyshnevskiy | 1973 Porsche 911s 2.4L A. [PERSON_NAME] | 1973 Porsche …" at bounding box center [351, 117] width 605 height 402
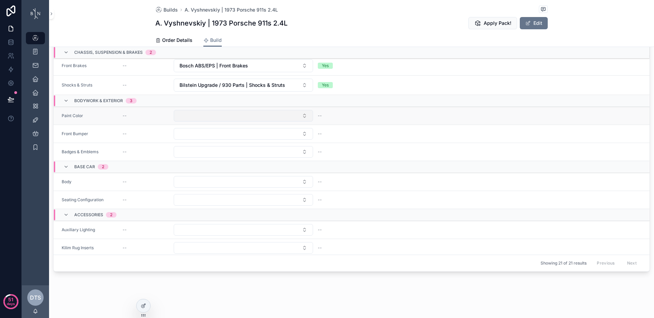
click at [186, 122] on button "Select Button" at bounding box center [243, 116] width 139 height 12
click at [324, 281] on div "Builds A. Vyshnevskiy | 1973 Porsche 911s 2.4L A. [PERSON_NAME] | 1973 Porsche …" at bounding box center [351, 117] width 605 height 402
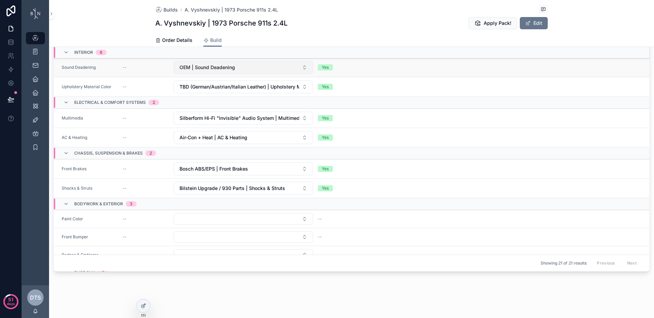
scroll to position [212, 0]
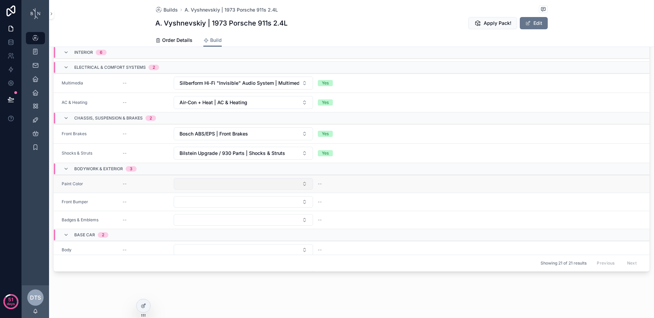
click at [257, 186] on button "Select Button" at bounding box center [243, 184] width 139 height 12
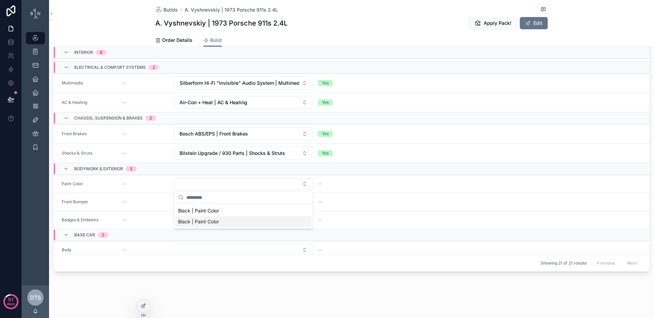
click at [123, 280] on div "Builds A. Vyshnevskiy | 1973 Porsche 911s 2.4L A. [PERSON_NAME] | 1973 Porsche …" at bounding box center [351, 117] width 605 height 402
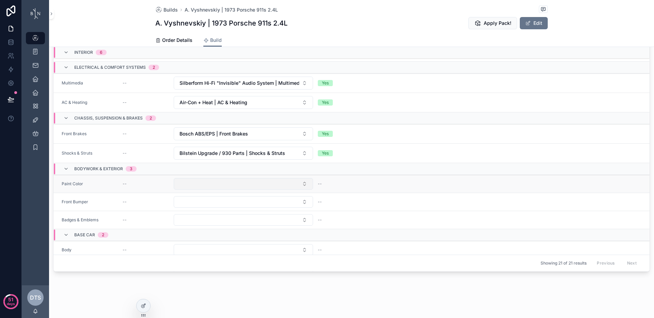
click at [190, 181] on button "Select Button" at bounding box center [243, 184] width 139 height 12
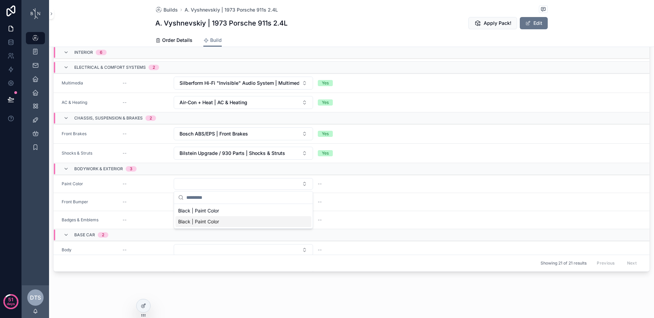
click at [299, 284] on div "Builds A. Vyshnevskiy | 1973 Porsche 911s 2.4L A. [PERSON_NAME] | 1973 Porsche …" at bounding box center [351, 117] width 605 height 402
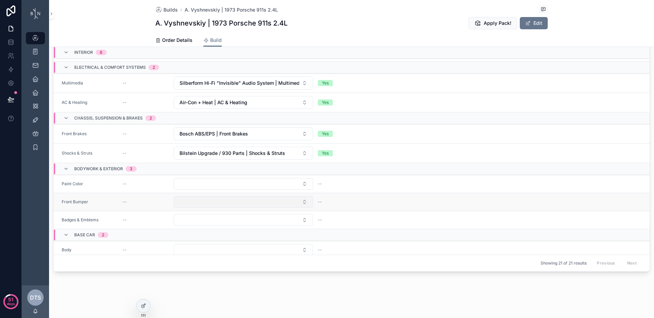
click at [240, 204] on button "Select Button" at bounding box center [243, 202] width 139 height 12
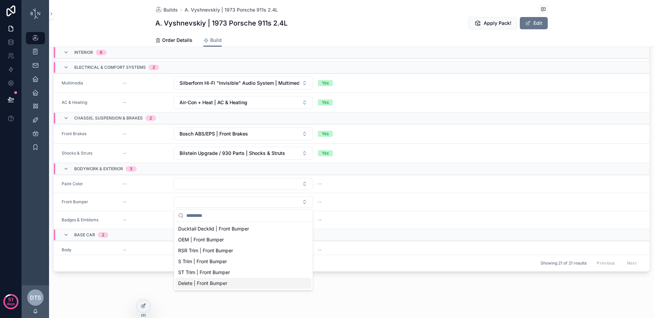
click at [361, 291] on div "Builds A. Vyshnevskiy | 1973 Porsche 911s 2.4L A. [PERSON_NAME] | 1973 Porsche …" at bounding box center [351, 117] width 605 height 402
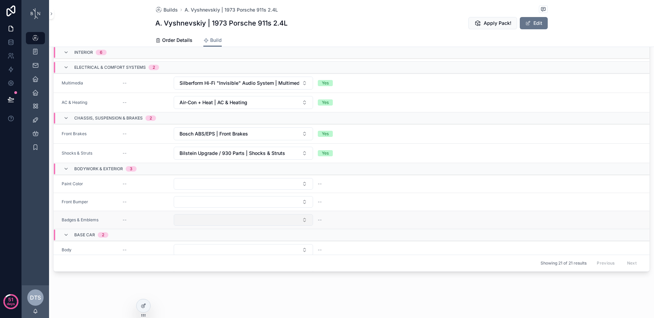
click at [197, 217] on button "Select Button" at bounding box center [243, 220] width 139 height 12
drag, startPoint x: 371, startPoint y: 289, endPoint x: 355, endPoint y: 255, distance: 37.6
click at [371, 290] on div "Builds A. Vyshnevskiy | 1973 Porsche 911s 2.4L A. [PERSON_NAME] | 1973 Porsche …" at bounding box center [351, 117] width 605 height 402
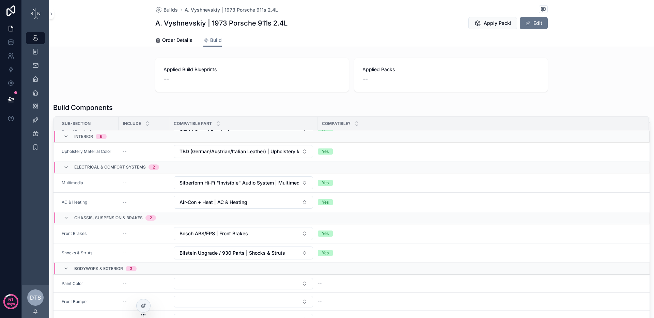
scroll to position [239, 0]
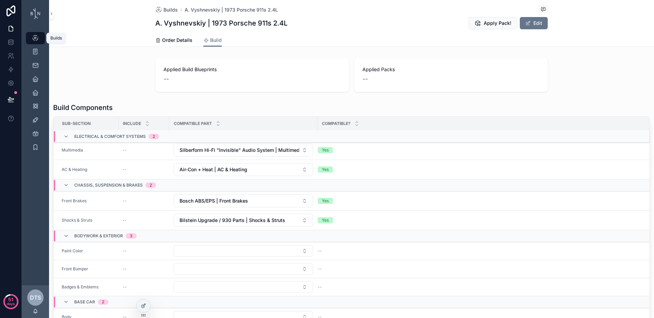
click at [36, 38] on icon "scrollable content" at bounding box center [35, 38] width 7 height 7
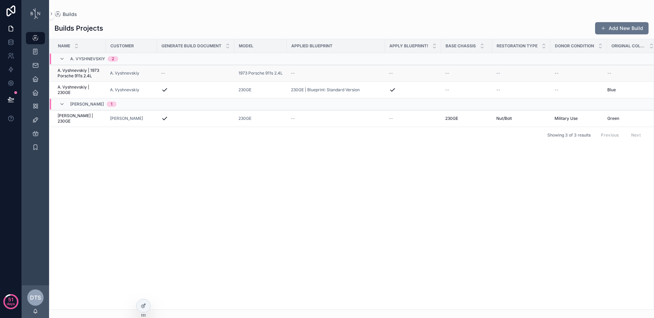
click at [77, 71] on span "A. Vyshnevskiy | 1973 Porsche 911s 2.4L" at bounding box center [80, 73] width 44 height 11
click at [71, 86] on span "A. Vyshnevskiy | 230GE" at bounding box center [80, 89] width 44 height 11
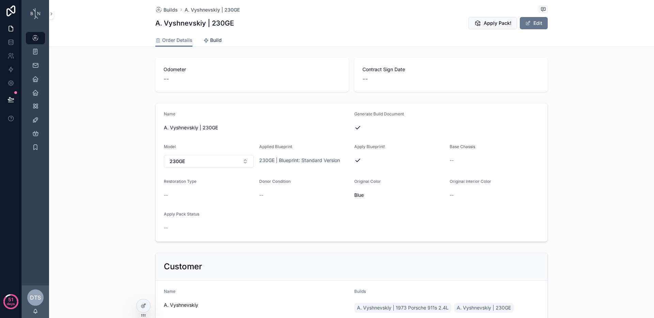
click at [210, 41] on span "Build" at bounding box center [216, 40] width 12 height 7
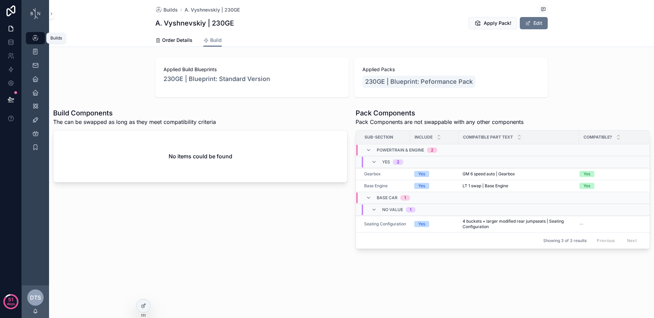
click at [31, 38] on div "Builds" at bounding box center [35, 38] width 11 height 11
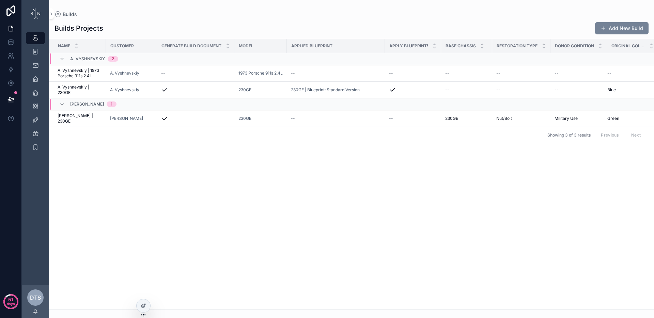
click at [619, 26] on button "Add New Build" at bounding box center [621, 28] width 53 height 12
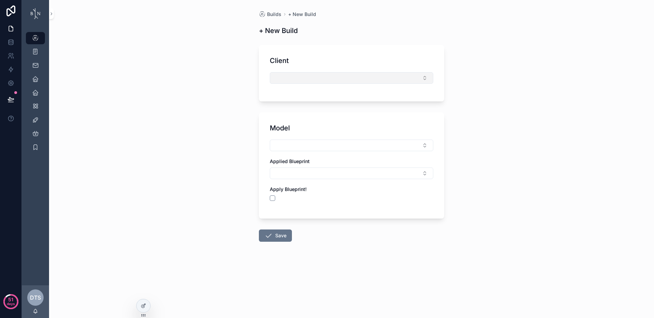
click at [343, 75] on button "Select Button" at bounding box center [351, 78] width 163 height 12
drag, startPoint x: 229, startPoint y: 92, endPoint x: 248, endPoint y: 74, distance: 25.0
click at [229, 92] on div "Builds + New Build + New Build Client Model Applied Blueprint Apply Blueprint! …" at bounding box center [351, 159] width 605 height 318
click at [147, 306] on div at bounding box center [144, 305] width 14 height 13
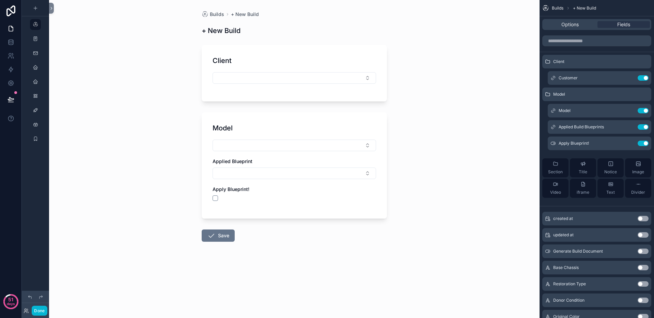
click at [275, 53] on div "Client" at bounding box center [294, 73] width 185 height 57
click at [629, 77] on icon "scrollable content" at bounding box center [629, 77] width 5 height 5
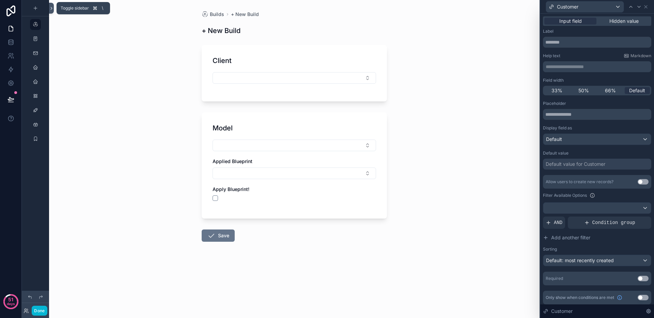
click at [52, 9] on icon at bounding box center [51, 8] width 5 height 5
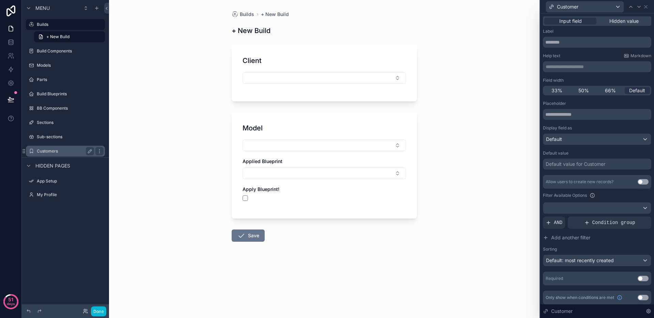
click at [56, 153] on label "Customers" at bounding box center [64, 150] width 54 height 5
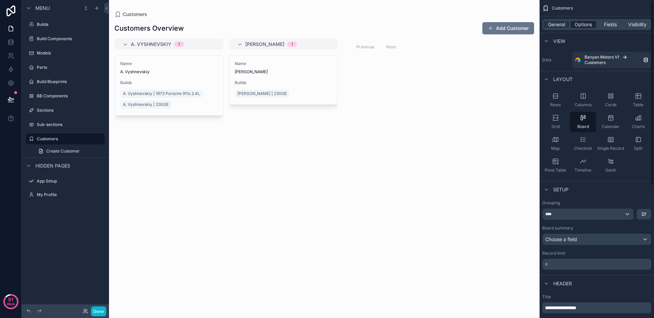
drag, startPoint x: 579, startPoint y: 25, endPoint x: 575, endPoint y: 26, distance: 3.4
click at [579, 25] on span "Options" at bounding box center [582, 24] width 17 height 7
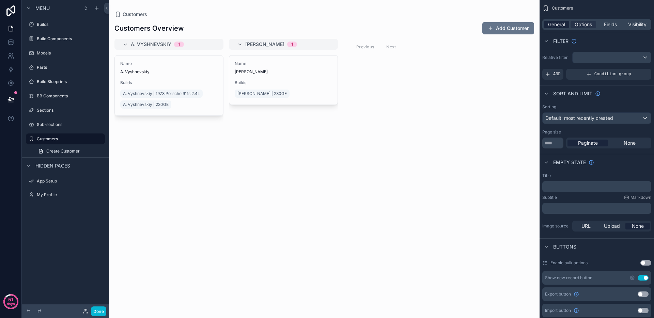
click at [556, 24] on span "General" at bounding box center [556, 24] width 17 height 7
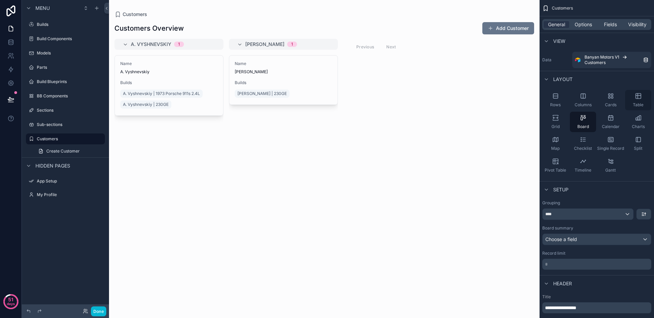
click at [640, 98] on icon "scrollable content" at bounding box center [637, 96] width 5 height 5
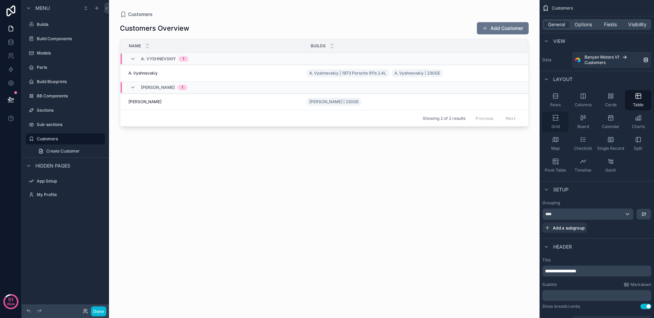
click at [552, 120] on icon "scrollable content" at bounding box center [555, 117] width 7 height 7
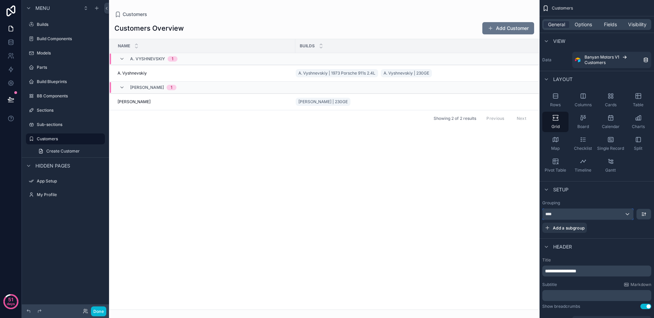
click at [628, 214] on div "****" at bounding box center [587, 214] width 91 height 11
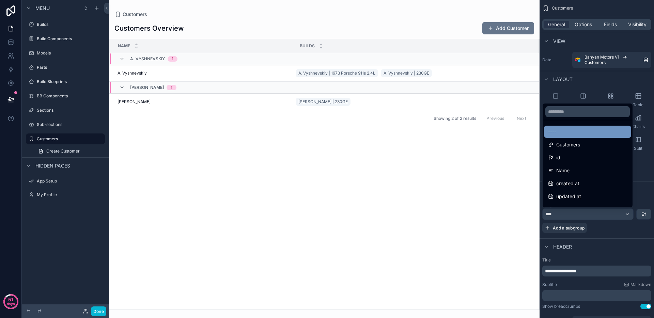
click at [582, 133] on div "----" at bounding box center [587, 132] width 79 height 8
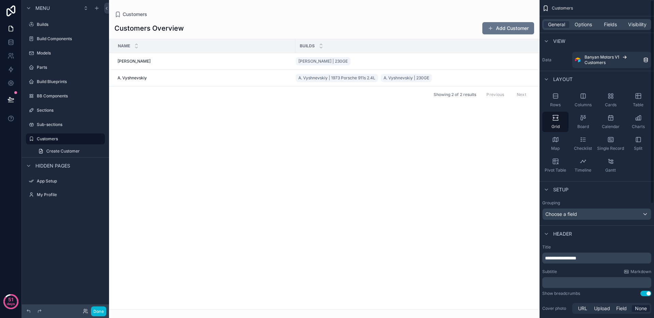
click at [276, 155] on div "scrollable content" at bounding box center [324, 159] width 430 height 318
drag, startPoint x: 214, startPoint y: 136, endPoint x: 213, endPoint y: 146, distance: 10.3
click at [214, 137] on div "Name Builds [PERSON_NAME] [PERSON_NAME] [PERSON_NAME] | 230GE A. Vyshnevskiy [P…" at bounding box center [324, 174] width 430 height 270
click at [99, 312] on button "Done" at bounding box center [98, 311] width 15 height 10
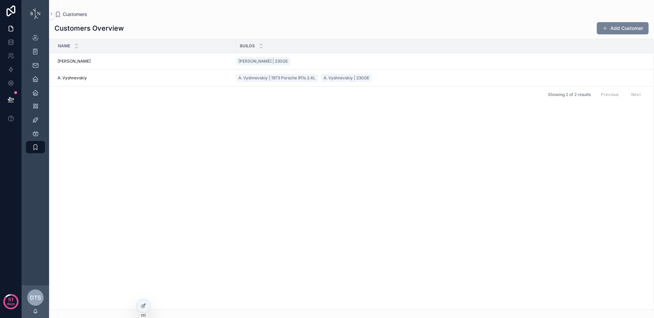
click at [625, 27] on button "Add Customer" at bounding box center [623, 28] width 52 height 12
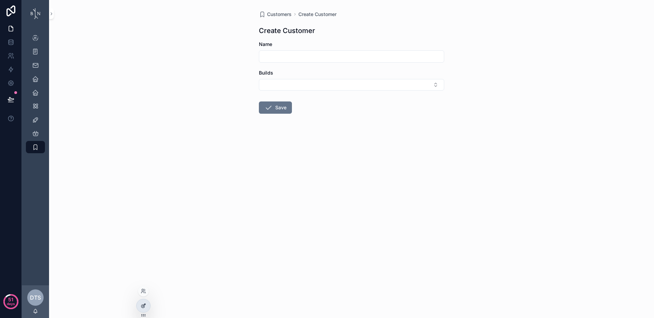
click at [143, 309] on div at bounding box center [144, 305] width 14 height 13
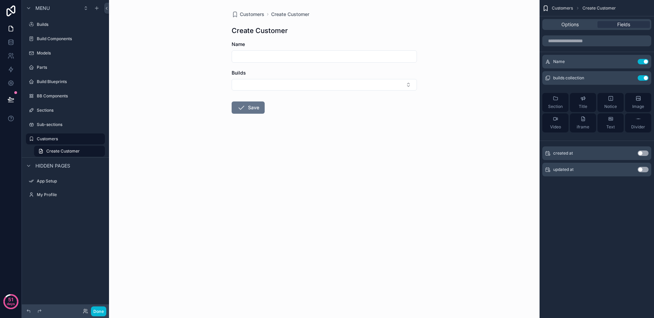
click at [378, 34] on div "Create Customer" at bounding box center [324, 31] width 185 height 10
click at [555, 10] on span "Customers" at bounding box center [562, 7] width 21 height 5
click at [567, 9] on span "Customers" at bounding box center [562, 7] width 21 height 5
click at [574, 26] on span "Options" at bounding box center [569, 24] width 17 height 7
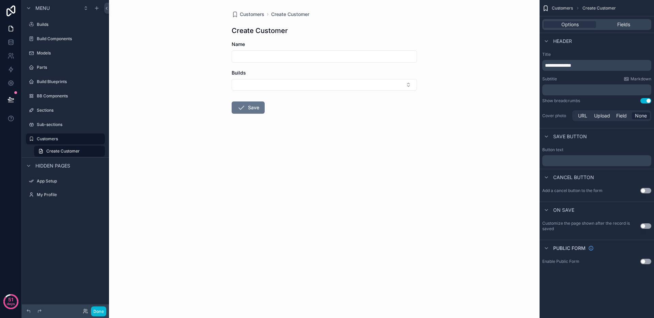
click at [583, 65] on p "**********" at bounding box center [597, 65] width 105 height 7
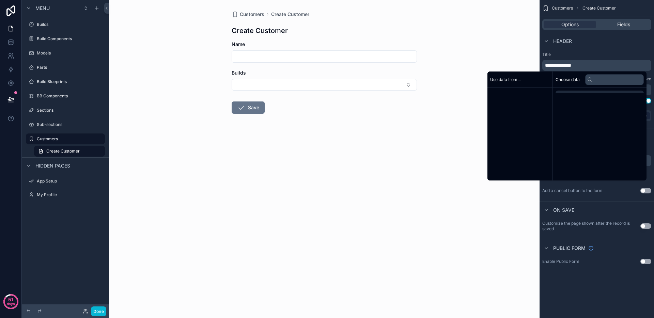
click at [583, 65] on p "**********" at bounding box center [597, 65] width 105 height 7
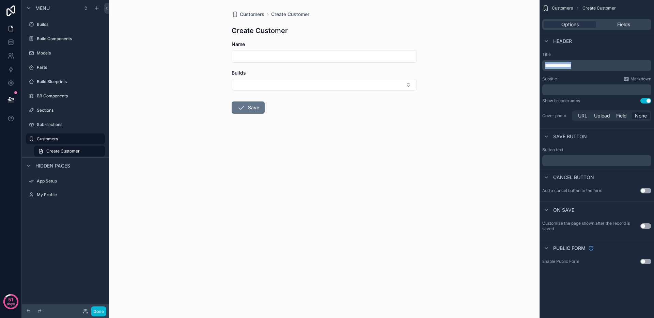
click at [583, 65] on p "**********" at bounding box center [597, 65] width 105 height 7
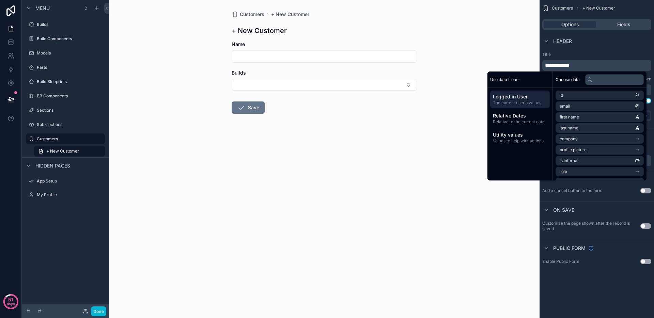
click at [625, 42] on div "Header" at bounding box center [596, 41] width 114 height 16
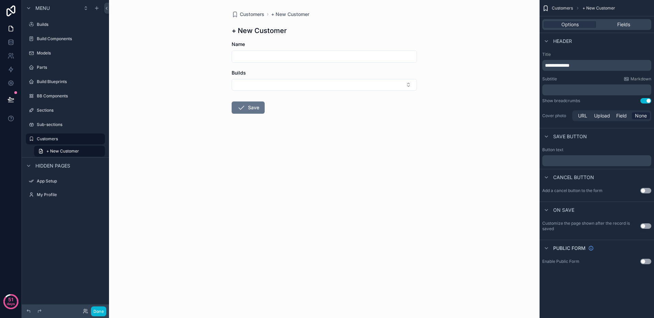
click at [265, 55] on input "scrollable content" at bounding box center [324, 57] width 185 height 10
click at [366, 139] on form "Name Builds Save" at bounding box center [324, 99] width 185 height 116
click at [631, 19] on div "Options Fields" at bounding box center [596, 24] width 109 height 11
click at [626, 28] on div "Options Fields" at bounding box center [596, 24] width 109 height 11
click at [626, 27] on span "Fields" at bounding box center [623, 24] width 13 height 7
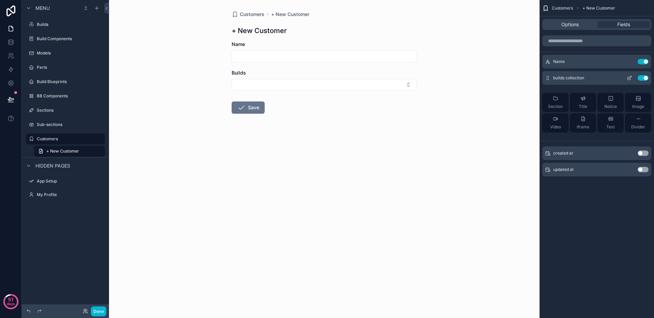
click at [647, 77] on button "Use setting" at bounding box center [642, 77] width 11 height 5
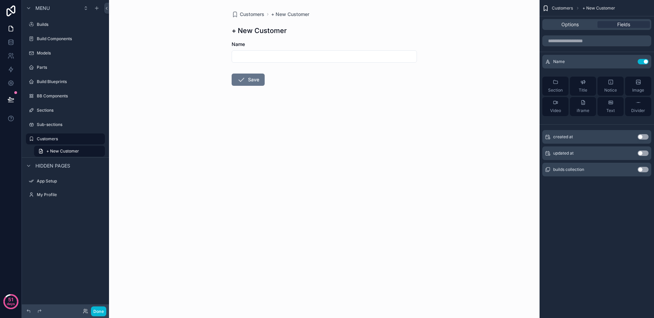
drag, startPoint x: 411, startPoint y: 216, endPoint x: 375, endPoint y: 202, distance: 38.6
click at [409, 217] on div "Customers + New Customer + New Customer Name Save" at bounding box center [324, 159] width 430 height 318
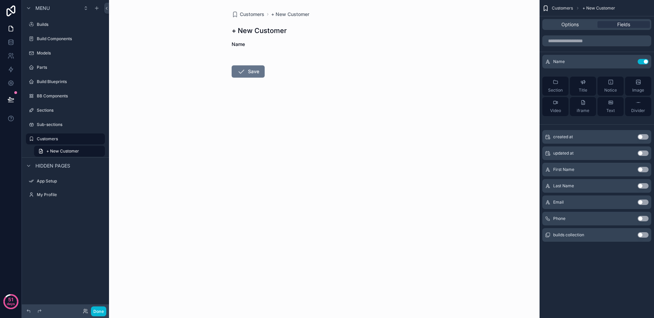
click at [643, 170] on button "Use setting" at bounding box center [642, 169] width 11 height 5
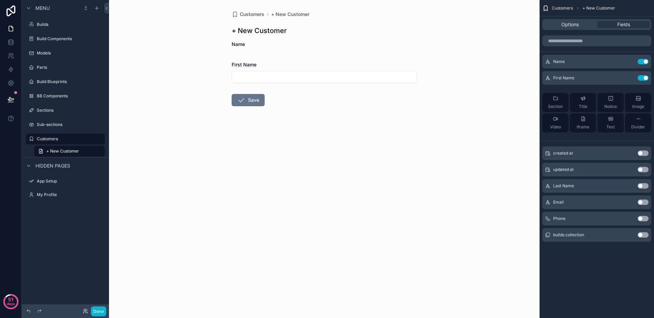
click at [643, 185] on button "Use setting" at bounding box center [642, 185] width 11 height 5
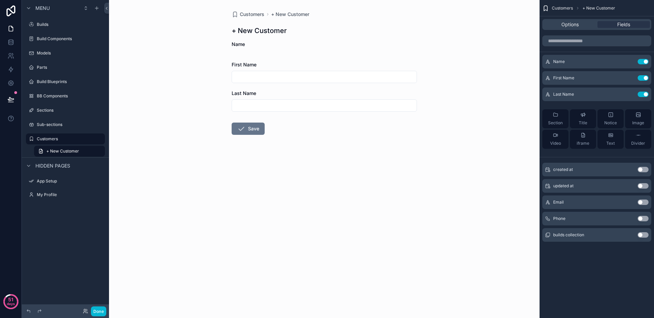
click at [645, 200] on button "Use setting" at bounding box center [642, 202] width 11 height 5
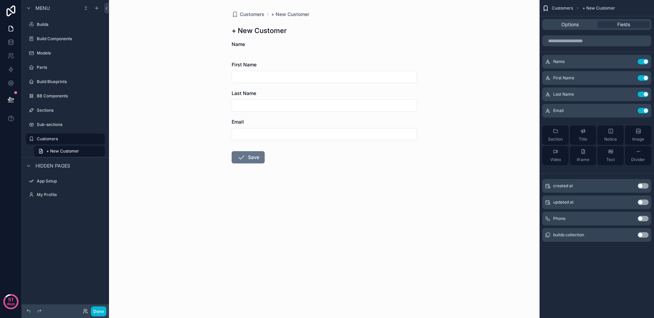
click at [644, 218] on button "Use setting" at bounding box center [642, 218] width 11 height 5
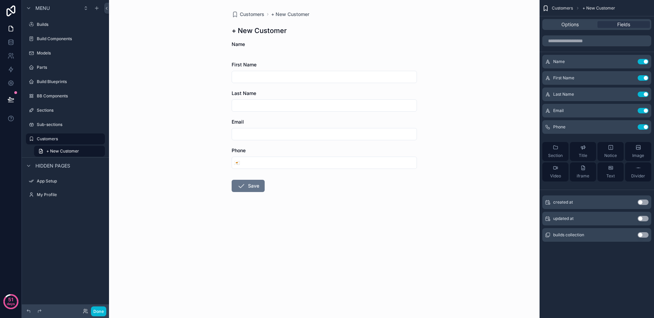
click at [381, 212] on form "Name First Name Last Name Email Phone 🇨🇾 Save" at bounding box center [324, 138] width 185 height 195
click at [238, 163] on span "🇨🇾" at bounding box center [237, 162] width 6 height 7
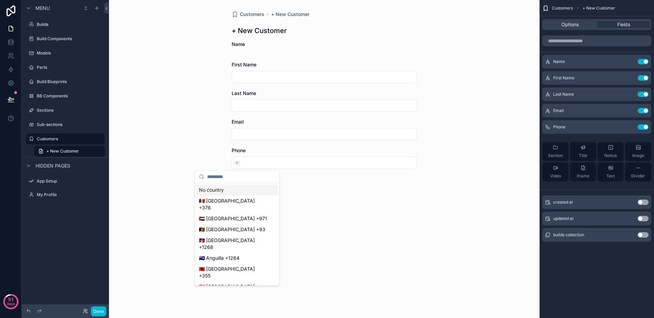
click at [196, 159] on div "Customers + New Customer + New Customer Name First Name Last Name Email Phone 🇨…" at bounding box center [324, 159] width 430 height 318
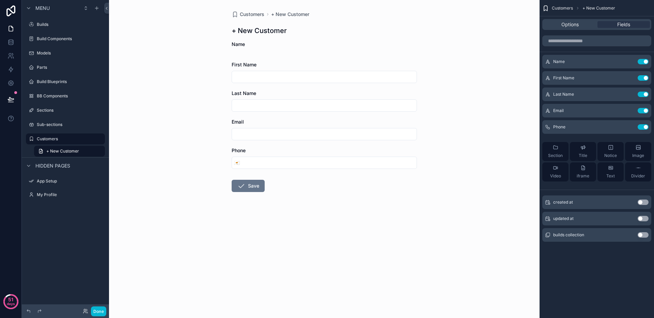
click at [281, 166] on input "scrollable content" at bounding box center [329, 163] width 175 height 10
click at [334, 195] on form "Name First Name Last Name Email Phone 🇨🇾 Save" at bounding box center [324, 138] width 185 height 195
click at [242, 75] on input "scrollable content" at bounding box center [324, 77] width 185 height 10
click at [645, 60] on button "Use setting" at bounding box center [642, 61] width 11 height 5
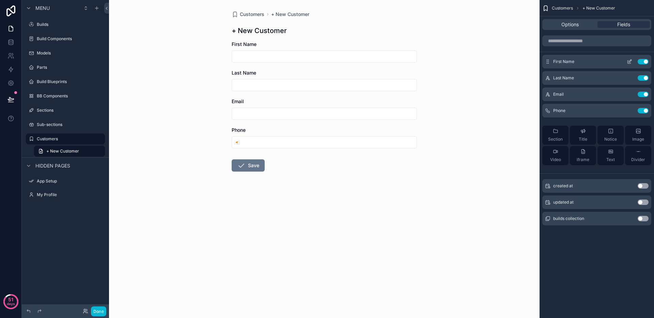
click at [628, 61] on icon "scrollable content" at bounding box center [629, 61] width 5 height 5
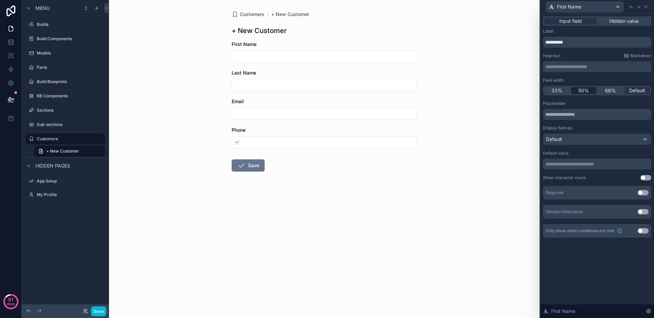
click at [585, 90] on span "50%" at bounding box center [583, 90] width 11 height 7
click at [599, 7] on div "First Name" at bounding box center [585, 6] width 78 height 11
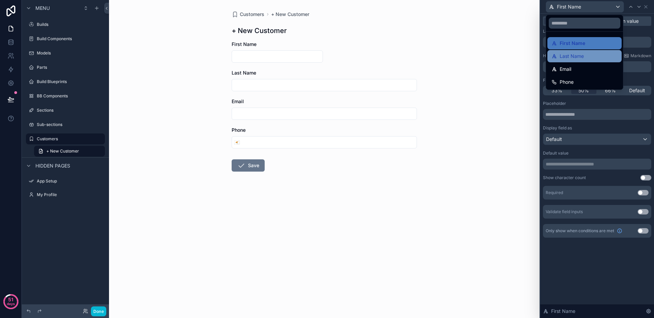
click at [581, 59] on span "Last Name" at bounding box center [571, 56] width 24 height 8
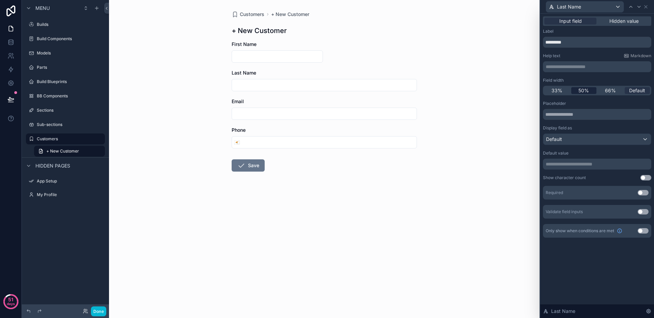
click at [583, 87] on div "33% 50% 66% Default" at bounding box center [597, 91] width 108 height 10
click at [583, 89] on span "50%" at bounding box center [583, 90] width 11 height 7
click at [584, 91] on span "50%" at bounding box center [583, 90] width 11 height 7
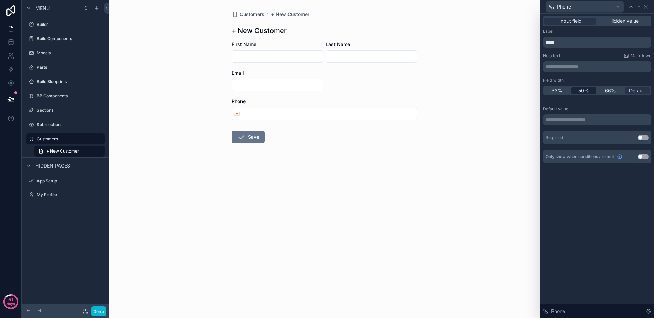
click at [580, 92] on span "50%" at bounding box center [583, 90] width 11 height 7
drag, startPoint x: 368, startPoint y: 156, endPoint x: 357, endPoint y: 164, distance: 13.7
click at [367, 157] on form "First Name Last Name Email Phone 🇨🇾 Save" at bounding box center [324, 99] width 185 height 117
click at [100, 314] on button "Done" at bounding box center [98, 311] width 15 height 10
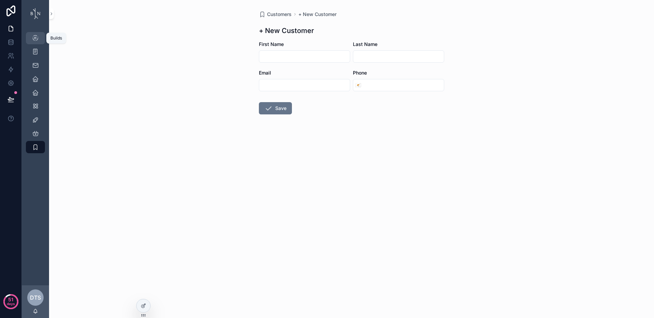
click at [36, 39] on icon "scrollable content" at bounding box center [35, 38] width 7 height 7
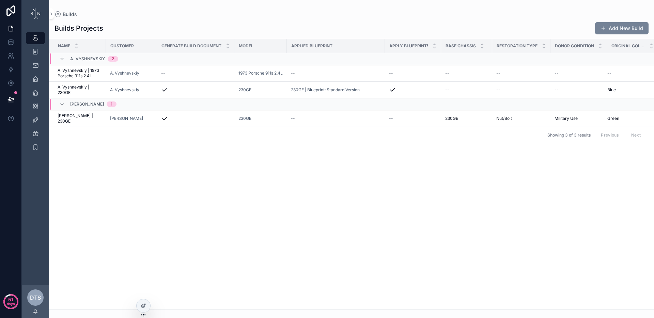
click at [634, 26] on button "Add New Build" at bounding box center [621, 28] width 53 height 12
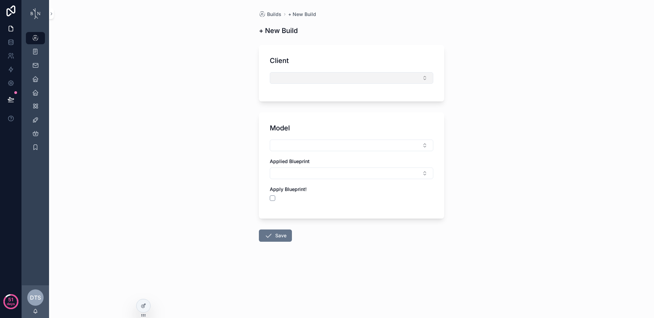
click at [366, 80] on button "Select Button" at bounding box center [351, 78] width 163 height 12
click at [236, 63] on div "Builds + New Build + New Build Client Model Applied Blueprint Apply Blueprint! …" at bounding box center [351, 159] width 605 height 318
click at [146, 312] on div at bounding box center [143, 306] width 14 height 14
click at [146, 306] on icon at bounding box center [143, 305] width 5 height 5
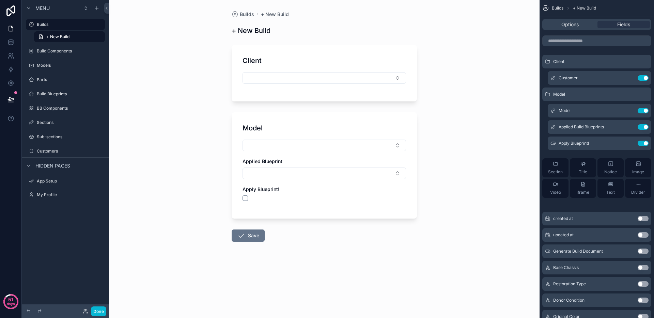
click at [309, 58] on div "Client" at bounding box center [323, 61] width 163 height 10
click at [628, 77] on icon "scrollable content" at bounding box center [629, 77] width 5 height 5
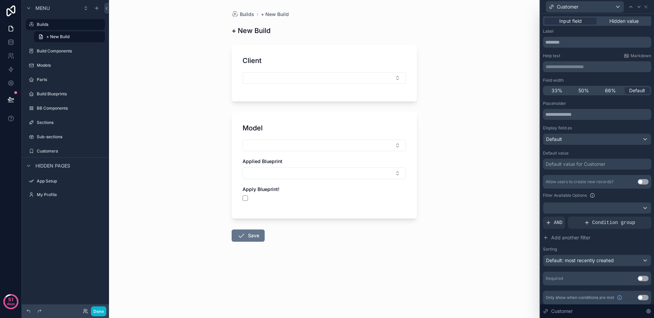
scroll to position [3, 0]
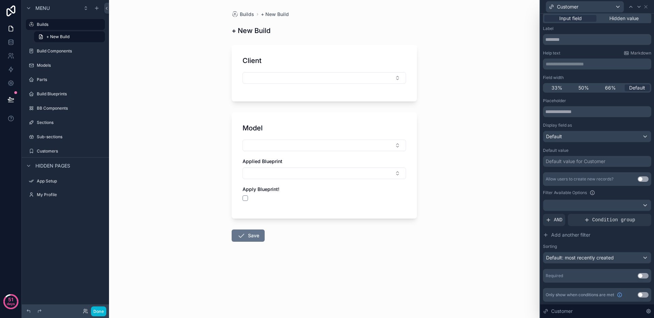
click at [639, 179] on button "Use setting" at bounding box center [642, 178] width 11 height 5
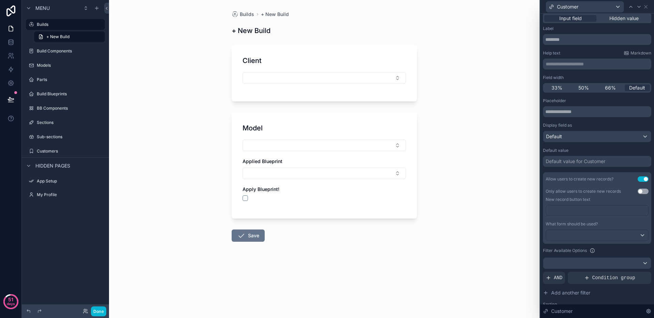
click at [520, 221] on div "Builds + New Build + New Build Client Model Applied Blueprint Apply Blueprint! …" at bounding box center [324, 159] width 430 height 318
click at [331, 72] on button "Select Button" at bounding box center [323, 78] width 163 height 12
click at [253, 130] on button "New" at bounding box center [324, 129] width 157 height 7
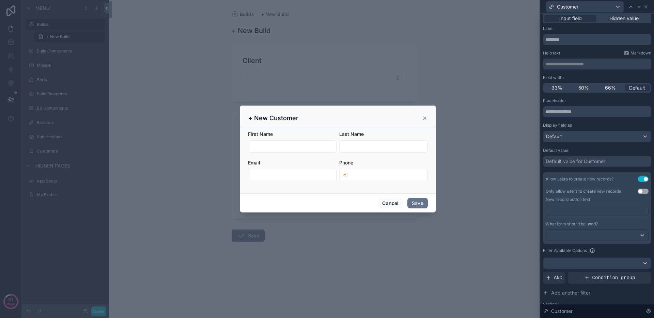
click at [425, 116] on icon "scrollable content" at bounding box center [424, 117] width 5 height 5
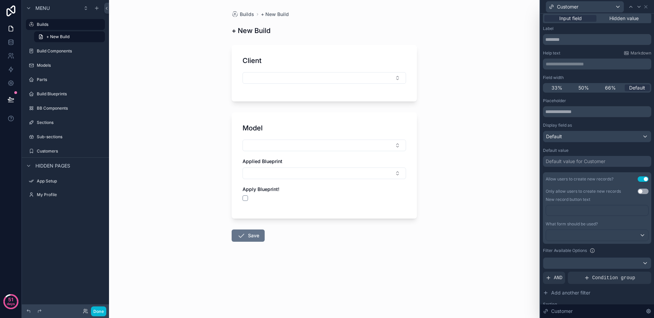
click at [465, 114] on div "Builds + New Build + New Build Client Model Applied Blueprint Apply Blueprint! …" at bounding box center [324, 159] width 430 height 318
click at [350, 147] on button "Select Button" at bounding box center [323, 146] width 163 height 12
click at [255, 145] on button "Select Button" at bounding box center [323, 146] width 163 height 12
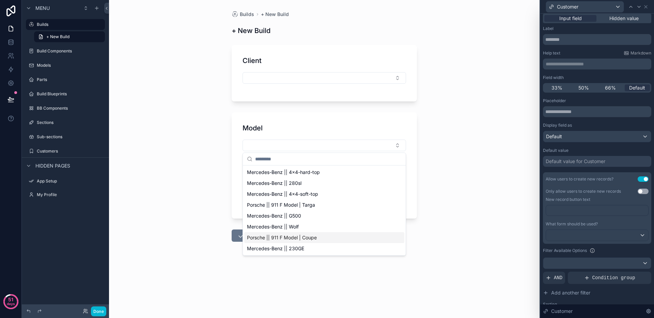
click at [188, 176] on div "Builds + New Build + New Build Client Model Applied Blueprint Apply Blueprint! …" at bounding box center [324, 159] width 430 height 318
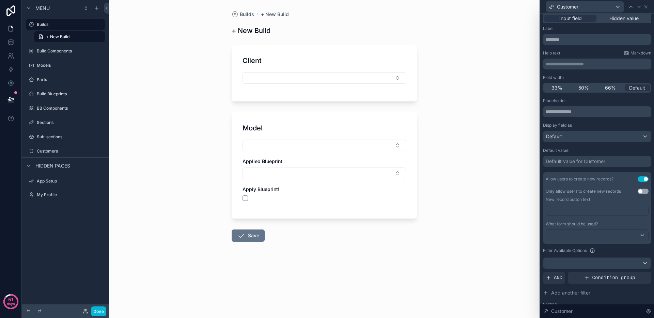
click at [180, 168] on div "Builds + New Build + New Build Client Model Applied Blueprint Apply Blueprint! …" at bounding box center [324, 159] width 430 height 318
click at [52, 27] on label "Builds" at bounding box center [64, 24] width 54 height 5
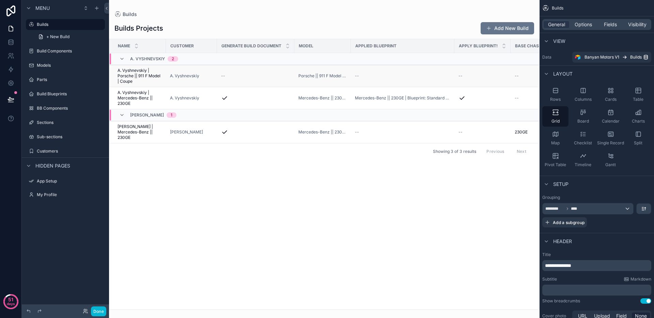
click at [140, 75] on span "A. Vyshnevskiy | Porsche || 911 F Model | Coupe" at bounding box center [139, 76] width 44 height 16
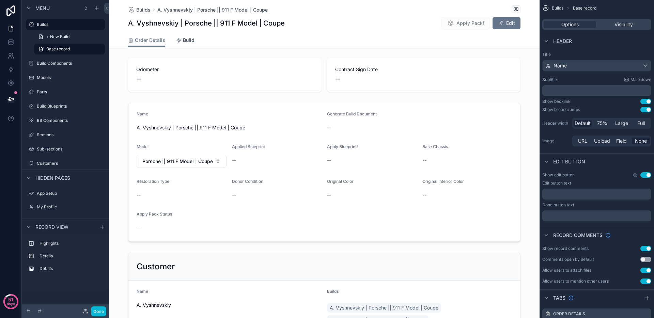
click at [173, 38] on div "Order Details Build" at bounding box center [324, 40] width 392 height 13
click at [177, 38] on icon "scrollable content" at bounding box center [178, 40] width 5 height 5
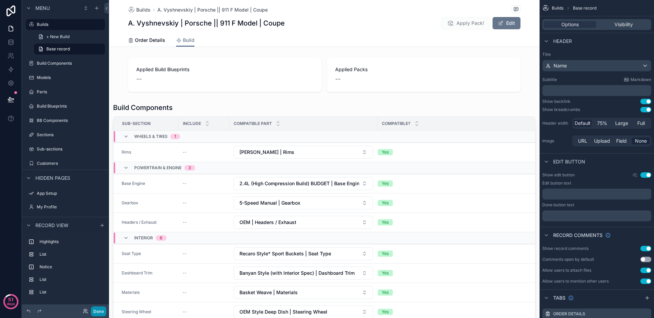
click at [98, 313] on button "Done" at bounding box center [98, 311] width 15 height 10
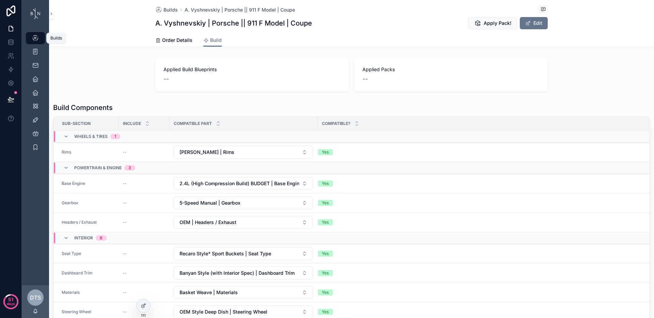
click at [32, 35] on icon "scrollable content" at bounding box center [35, 38] width 7 height 7
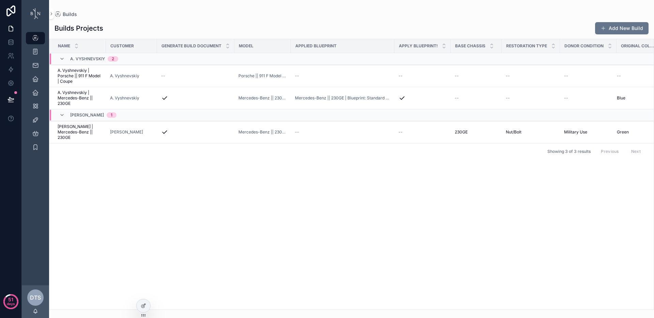
click at [198, 204] on div "Name Customer Generate Build Document Model Applied Blueprint Apply Blueprint! …" at bounding box center [351, 174] width 604 height 270
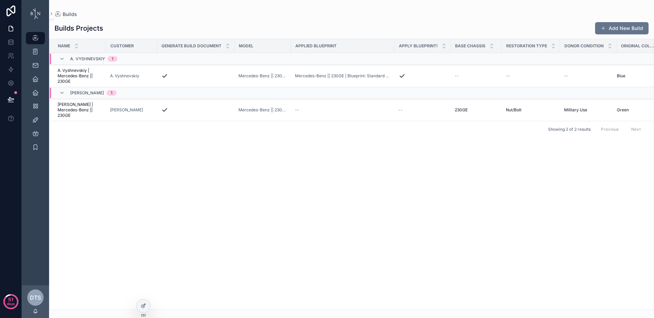
click at [291, 226] on div "Name Customer Generate Build Document Model Applied Blueprint Apply Blueprint! …" at bounding box center [351, 174] width 604 height 270
click at [9, 93] on button at bounding box center [10, 99] width 15 height 19
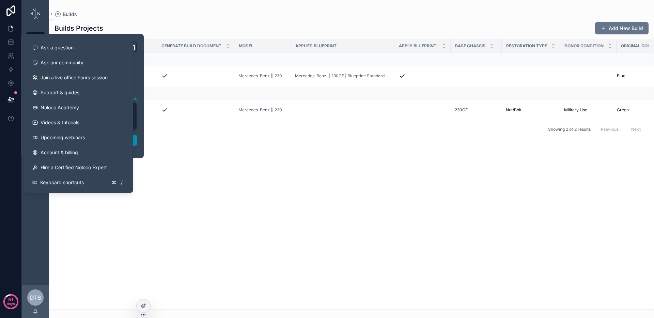
click at [134, 140] on button "Publish" at bounding box center [82, 140] width 109 height 11
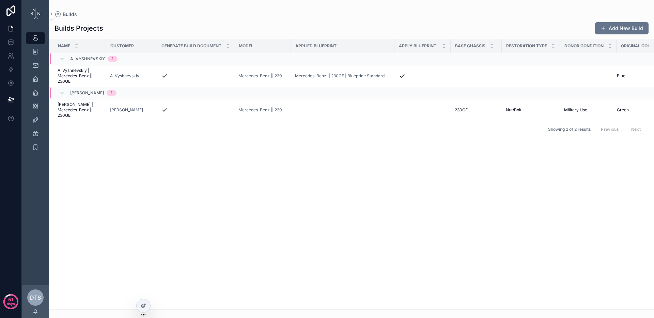
click at [323, 185] on div "Name Customer Generate Build Document Model Applied Blueprint Apply Blueprint! …" at bounding box center [351, 174] width 604 height 270
click at [613, 28] on button "Add New Build" at bounding box center [621, 28] width 53 height 12
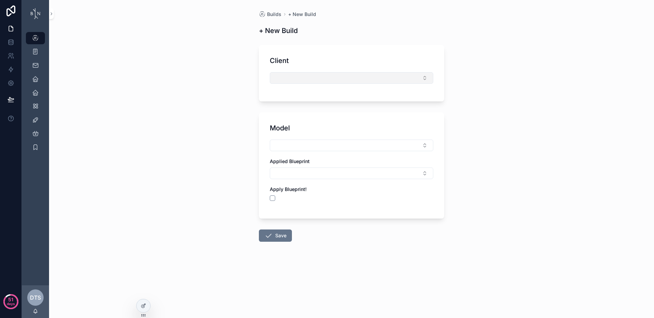
click at [377, 76] on button "Select Button" at bounding box center [351, 78] width 163 height 12
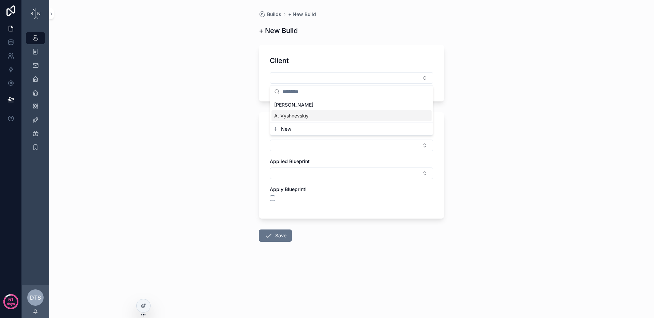
click at [331, 114] on div "A. Vyshnevskiy" at bounding box center [351, 115] width 160 height 11
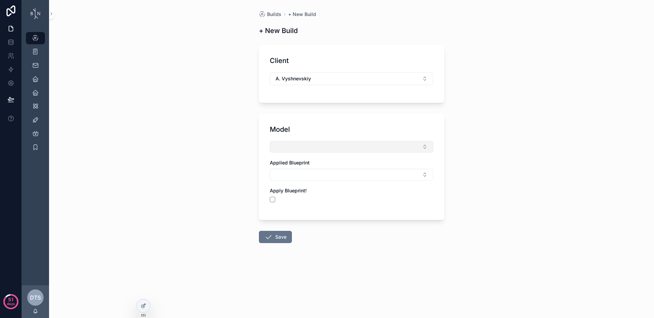
click at [307, 146] on button "Select Button" at bounding box center [351, 147] width 163 height 12
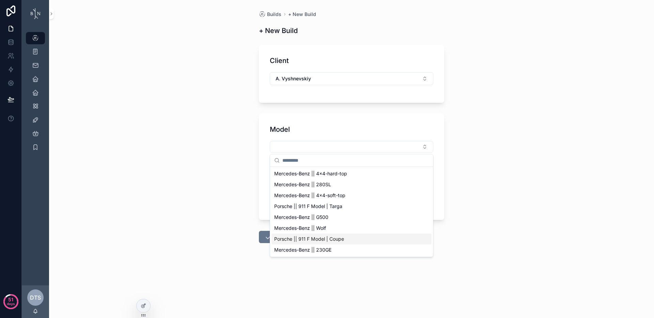
click at [338, 241] on span "Porsche || 911 F Model | Coupe" at bounding box center [309, 239] width 70 height 7
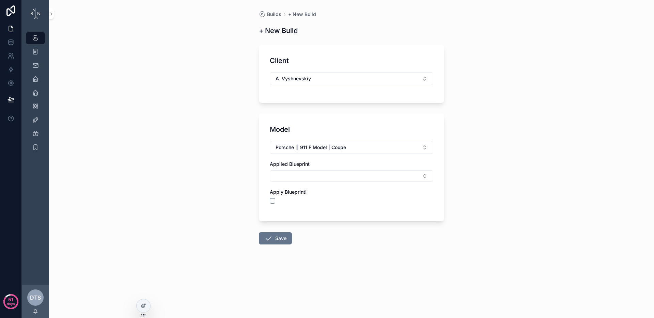
click at [270, 238] on icon "scrollable content" at bounding box center [268, 238] width 8 height 8
